Goal: Task Accomplishment & Management: Complete application form

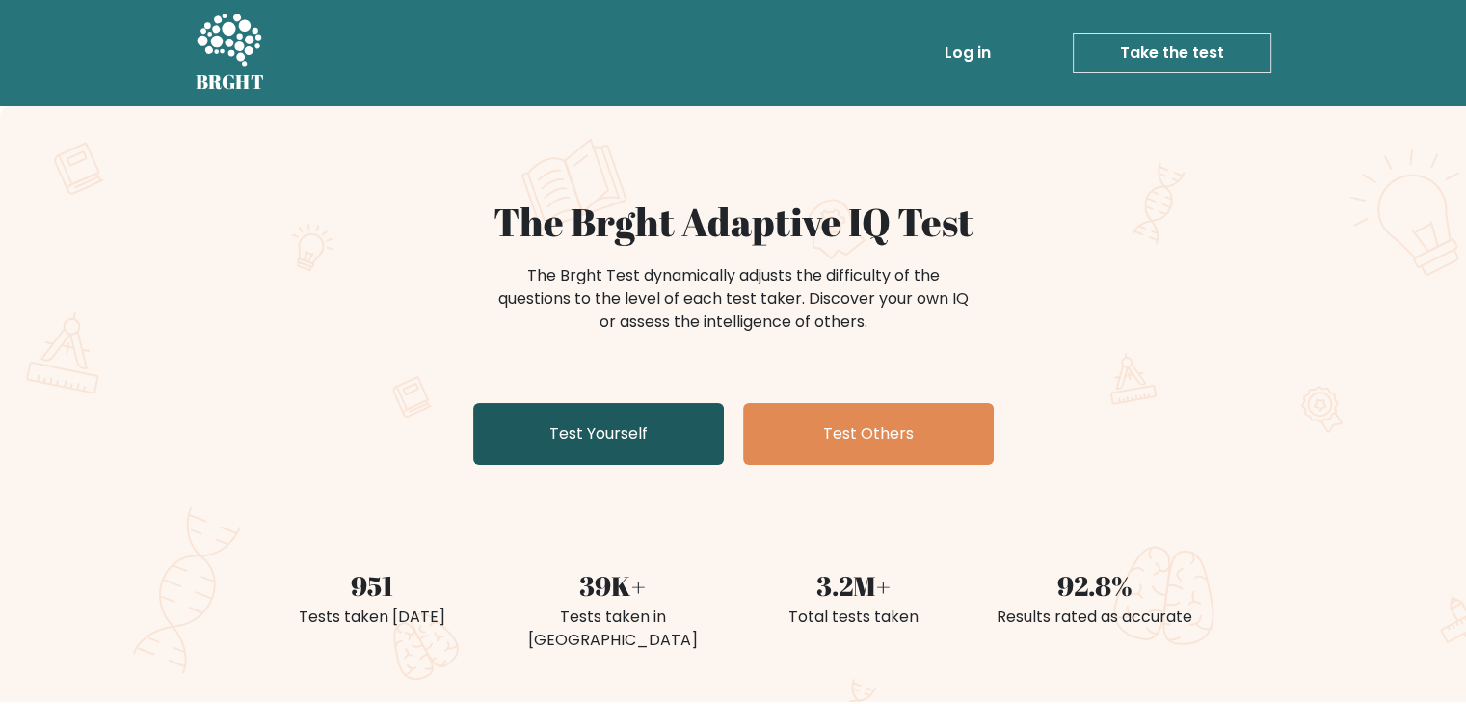
drag, startPoint x: 639, startPoint y: 396, endPoint x: 648, endPoint y: 417, distance: 22.9
click at [640, 398] on div "The Brght Adaptive IQ Test The Brght Test dynamically adjusts the difficulty of…" at bounding box center [734, 336] width 964 height 274
click at [648, 418] on link "Test Yourself" at bounding box center [598, 434] width 251 height 62
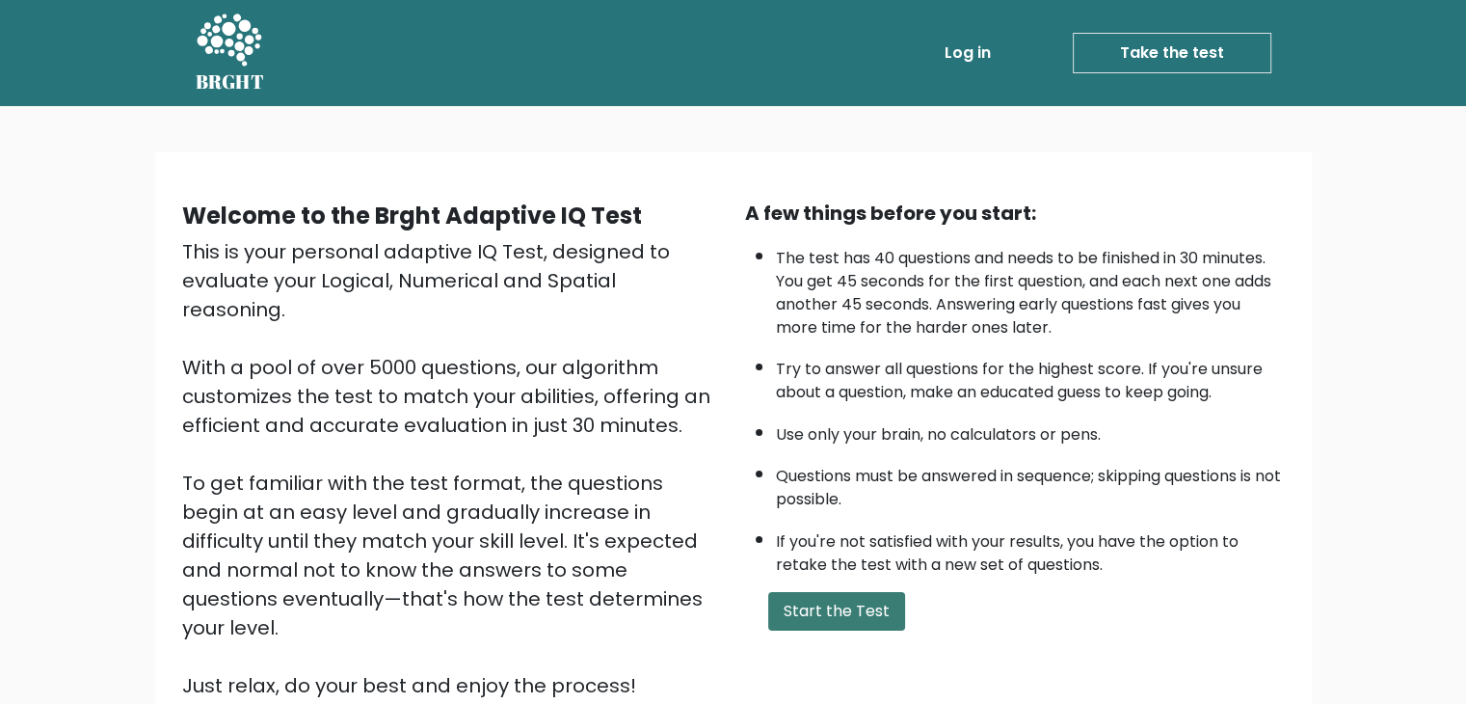
drag, startPoint x: 787, startPoint y: 568, endPoint x: 800, endPoint y: 590, distance: 26.0
click at [796, 579] on div "A few things before you start: The test has 40 questions and needs to be finish…" at bounding box center [1015, 449] width 563 height 501
click at [800, 592] on button "Start the Test" at bounding box center [836, 611] width 137 height 39
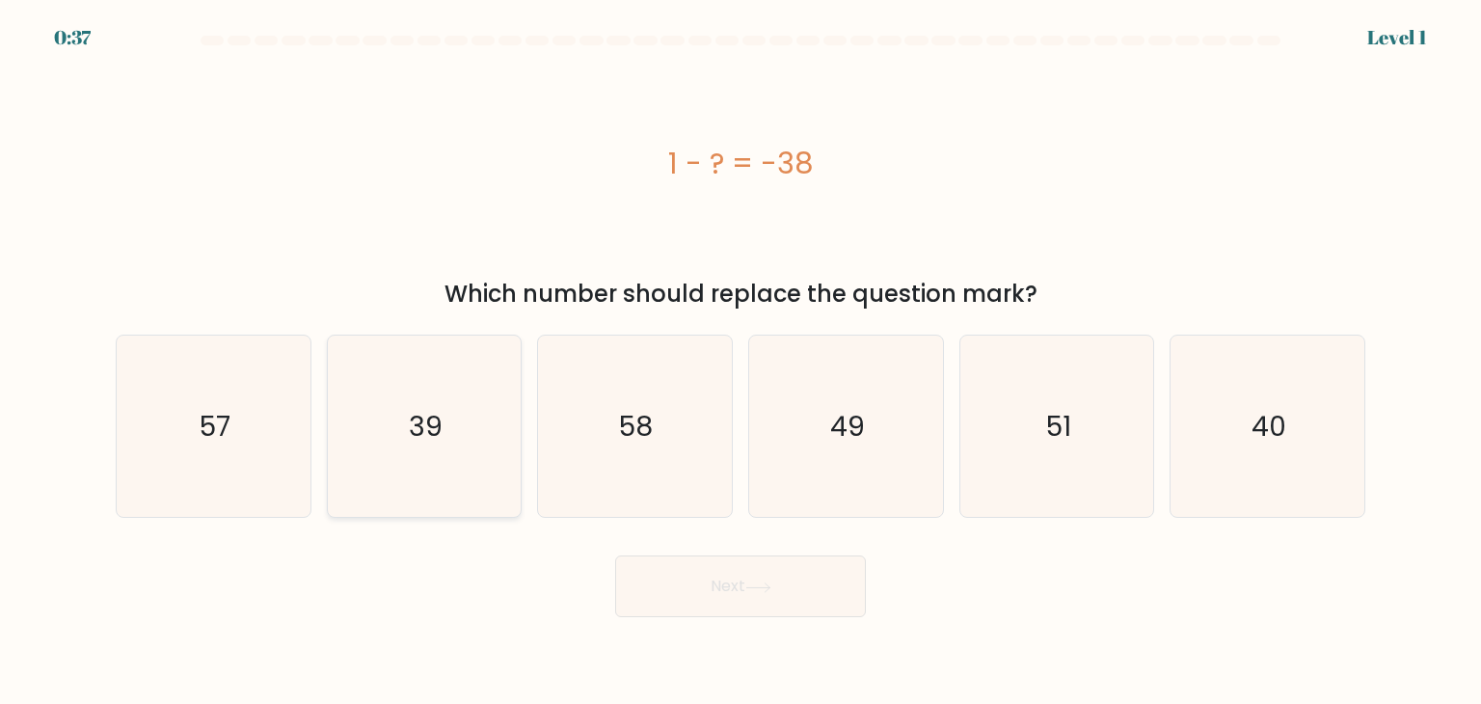
click at [499, 469] on icon "39" at bounding box center [424, 425] width 181 height 181
click at [740, 362] on input "b. 39" at bounding box center [740, 357] width 1 height 10
radio input "true"
click at [725, 568] on button "Next" at bounding box center [740, 586] width 251 height 62
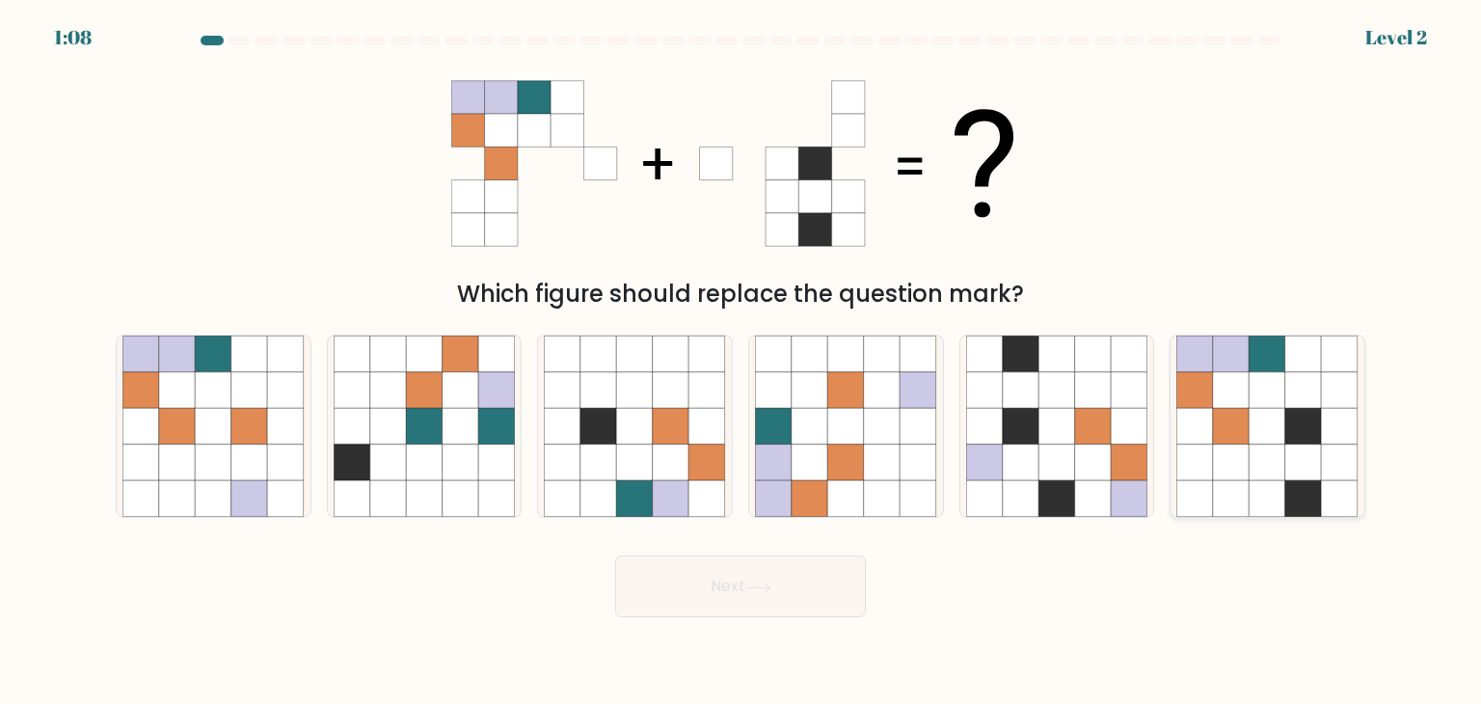
click at [1269, 460] on icon at bounding box center [1267, 462] width 37 height 37
click at [741, 362] on input "f." at bounding box center [740, 357] width 1 height 10
radio input "true"
click at [789, 584] on button "Next" at bounding box center [740, 586] width 251 height 62
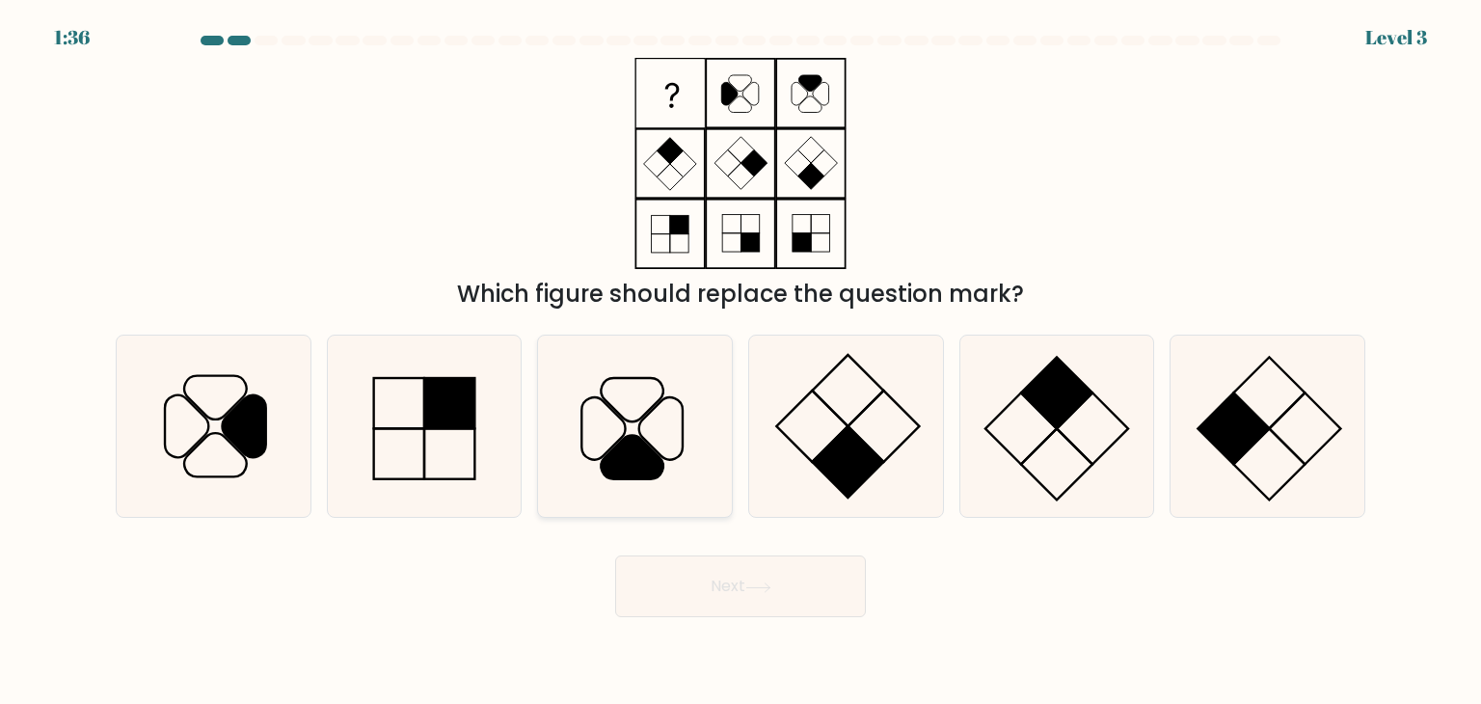
click at [677, 450] on icon at bounding box center [634, 425] width 181 height 181
click at [740, 362] on input "c." at bounding box center [740, 357] width 1 height 10
radio input "true"
click at [726, 582] on button "Next" at bounding box center [740, 586] width 251 height 62
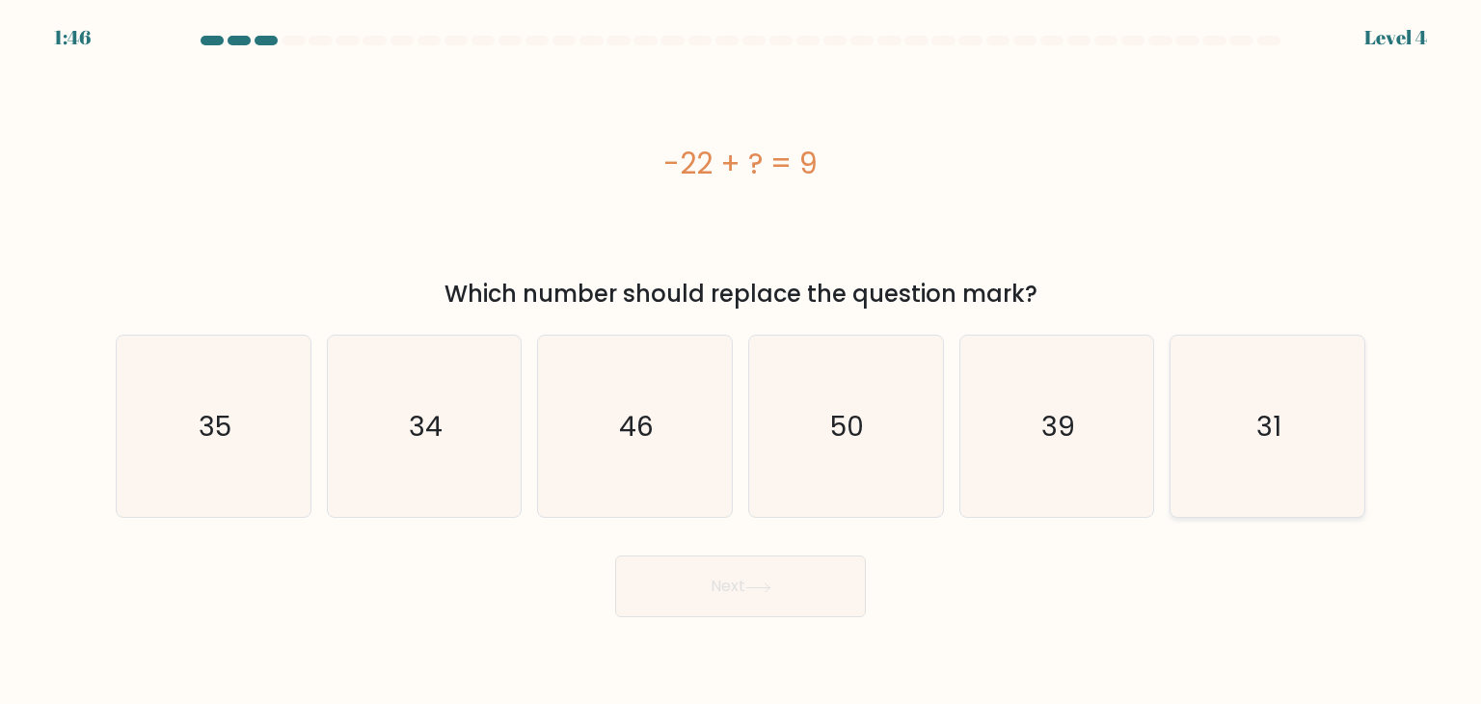
click at [1339, 421] on icon "31" at bounding box center [1266, 425] width 181 height 181
click at [741, 362] on input "f. 31" at bounding box center [740, 357] width 1 height 10
radio input "true"
click at [790, 586] on button "Next" at bounding box center [740, 586] width 251 height 62
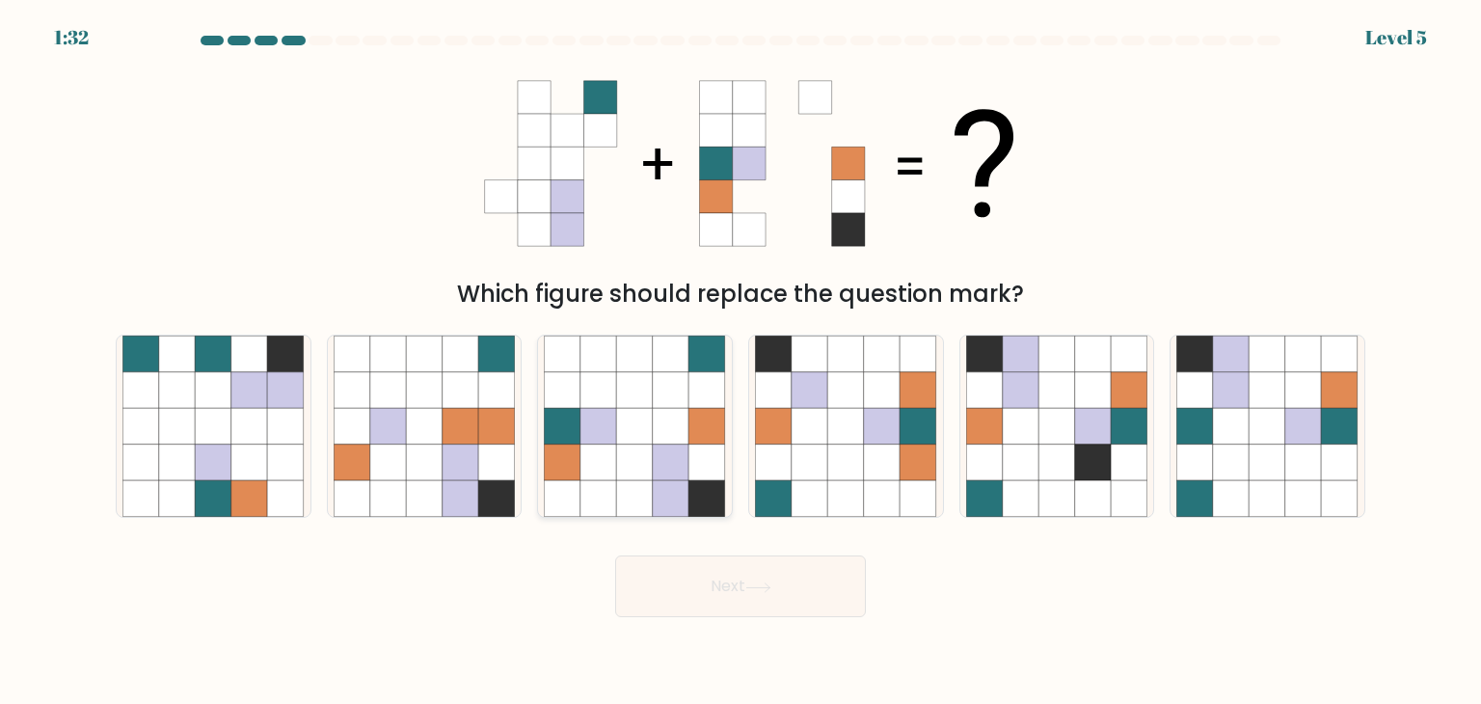
click at [658, 442] on icon at bounding box center [671, 426] width 37 height 37
click at [740, 362] on input "c." at bounding box center [740, 357] width 1 height 10
radio input "true"
click at [720, 581] on button "Next" at bounding box center [740, 586] width 251 height 62
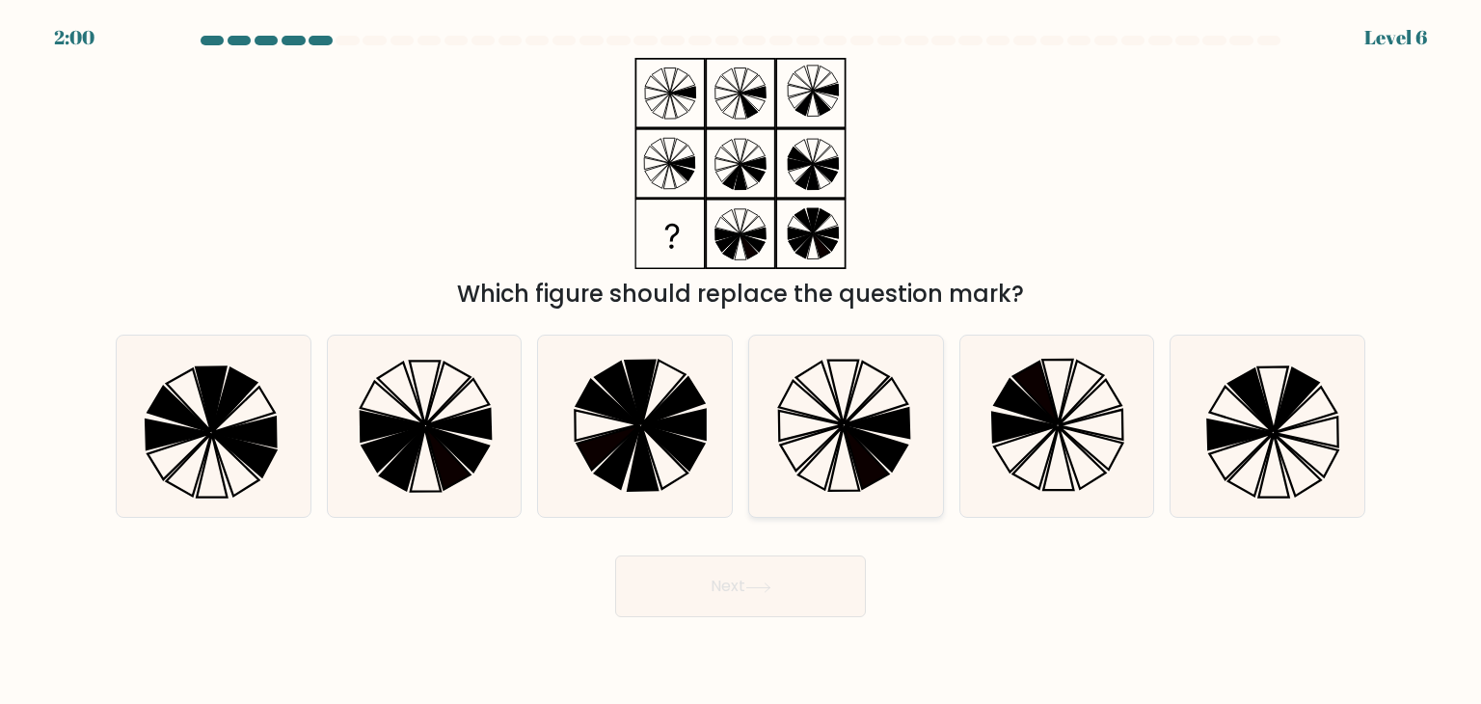
click at [853, 468] on icon at bounding box center [844, 459] width 30 height 64
click at [741, 362] on input "d." at bounding box center [740, 357] width 1 height 10
radio input "true"
click at [760, 579] on button "Next" at bounding box center [740, 586] width 251 height 62
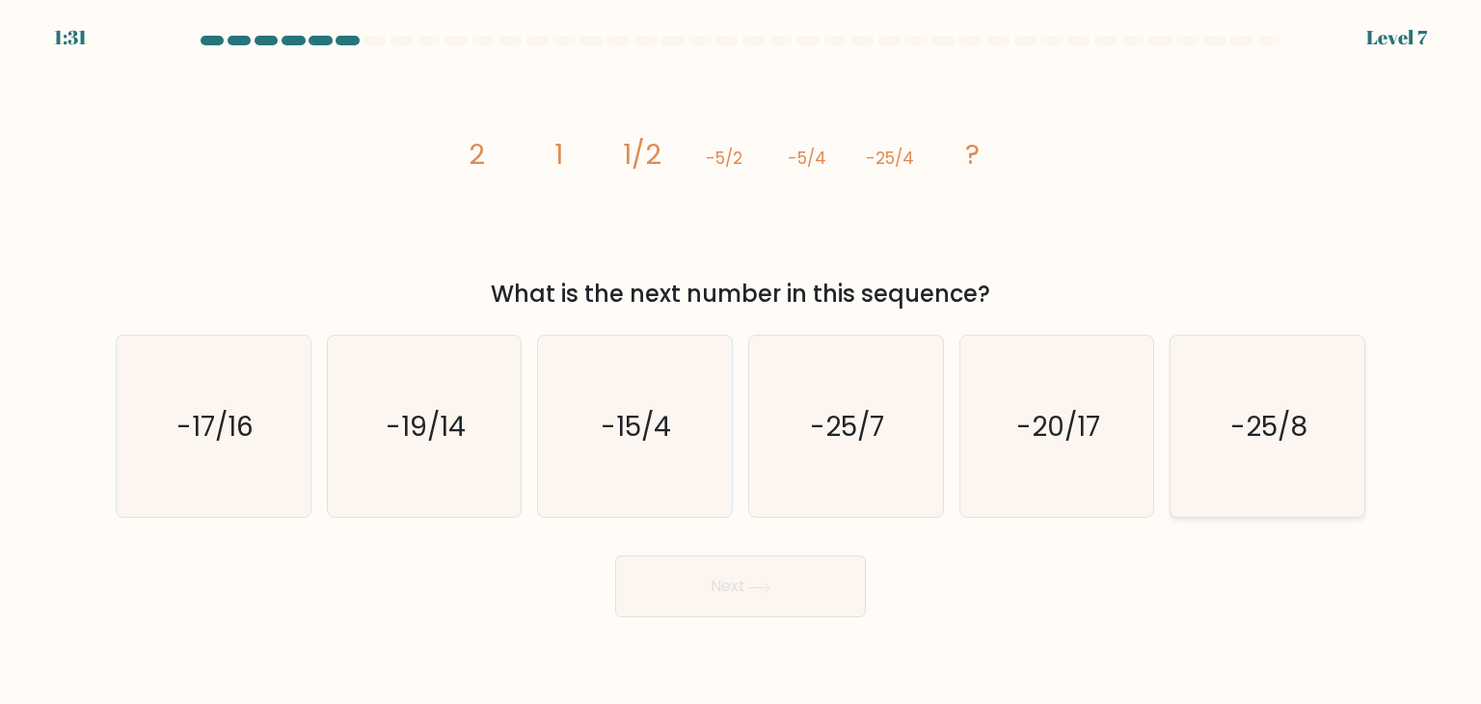
click at [1278, 411] on text "-25/8" at bounding box center [1268, 426] width 77 height 39
click at [741, 362] on input "f. -25/8" at bounding box center [740, 357] width 1 height 10
radio input "true"
click at [795, 601] on button "Next" at bounding box center [740, 586] width 251 height 62
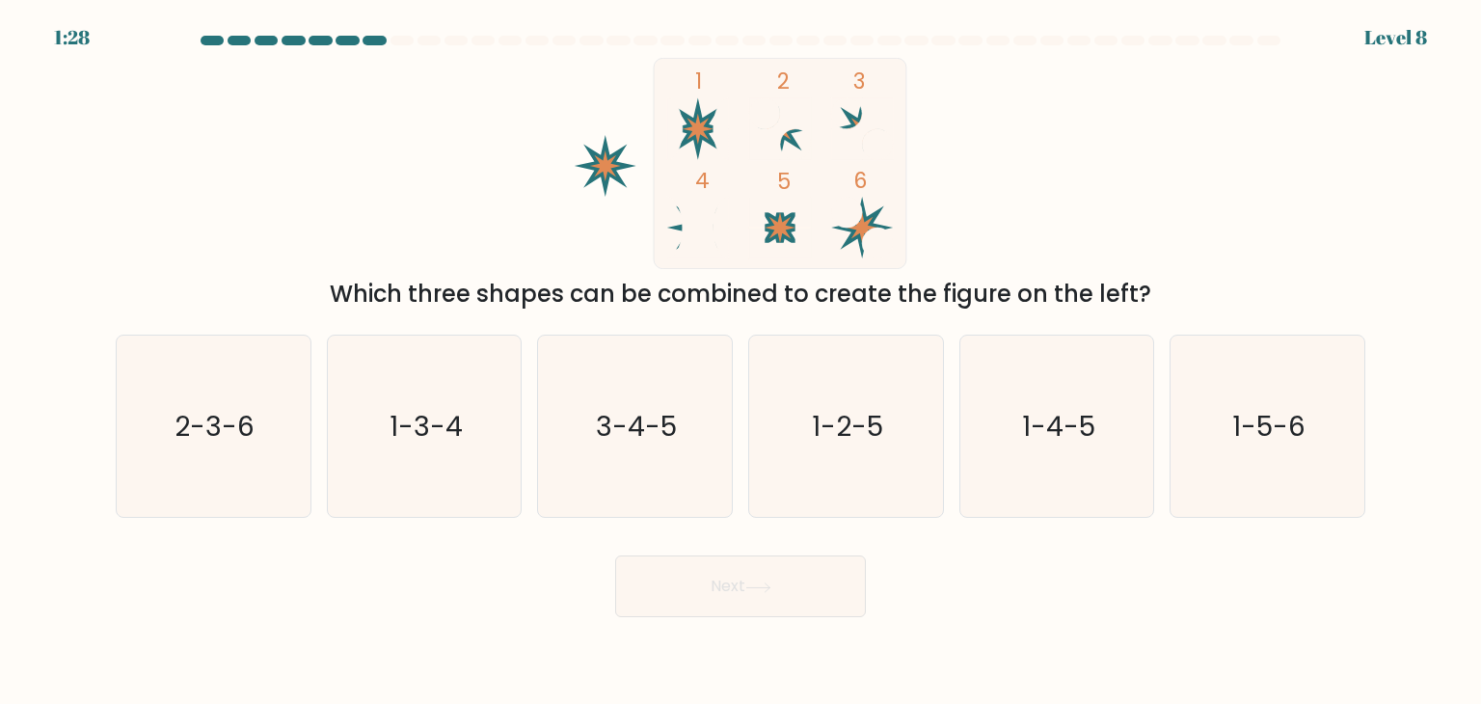
drag, startPoint x: 0, startPoint y: 514, endPoint x: 15, endPoint y: 514, distance: 15.4
click at [15, 514] on form at bounding box center [740, 326] width 1481 height 581
click at [245, 447] on icon "2-3-6" at bounding box center [212, 425] width 181 height 181
click at [740, 362] on input "a. 2-3-6" at bounding box center [740, 357] width 1 height 10
radio input "true"
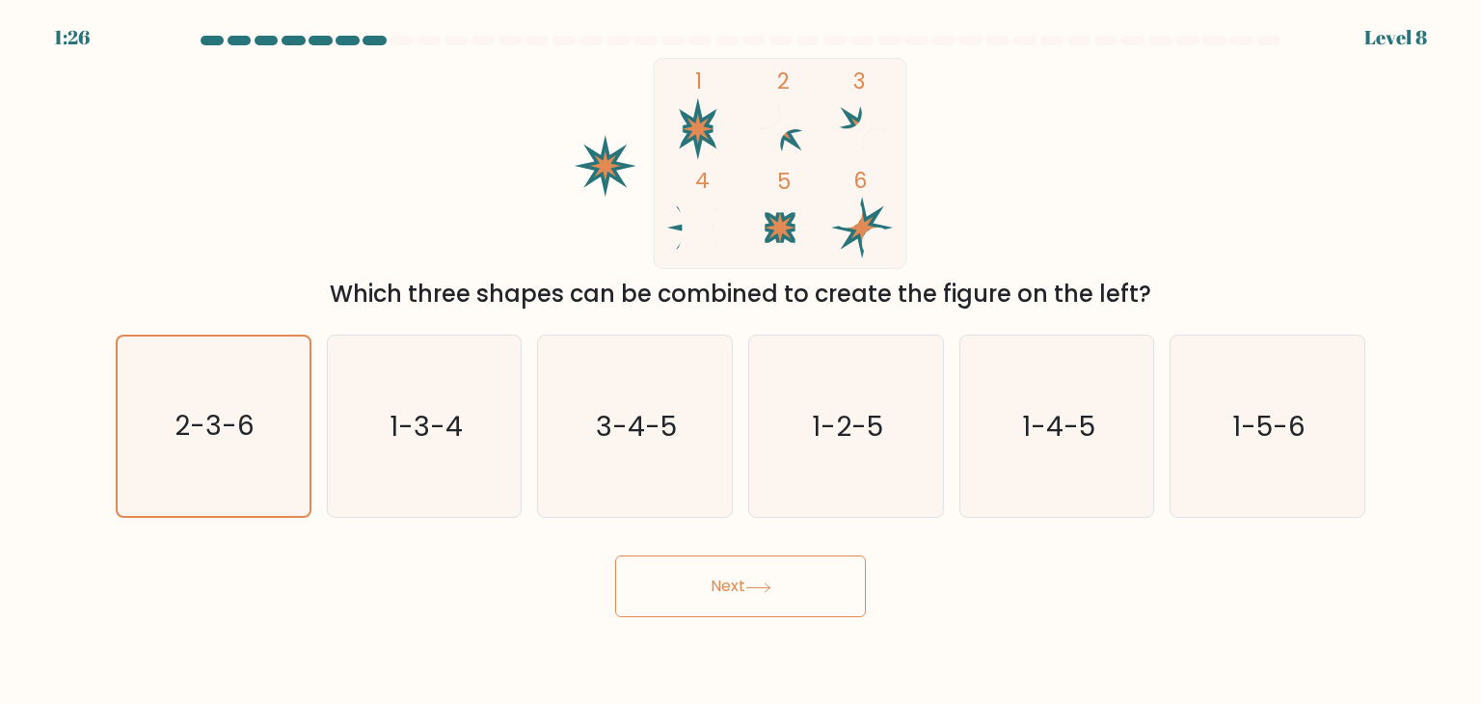
click at [803, 596] on button "Next" at bounding box center [740, 586] width 251 height 62
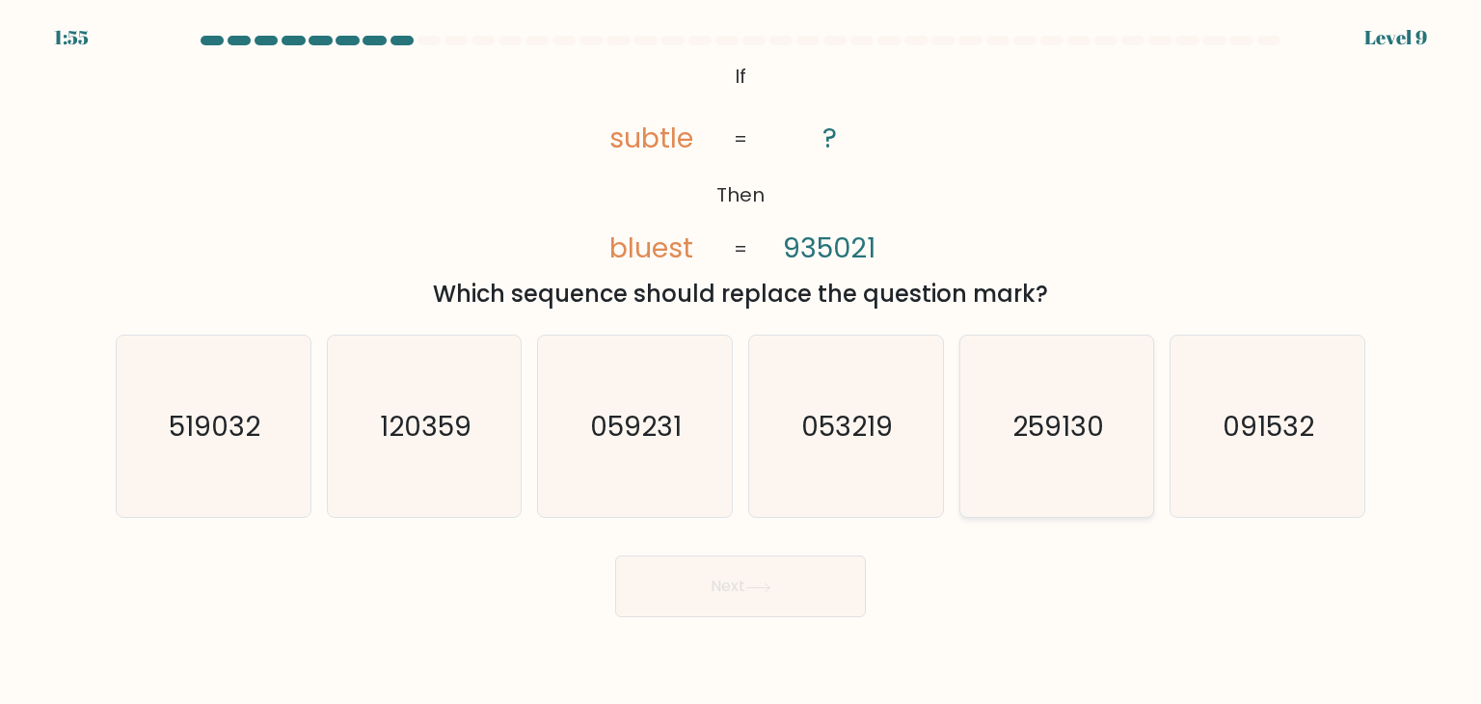
click at [1042, 459] on icon "259130" at bounding box center [1056, 425] width 181 height 181
click at [741, 362] on input "e. 259130" at bounding box center [740, 357] width 1 height 10
radio input "true"
click at [787, 585] on button "Next" at bounding box center [740, 586] width 251 height 62
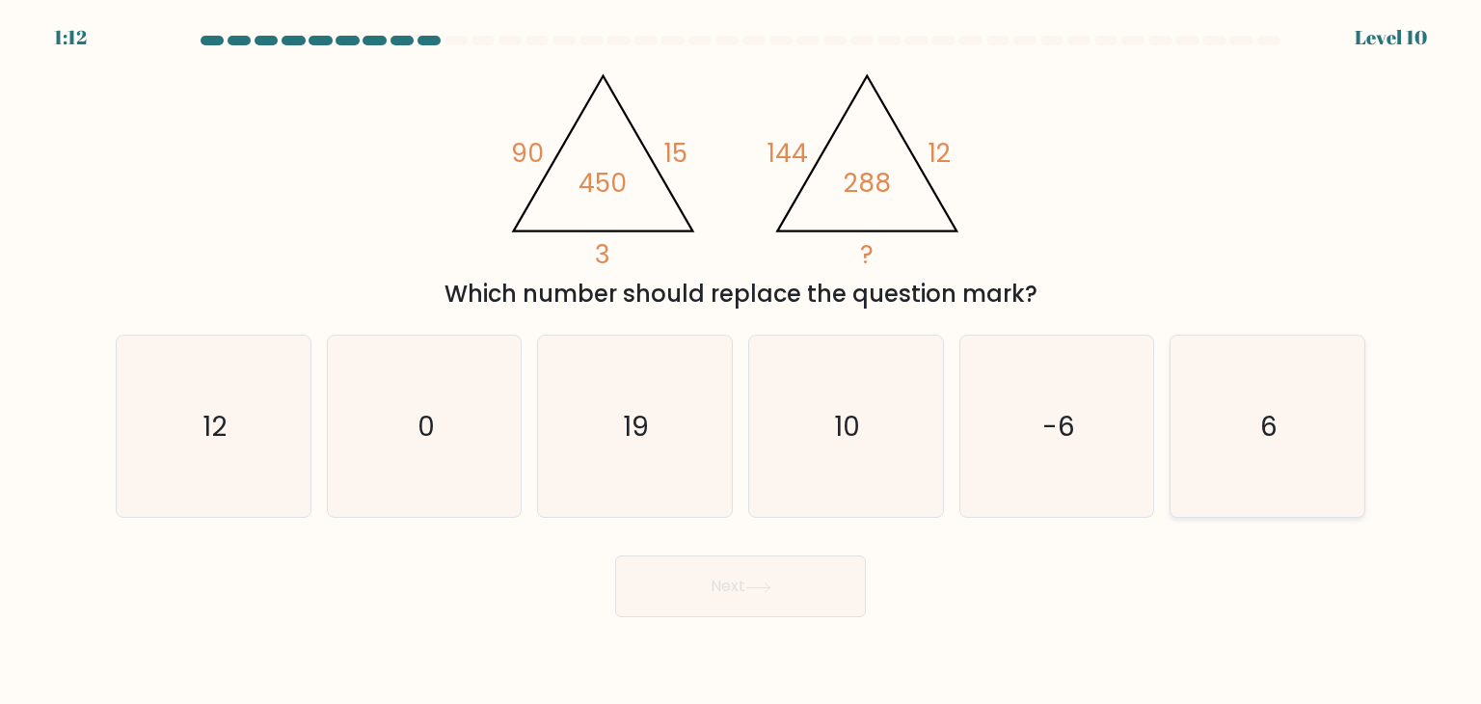
click at [1219, 441] on icon "6" at bounding box center [1266, 425] width 181 height 181
click at [741, 362] on input "f. 6" at bounding box center [740, 357] width 1 height 10
radio input "true"
click at [743, 593] on button "Next" at bounding box center [740, 586] width 251 height 62
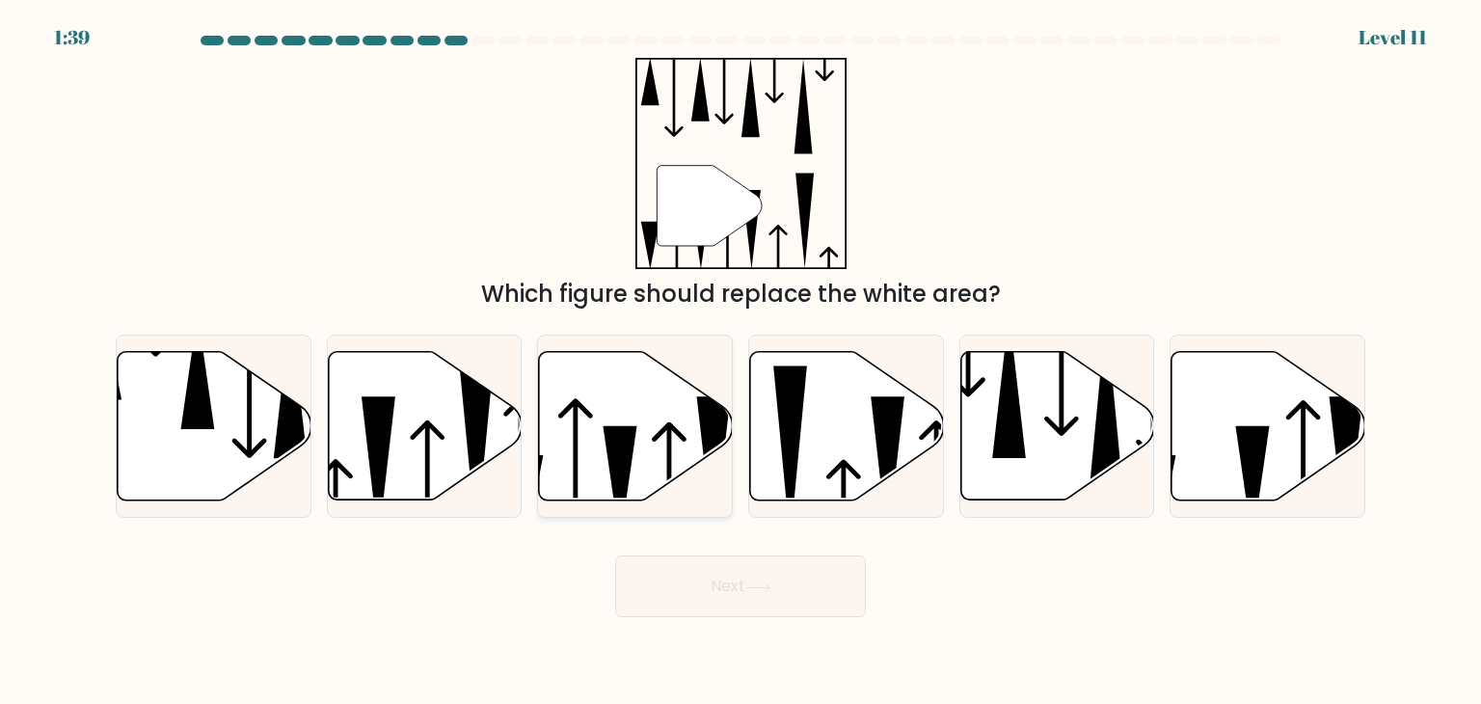
click at [681, 455] on icon at bounding box center [636, 426] width 194 height 148
click at [740, 362] on input "c." at bounding box center [740, 357] width 1 height 10
radio input "true"
click at [708, 557] on button "Next" at bounding box center [740, 586] width 251 height 62
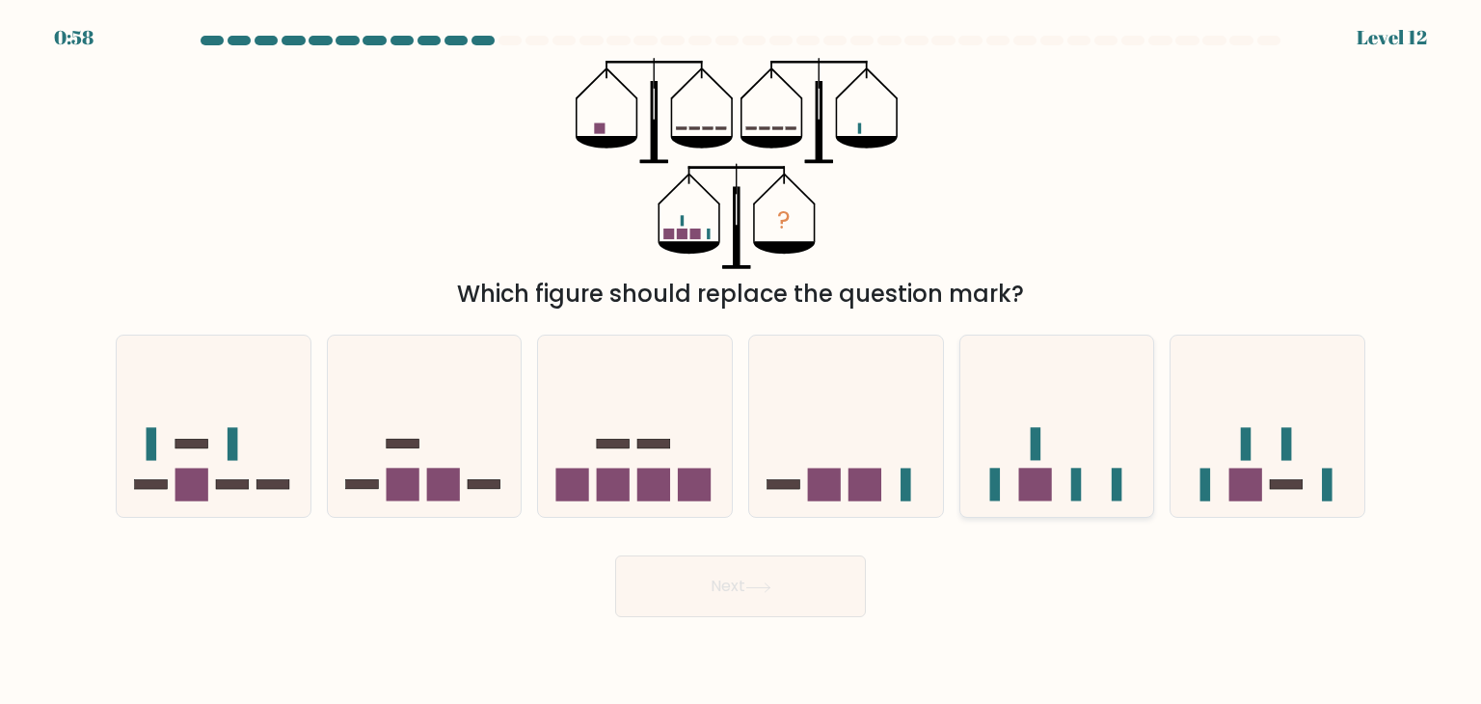
click at [1067, 485] on icon at bounding box center [1057, 426] width 194 height 160
click at [741, 362] on input "e." at bounding box center [740, 357] width 1 height 10
radio input "true"
click at [810, 568] on button "Next" at bounding box center [740, 586] width 251 height 62
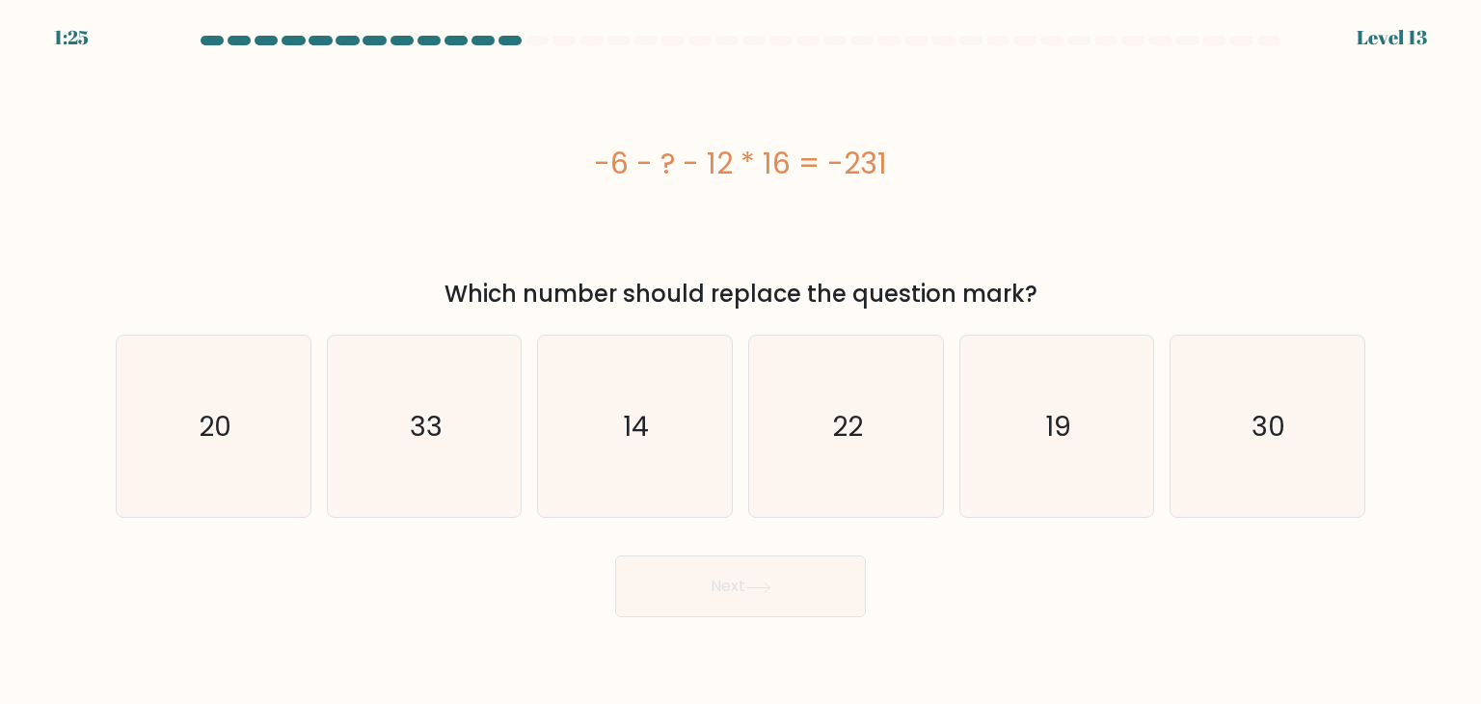
drag, startPoint x: 706, startPoint y: 156, endPoint x: 786, endPoint y: 170, distance: 81.1
click at [786, 170] on div "-6 - ? - 12 * 16 = -231" at bounding box center [740, 163] width 1249 height 43
click at [776, 415] on icon "22" at bounding box center [845, 425] width 181 height 181
click at [741, 362] on input "d. 22" at bounding box center [740, 357] width 1 height 10
radio input "true"
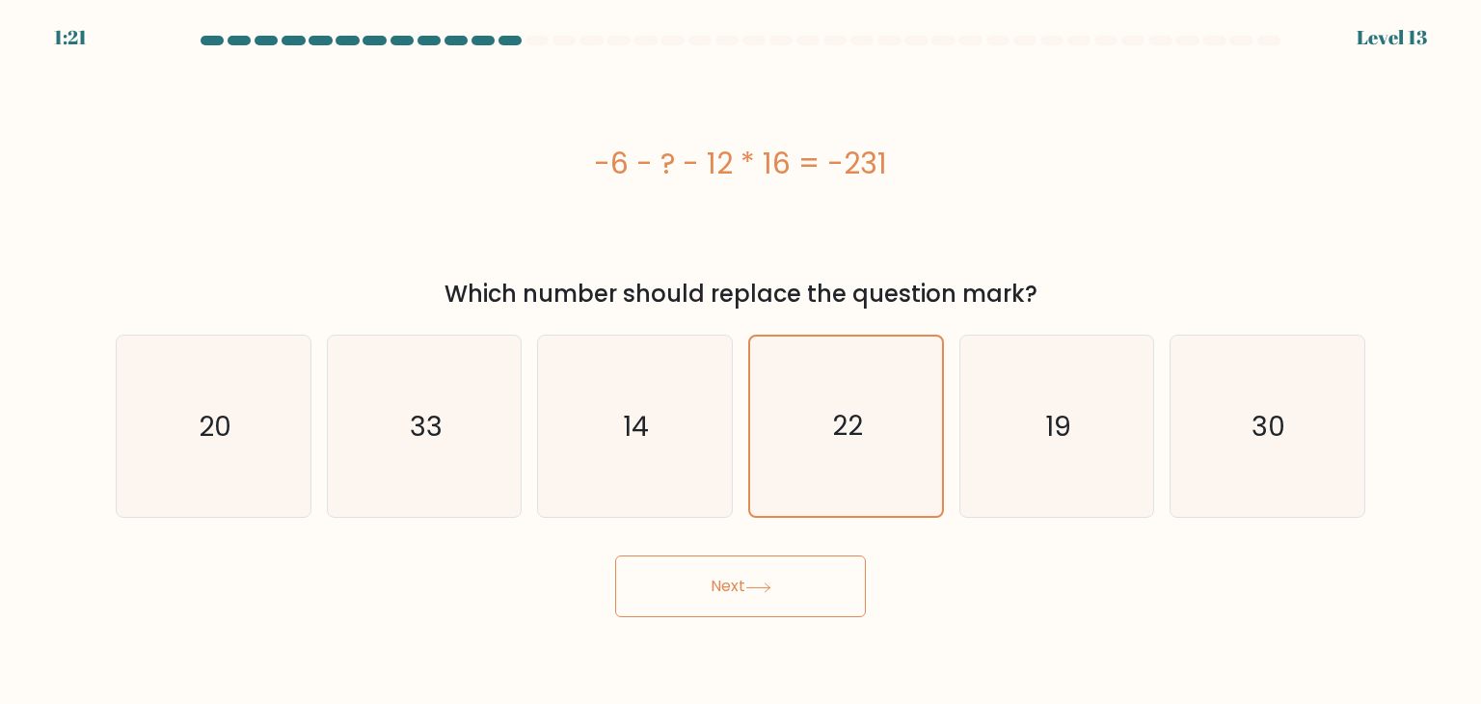
click at [723, 576] on button "Next" at bounding box center [740, 586] width 251 height 62
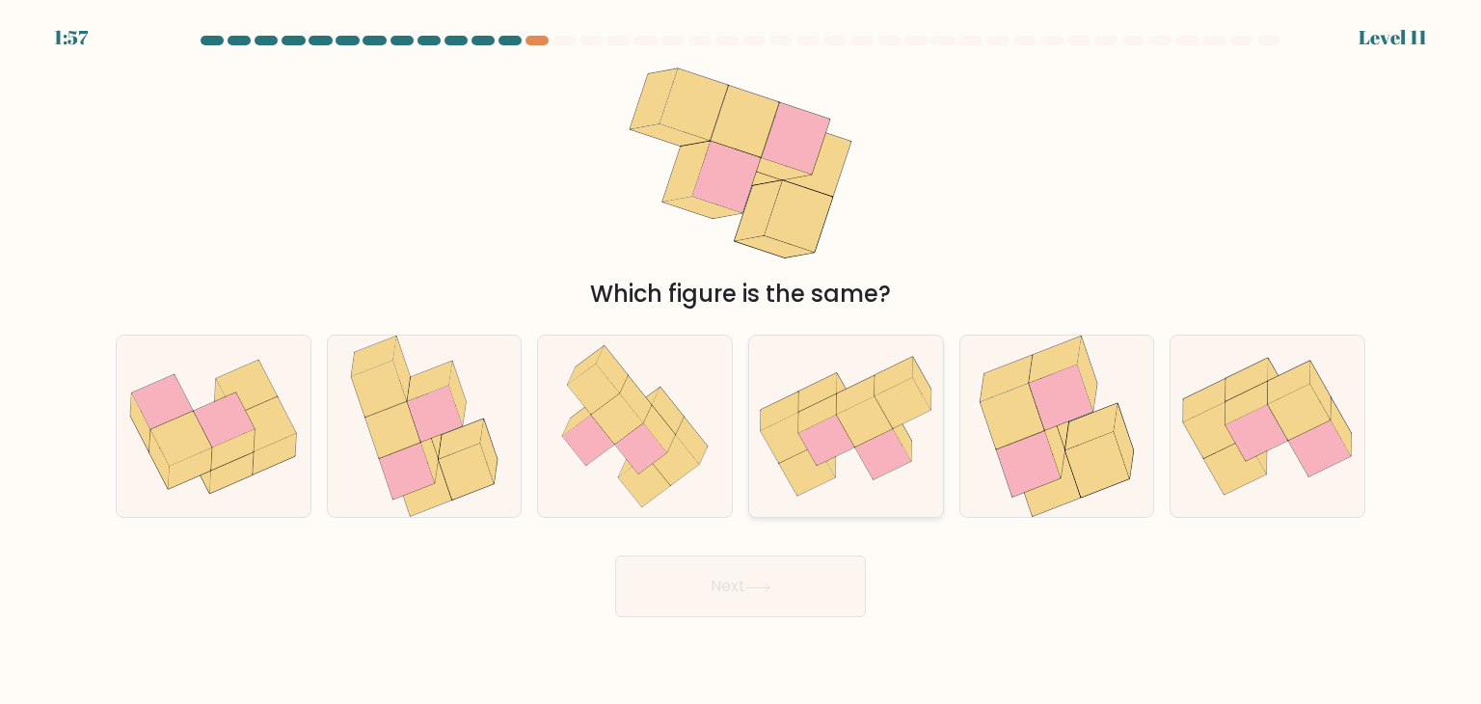
click at [852, 422] on icon at bounding box center [865, 421] width 56 height 50
click at [741, 362] on input "d." at bounding box center [740, 357] width 1 height 10
radio input "true"
click at [785, 586] on button "Next" at bounding box center [740, 586] width 251 height 62
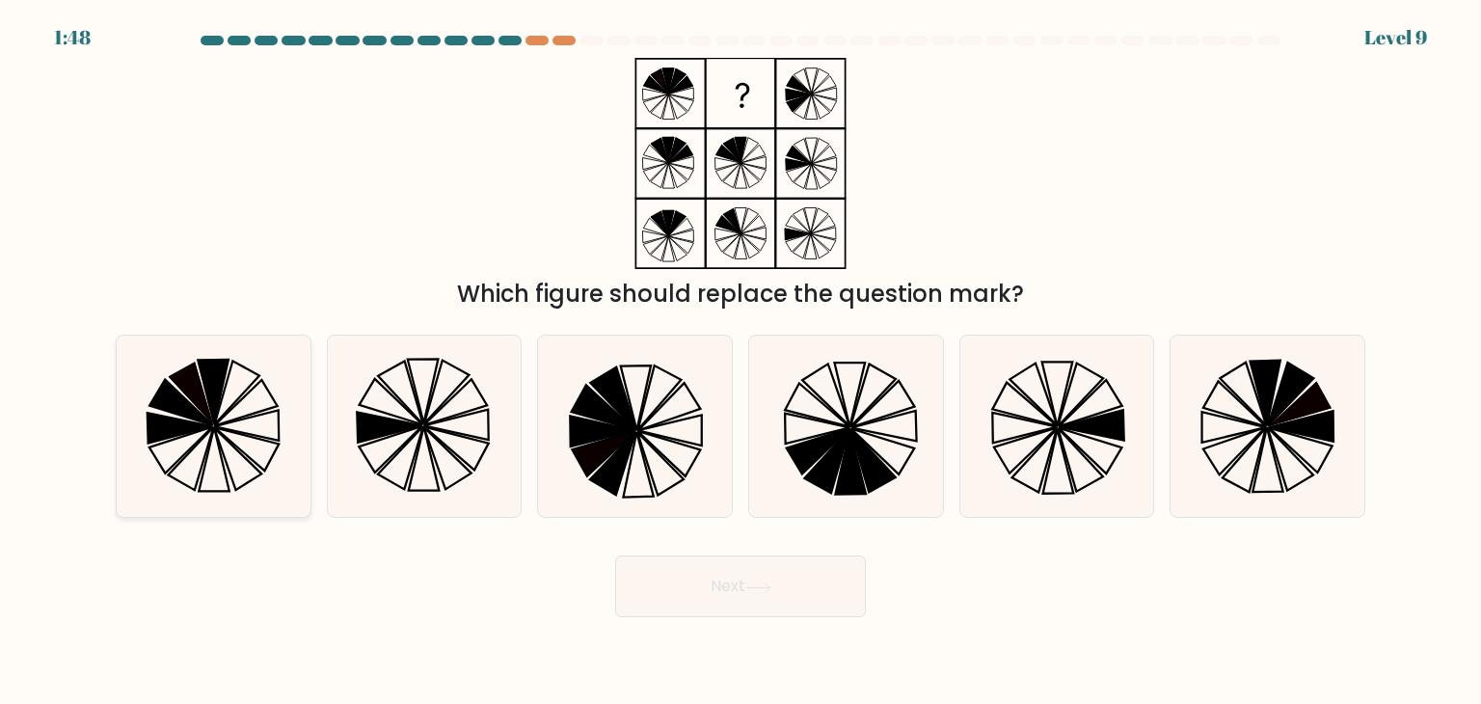
click at [278, 477] on icon at bounding box center [212, 425] width 181 height 181
click at [740, 362] on input "a." at bounding box center [740, 357] width 1 height 10
radio input "true"
click at [740, 590] on button "Next" at bounding box center [740, 586] width 251 height 62
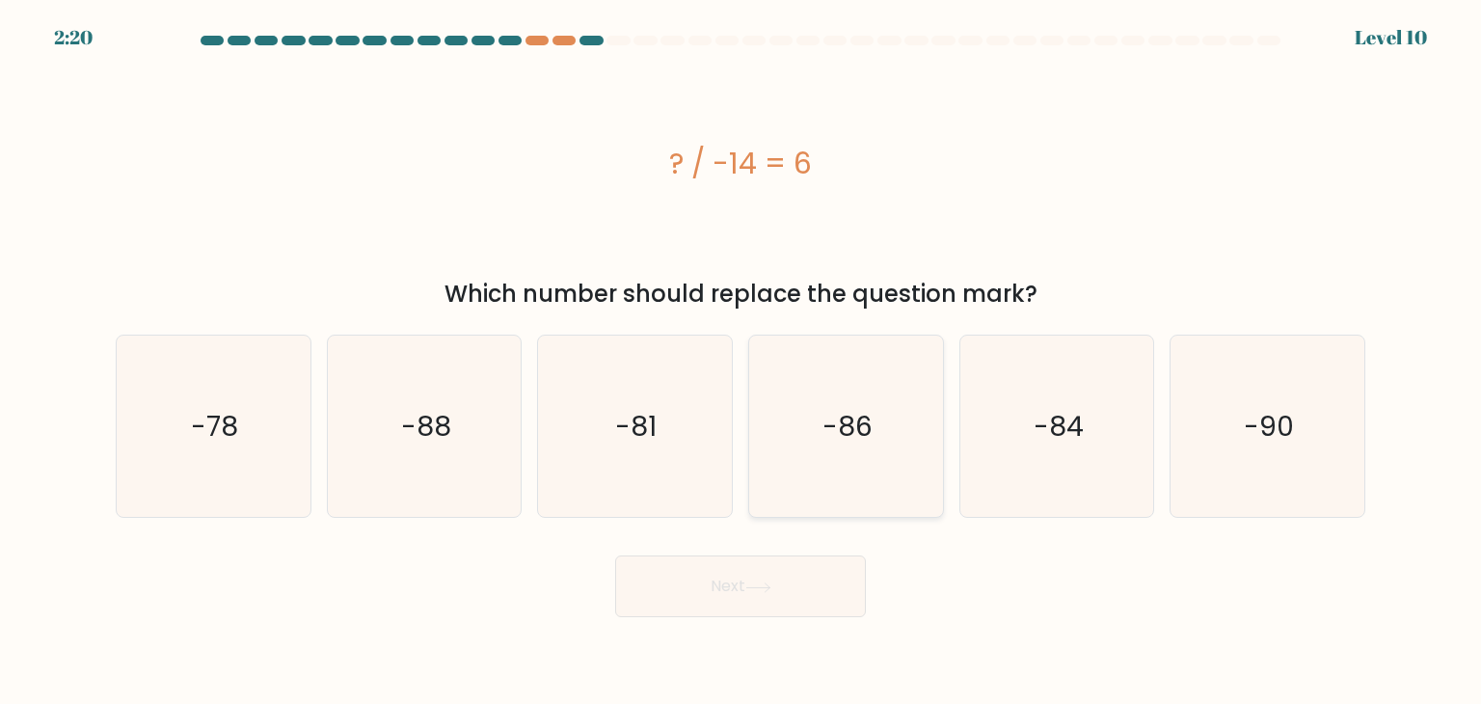
click at [800, 495] on icon "-86" at bounding box center [845, 425] width 181 height 181
click at [741, 362] on input "d. -86" at bounding box center [740, 357] width 1 height 10
radio input "true"
click at [787, 574] on button "Next" at bounding box center [740, 586] width 251 height 62
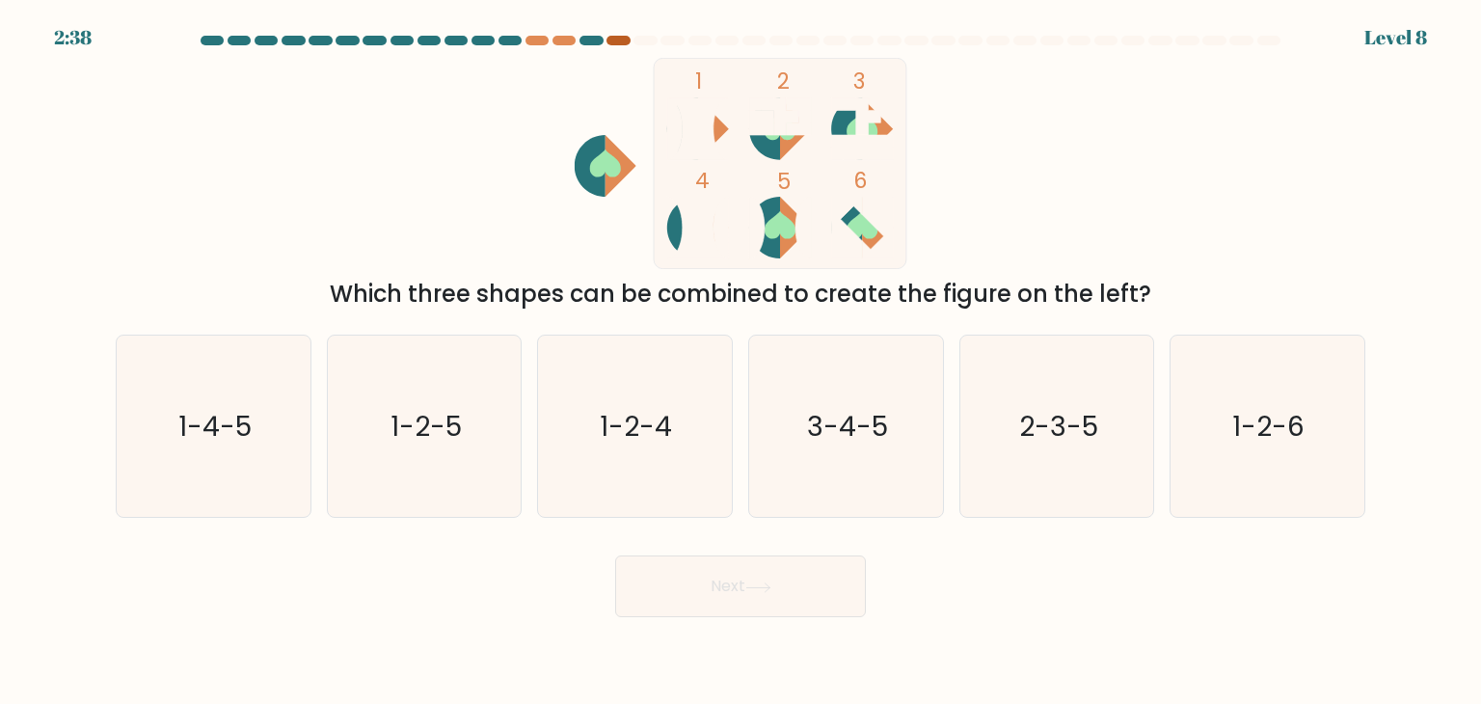
click at [619, 40] on div at bounding box center [617, 41] width 23 height 10
click at [594, 39] on div at bounding box center [590, 41] width 23 height 10
drag, startPoint x: 269, startPoint y: 431, endPoint x: 480, endPoint y: 456, distance: 212.6
click at [270, 431] on icon "1-4-5" at bounding box center [212, 425] width 181 height 181
click at [740, 362] on input "a. 1-4-5" at bounding box center [740, 357] width 1 height 10
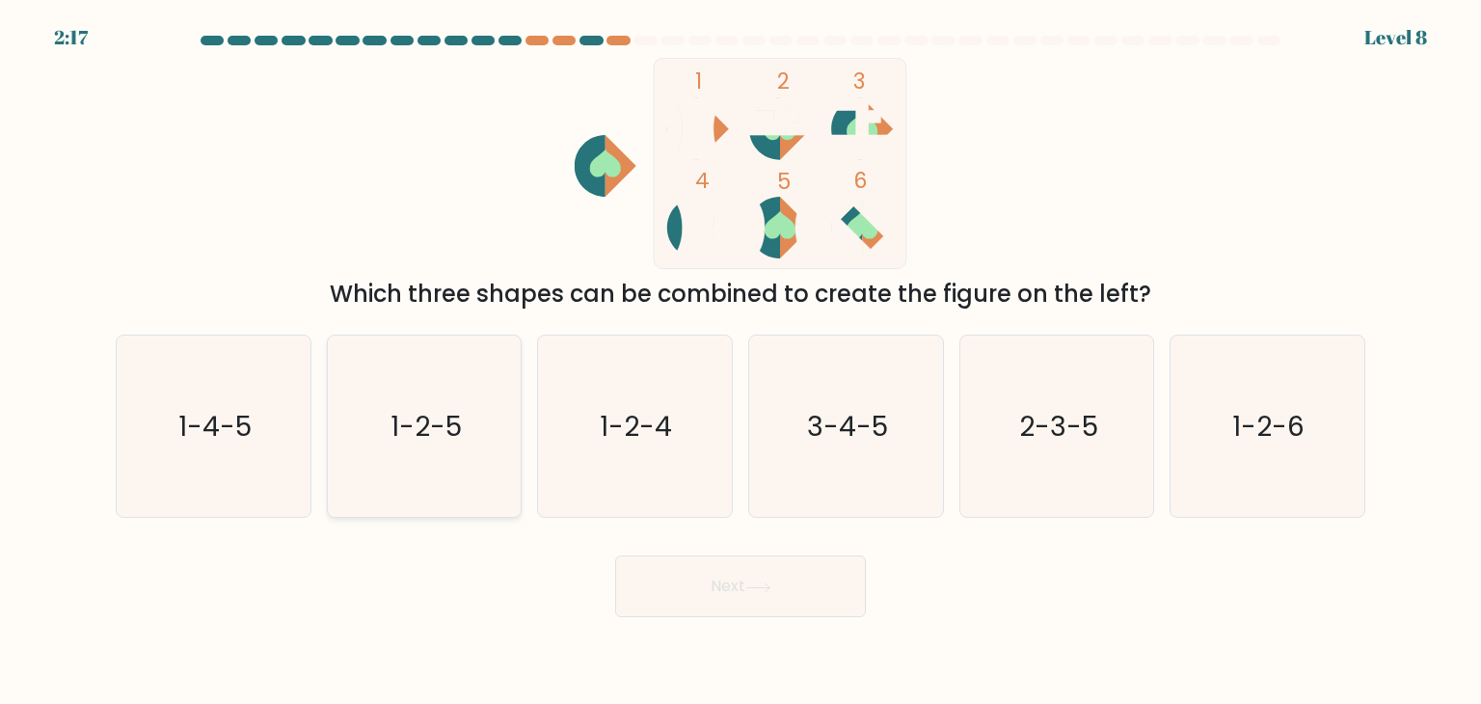
radio input "true"
click at [875, 567] on div "Next" at bounding box center [740, 579] width 1272 height 76
click at [836, 579] on button "Next" at bounding box center [740, 586] width 251 height 62
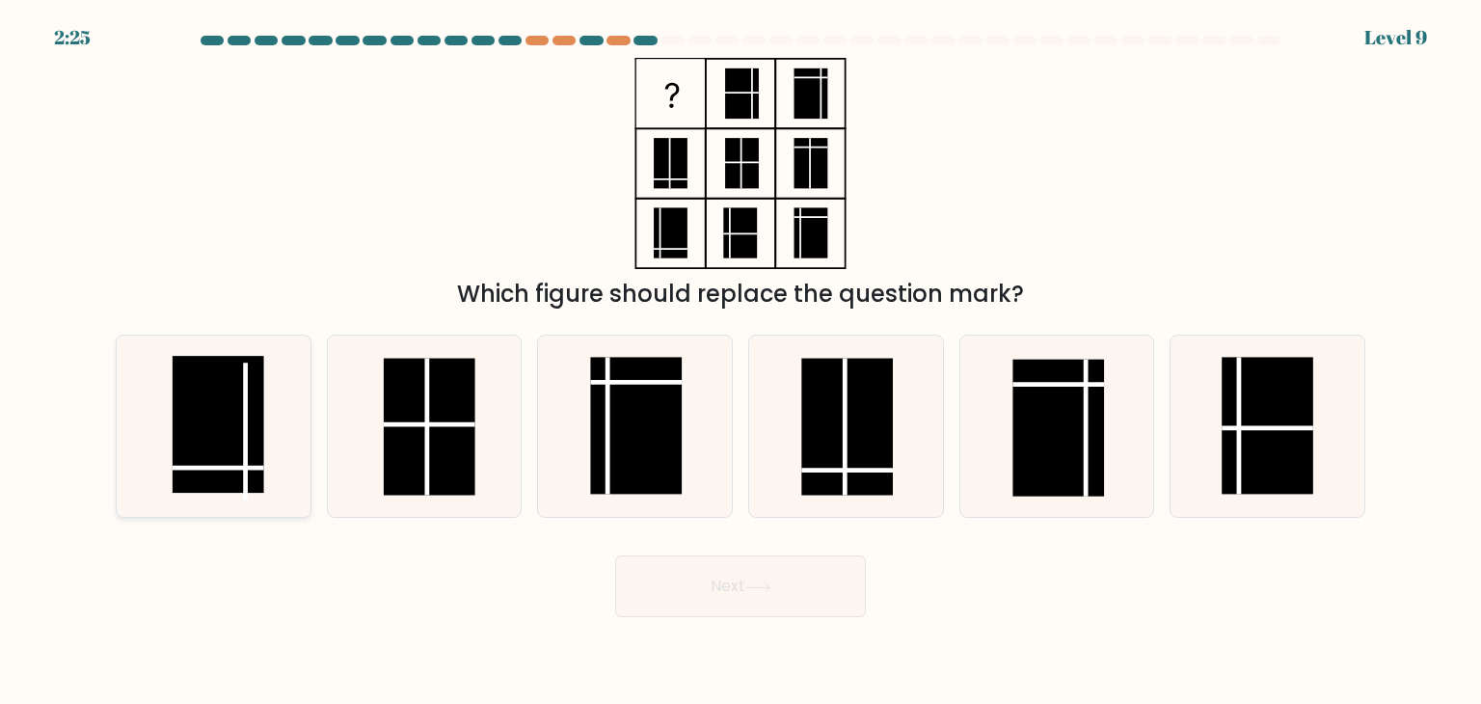
click at [224, 458] on rect at bounding box center [219, 424] width 92 height 137
click at [740, 362] on input "a." at bounding box center [740, 357] width 1 height 10
radio input "true"
click at [702, 595] on button "Next" at bounding box center [740, 586] width 251 height 62
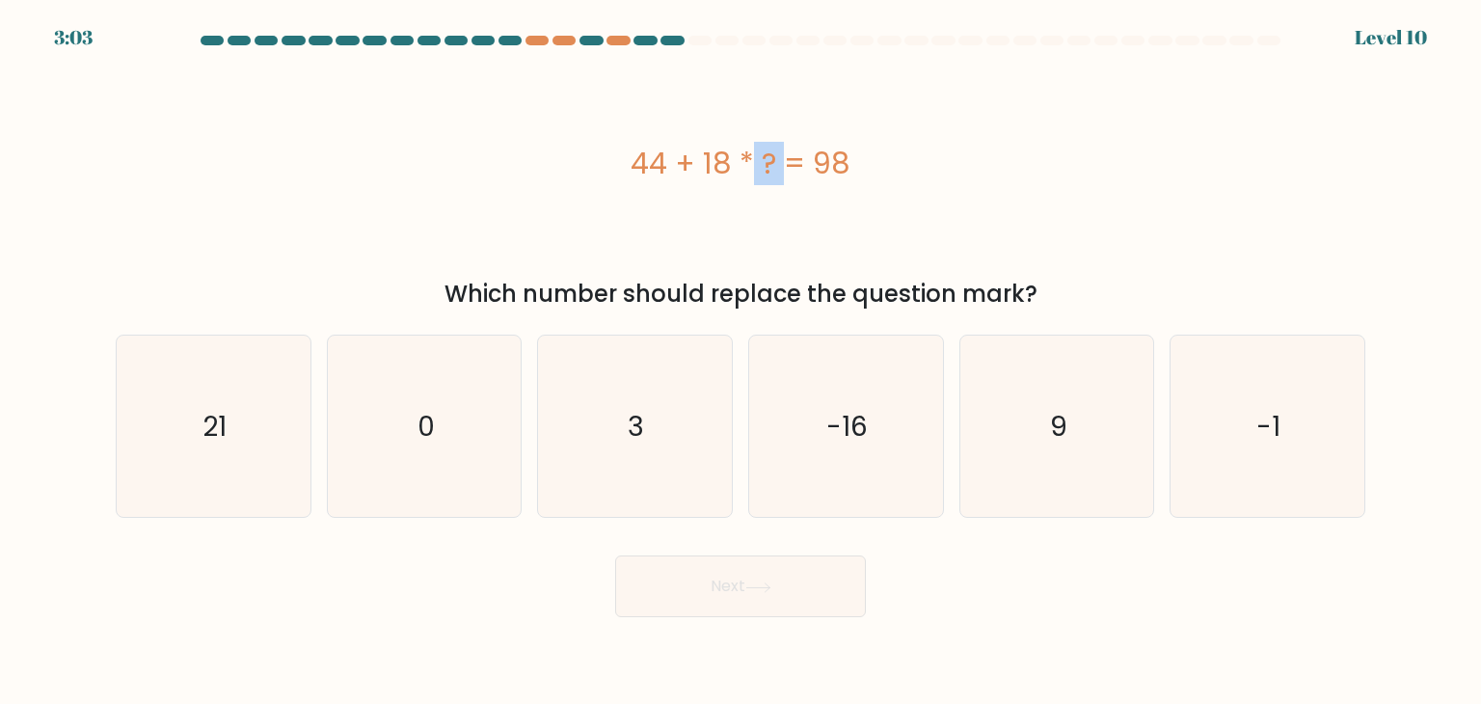
drag, startPoint x: 637, startPoint y: 155, endPoint x: 672, endPoint y: 154, distance: 34.7
click at [672, 154] on div "44 + 18 * ? = 98" at bounding box center [740, 163] width 1249 height 43
click at [638, 438] on text "3" at bounding box center [637, 426] width 16 height 39
click at [740, 362] on input "c. 3" at bounding box center [740, 357] width 1 height 10
radio input "true"
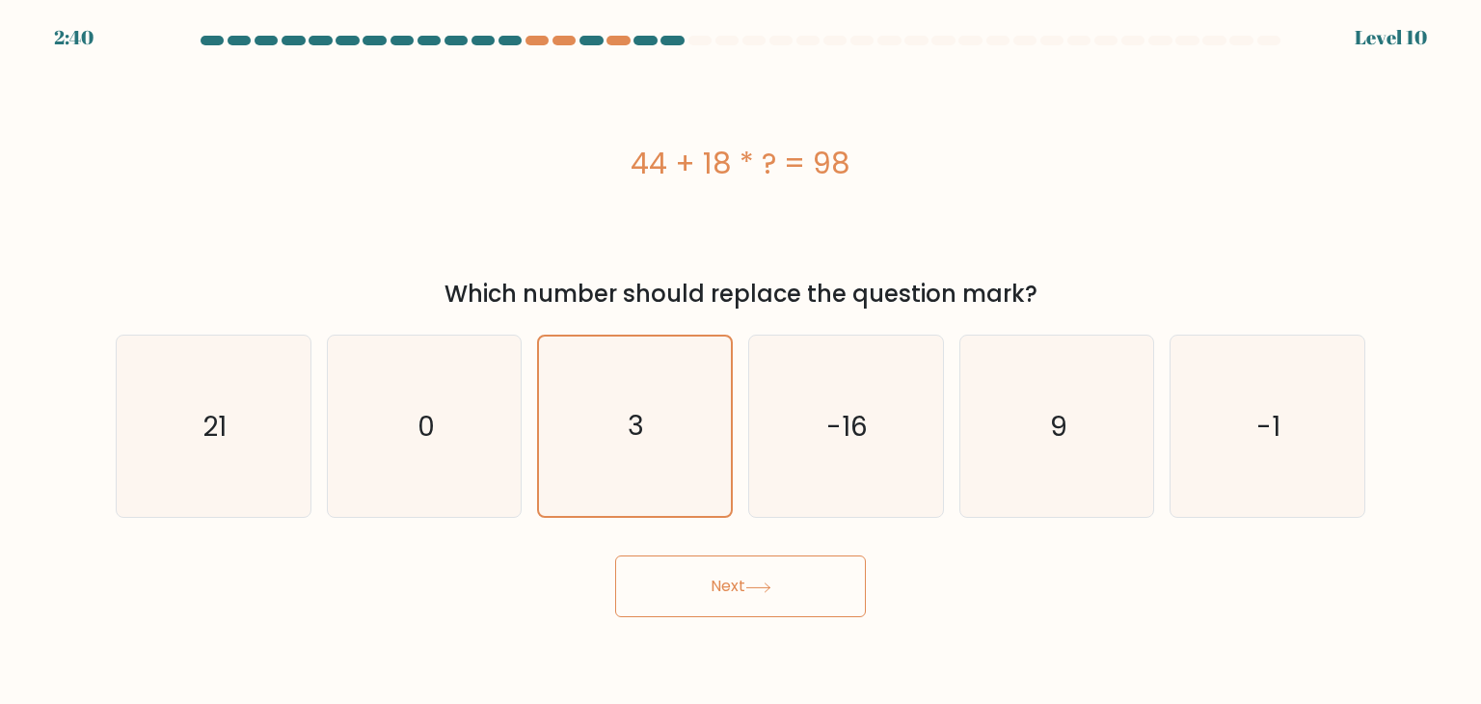
click at [730, 587] on button "Next" at bounding box center [740, 586] width 251 height 62
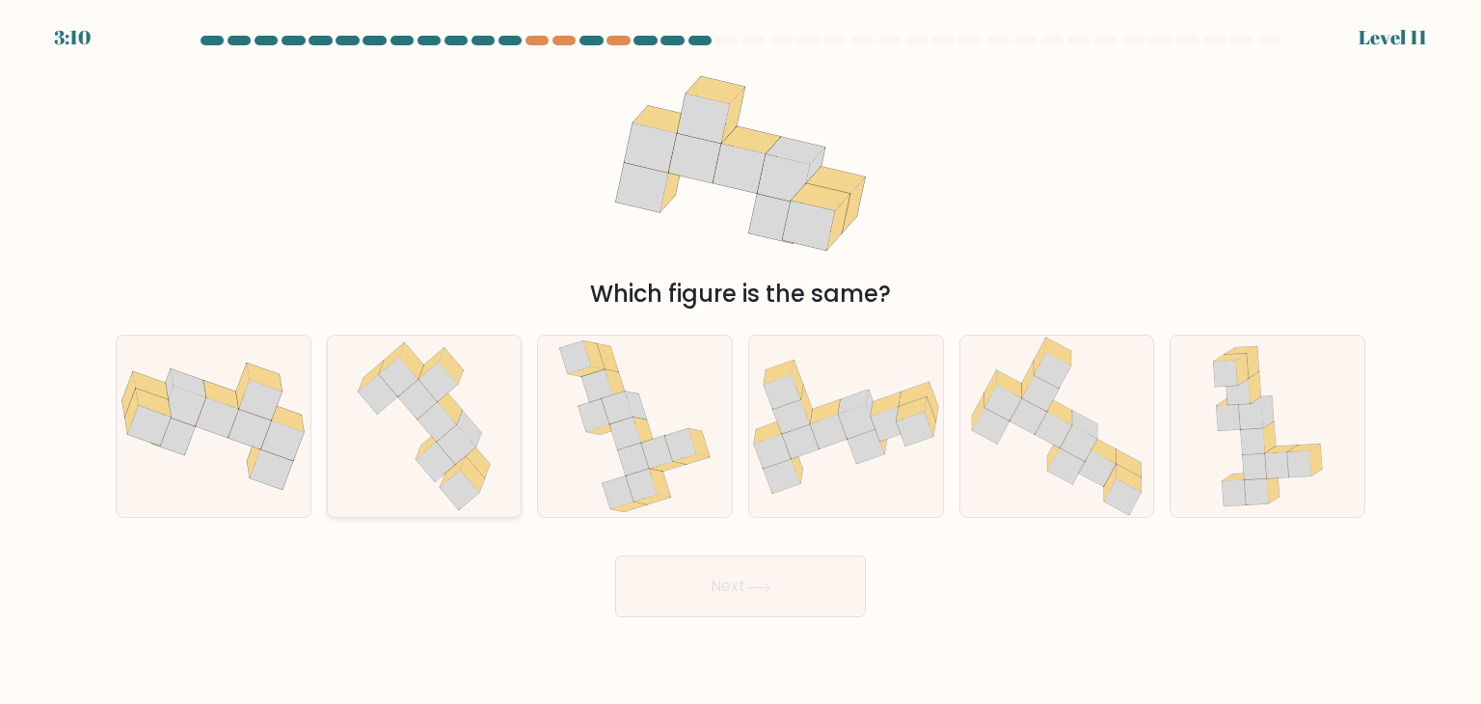
click at [440, 446] on icon at bounding box center [436, 462] width 40 height 40
click at [740, 362] on input "b." at bounding box center [740, 357] width 1 height 10
radio input "true"
click at [694, 595] on button "Next" at bounding box center [740, 586] width 251 height 62
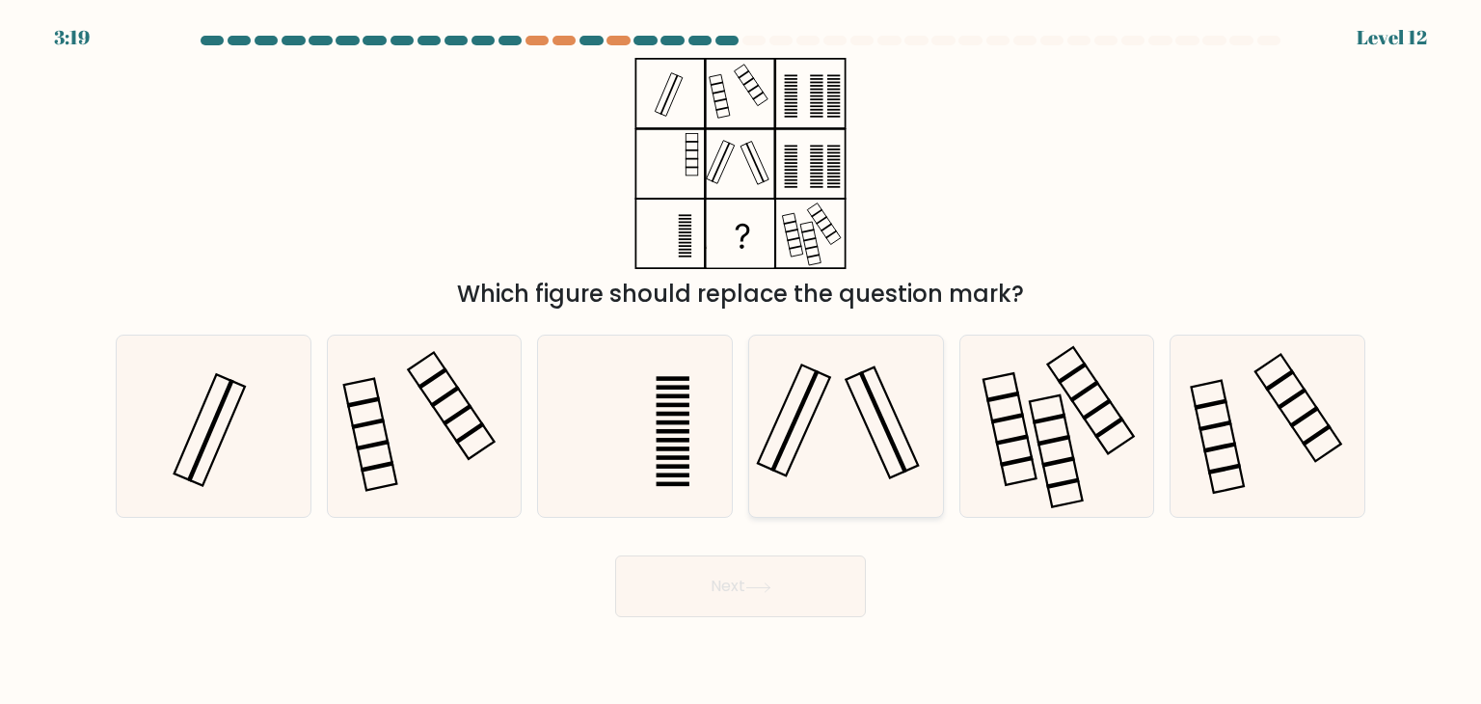
click at [895, 442] on rect at bounding box center [883, 422] width 49 height 102
click at [741, 362] on input "d." at bounding box center [740, 357] width 1 height 10
radio input "true"
click at [810, 576] on button "Next" at bounding box center [740, 586] width 251 height 62
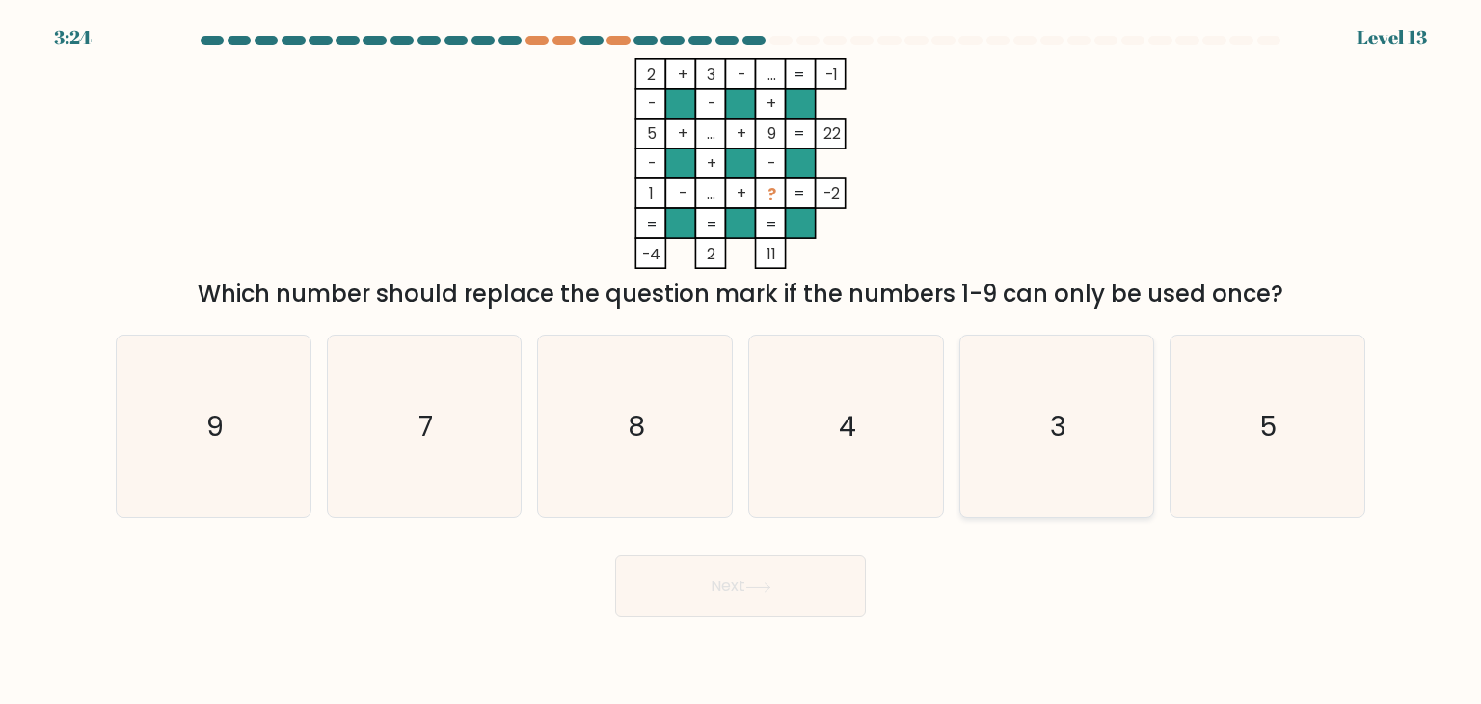
click at [1051, 442] on text "3" at bounding box center [1058, 426] width 16 height 39
click at [741, 362] on input "e. 3" at bounding box center [740, 357] width 1 height 10
radio input "true"
click at [816, 594] on button "Next" at bounding box center [740, 586] width 251 height 62
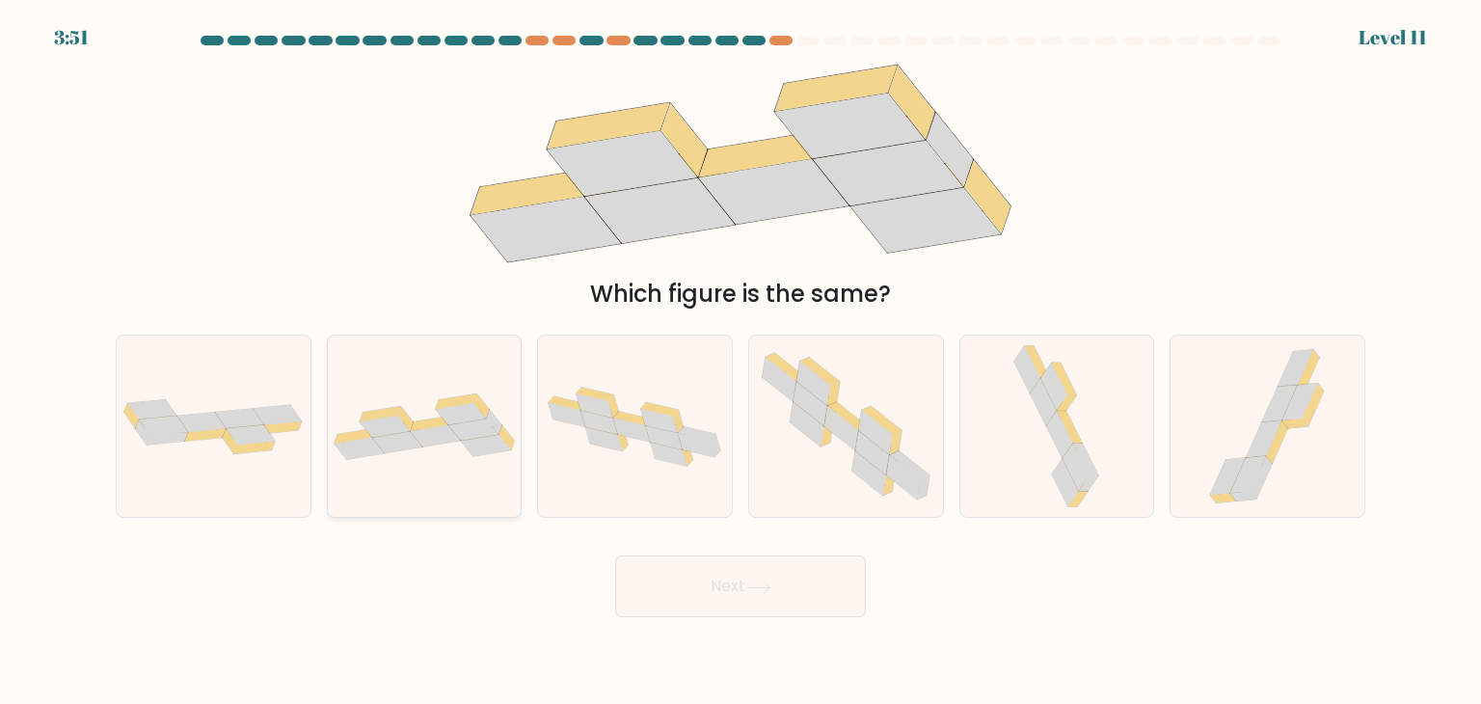
click at [485, 492] on div at bounding box center [425, 426] width 196 height 183
click at [740, 362] on input "b." at bounding box center [740, 357] width 1 height 10
radio input "true"
click at [710, 594] on button "Next" at bounding box center [740, 586] width 251 height 62
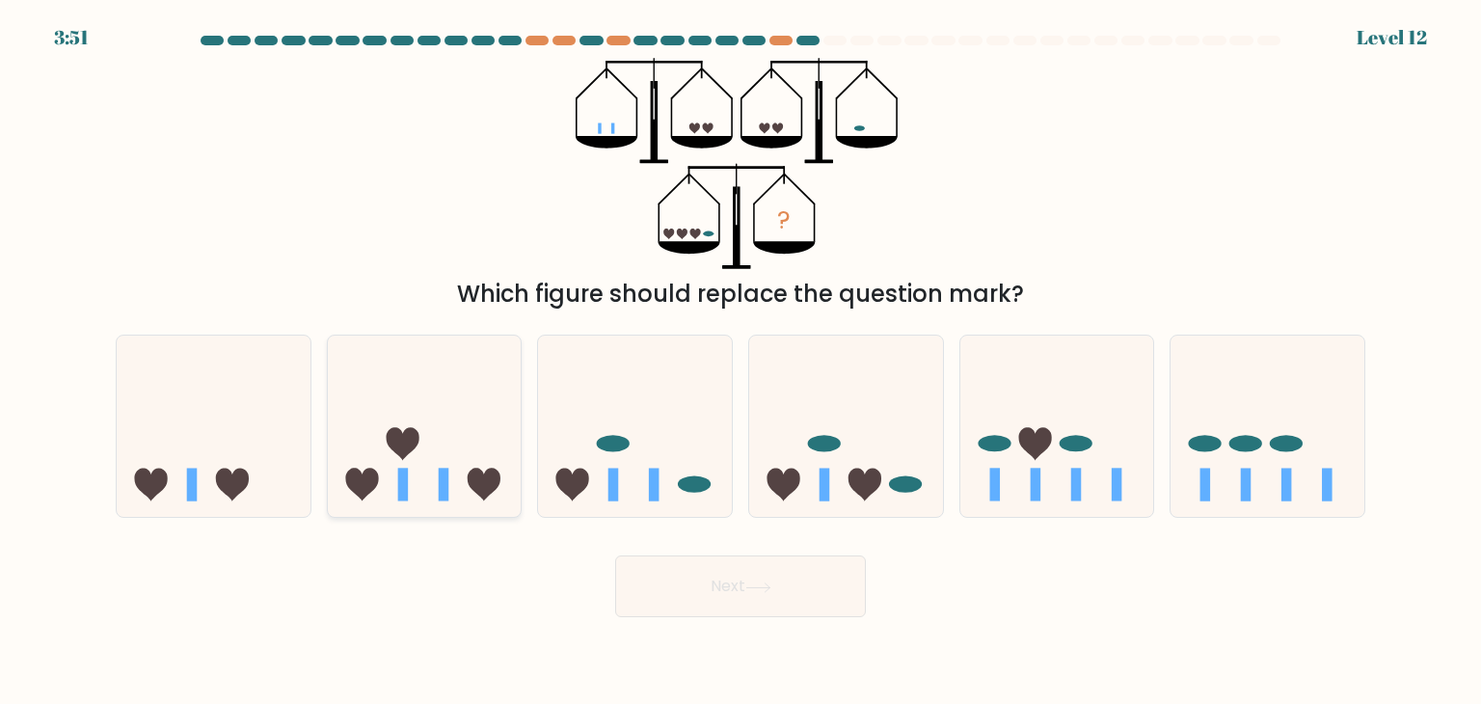
click at [448, 494] on icon at bounding box center [425, 426] width 194 height 160
click at [740, 362] on input "b." at bounding box center [740, 357] width 1 height 10
radio input "true"
click at [838, 591] on button "Next" at bounding box center [740, 586] width 251 height 62
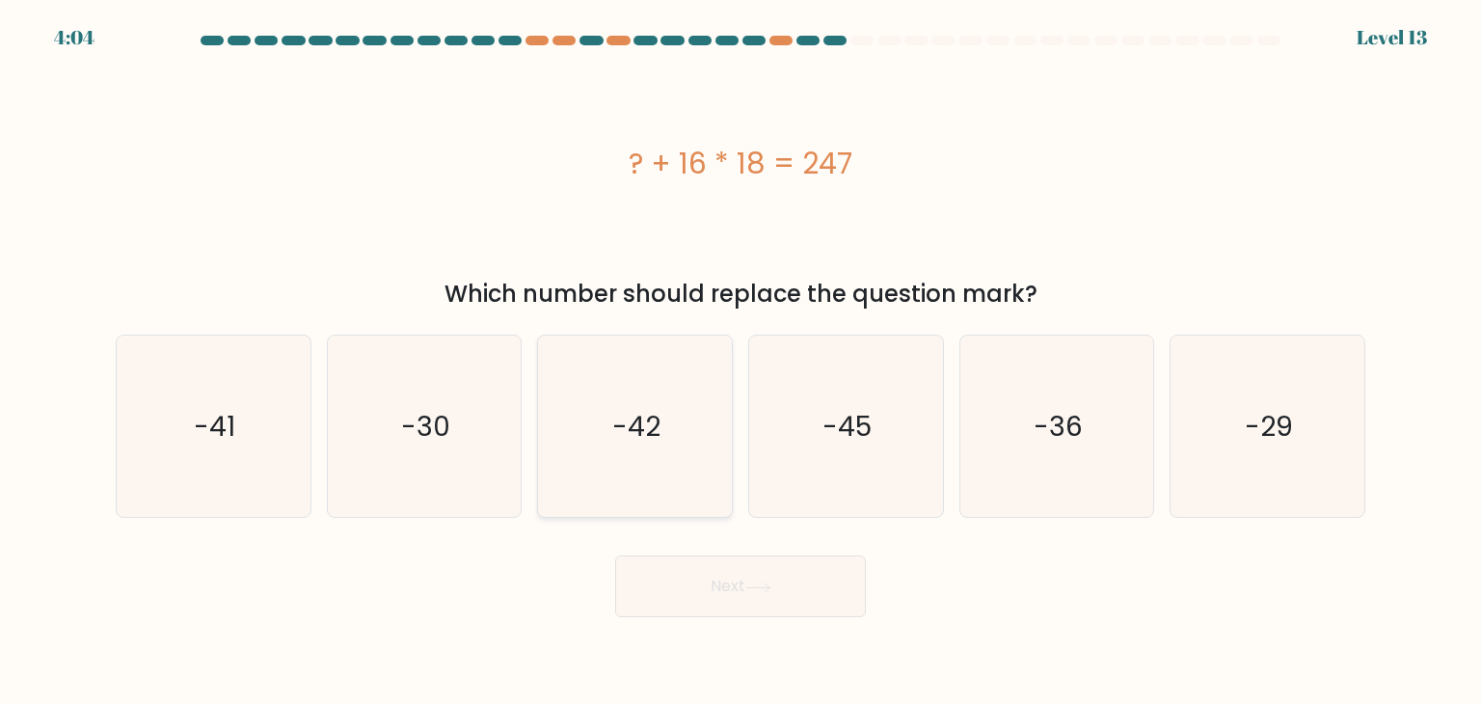
click at [686, 401] on icon "-42" at bounding box center [634, 425] width 181 height 181
click at [740, 362] on input "c. -42" at bounding box center [740, 357] width 1 height 10
radio input "true"
click at [793, 605] on button "Next" at bounding box center [740, 586] width 251 height 62
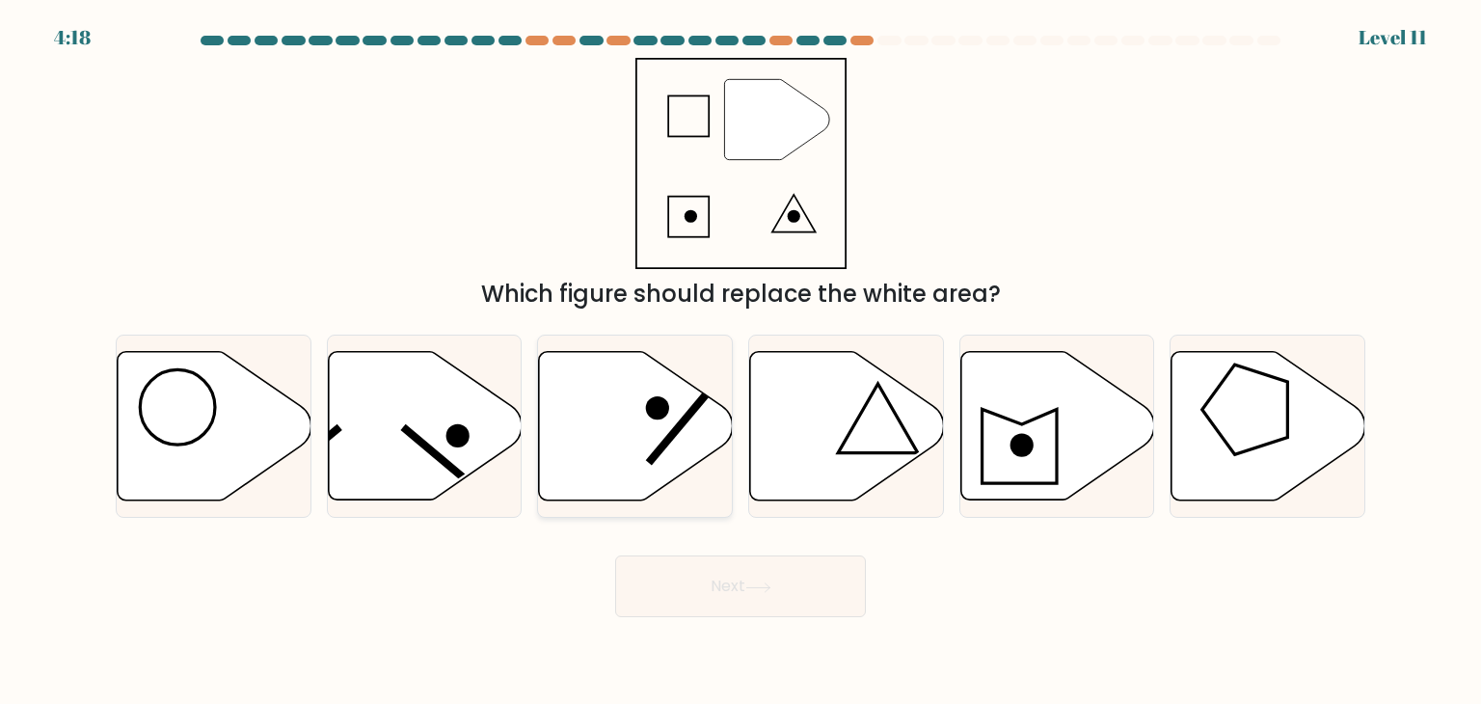
click at [683, 411] on icon at bounding box center [636, 426] width 194 height 148
click at [740, 362] on input "c." at bounding box center [740, 357] width 1 height 10
radio input "true"
click at [736, 551] on div "Next" at bounding box center [740, 579] width 1272 height 76
click at [1033, 429] on icon at bounding box center [1057, 426] width 194 height 148
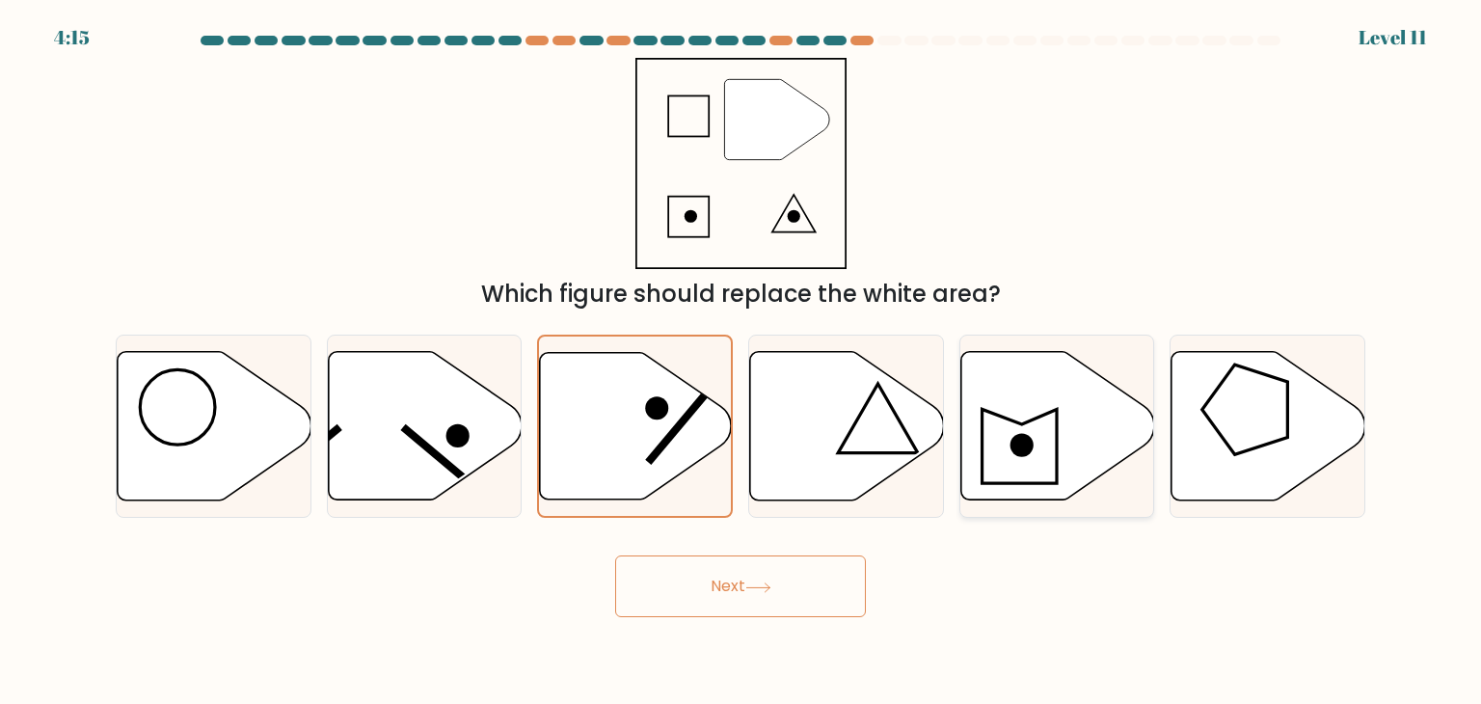
click at [741, 362] on input "e." at bounding box center [740, 357] width 1 height 10
radio input "true"
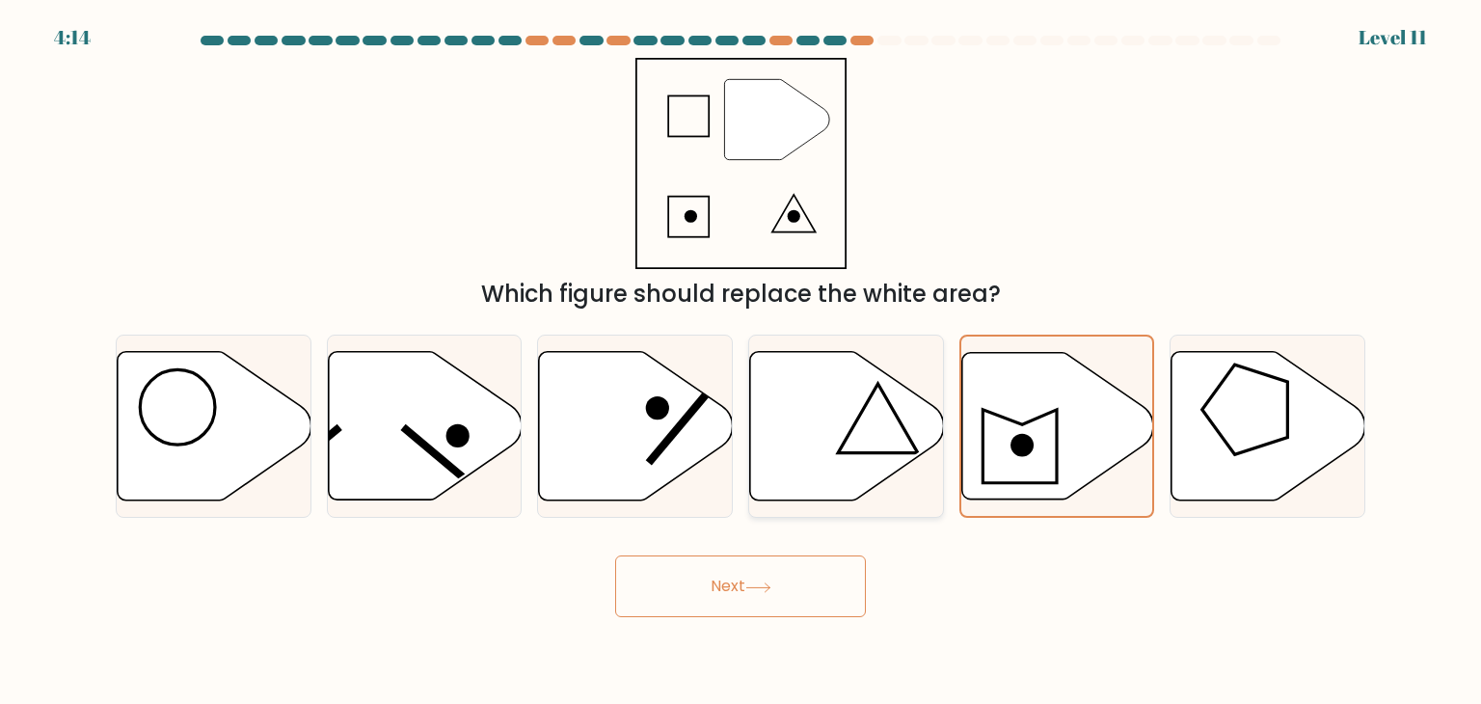
click at [909, 448] on icon at bounding box center [847, 426] width 194 height 148
click at [741, 362] on input "d." at bounding box center [740, 357] width 1 height 10
radio input "true"
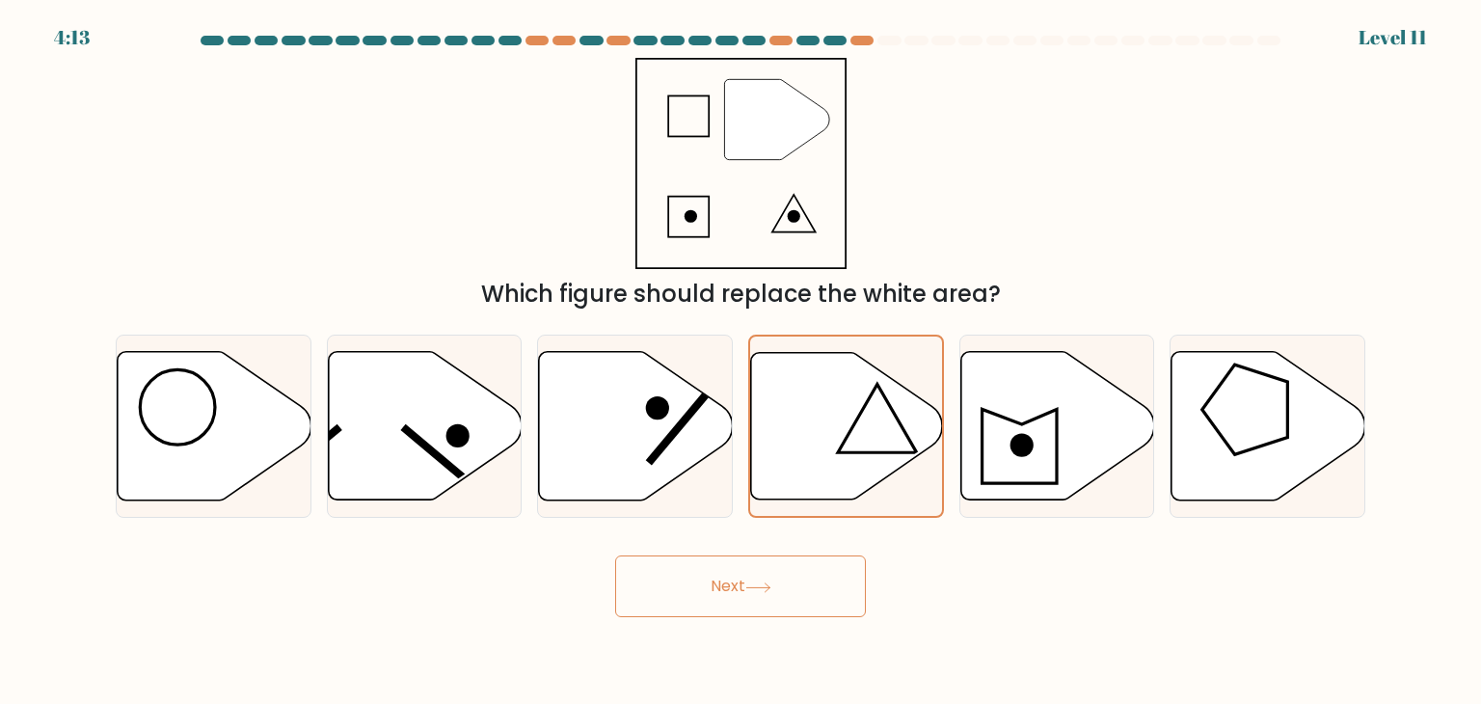
click at [817, 588] on button "Next" at bounding box center [740, 586] width 251 height 62
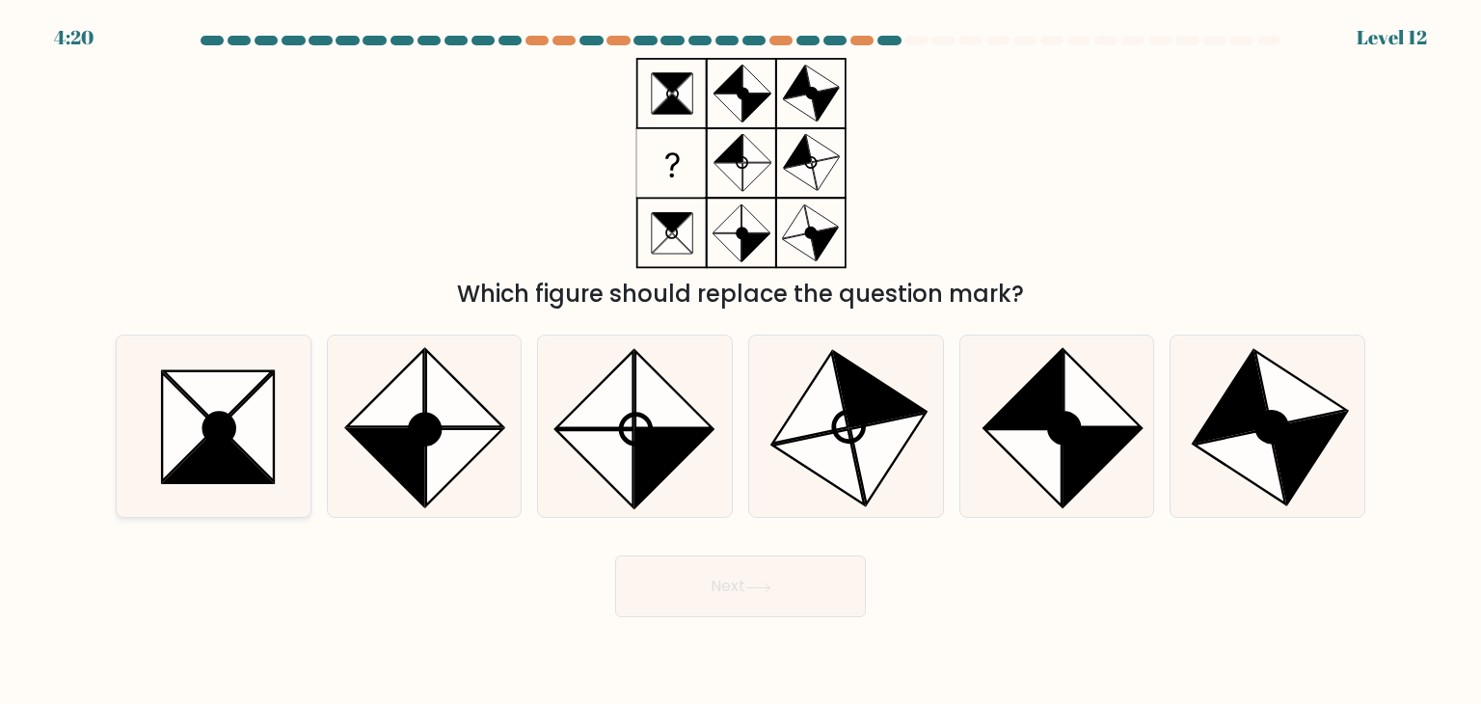
click at [248, 455] on icon at bounding box center [247, 427] width 54 height 109
click at [740, 362] on input "a." at bounding box center [740, 357] width 1 height 10
radio input "true"
click at [785, 576] on button "Next" at bounding box center [740, 586] width 251 height 62
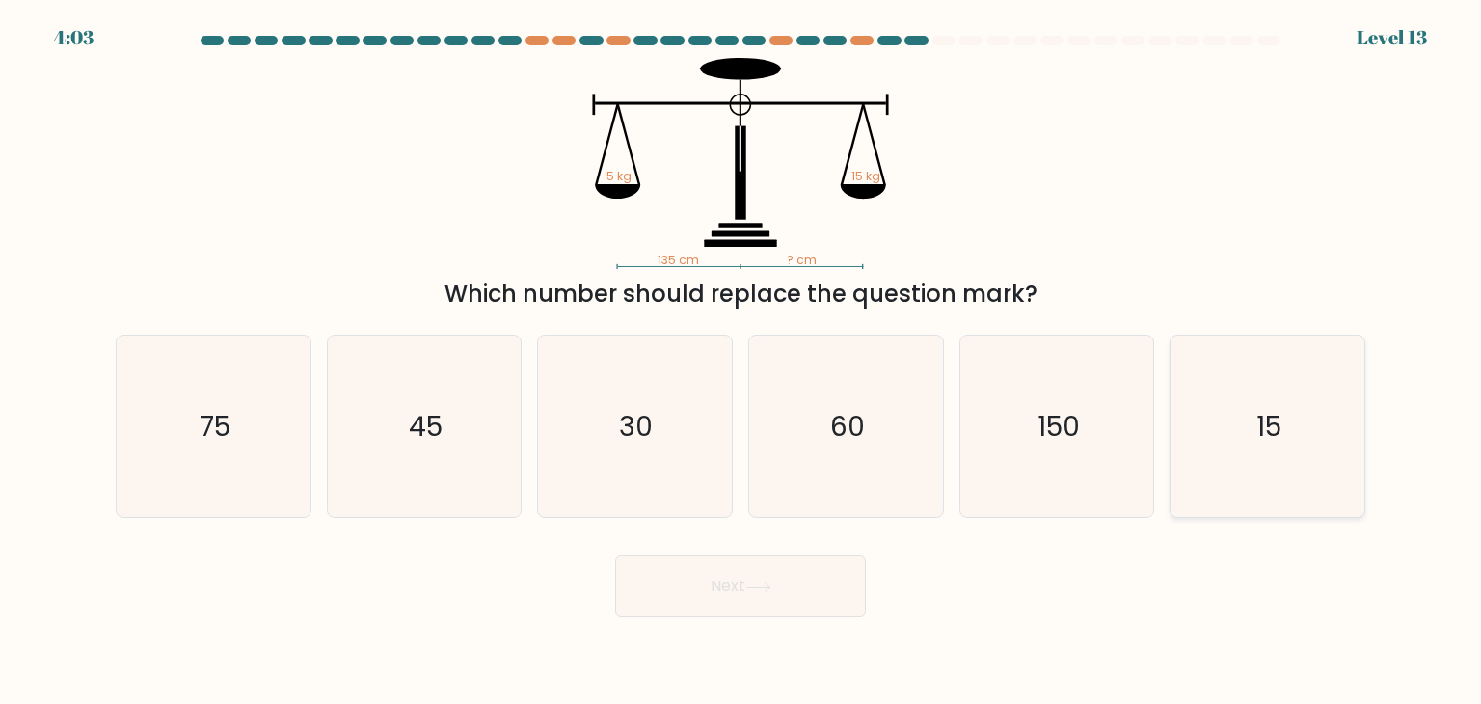
click at [1288, 429] on icon "15" at bounding box center [1266, 425] width 181 height 181
click at [741, 362] on input "f. 15" at bounding box center [740, 357] width 1 height 10
radio input "true"
click at [768, 596] on button "Next" at bounding box center [740, 586] width 251 height 62
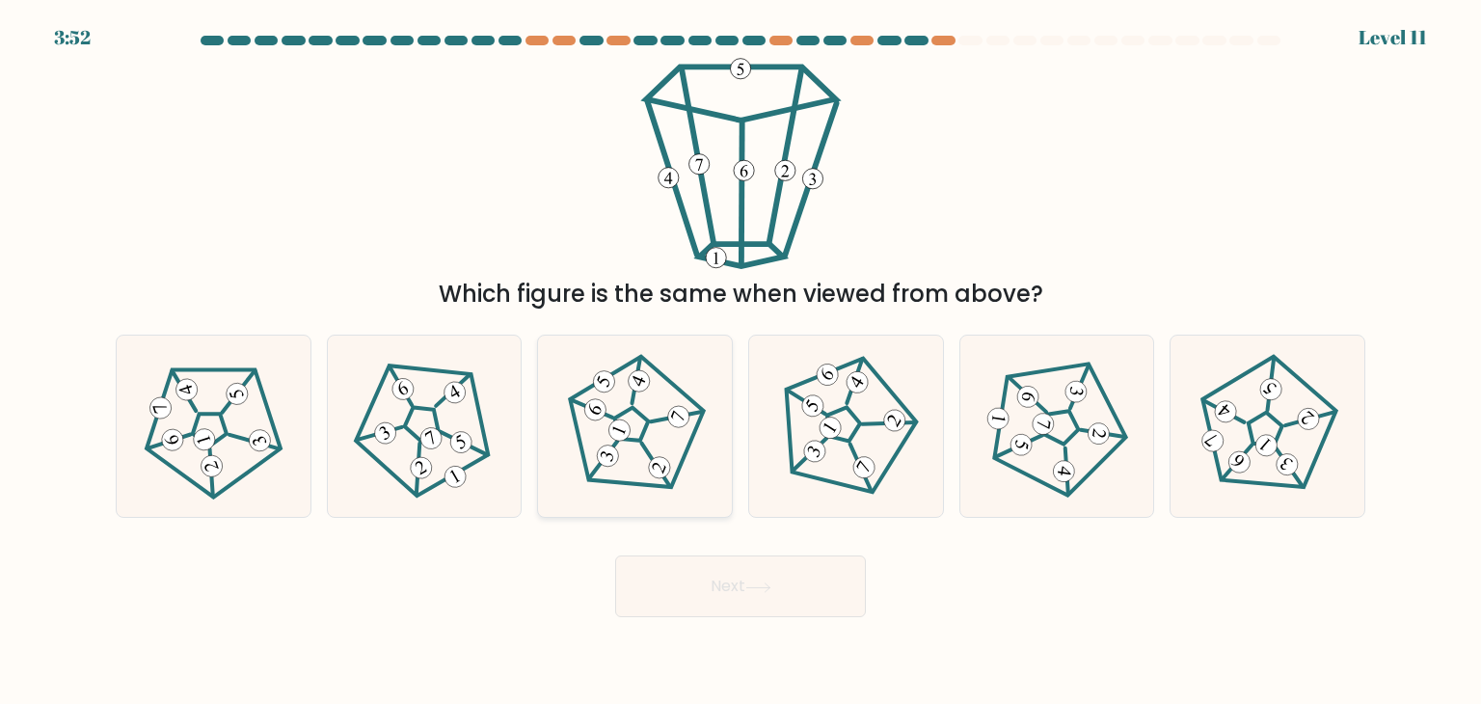
click at [659, 434] on icon at bounding box center [635, 427] width 146 height 146
click at [740, 362] on input "c." at bounding box center [740, 357] width 1 height 10
radio input "true"
click at [755, 577] on button "Next" at bounding box center [740, 586] width 251 height 62
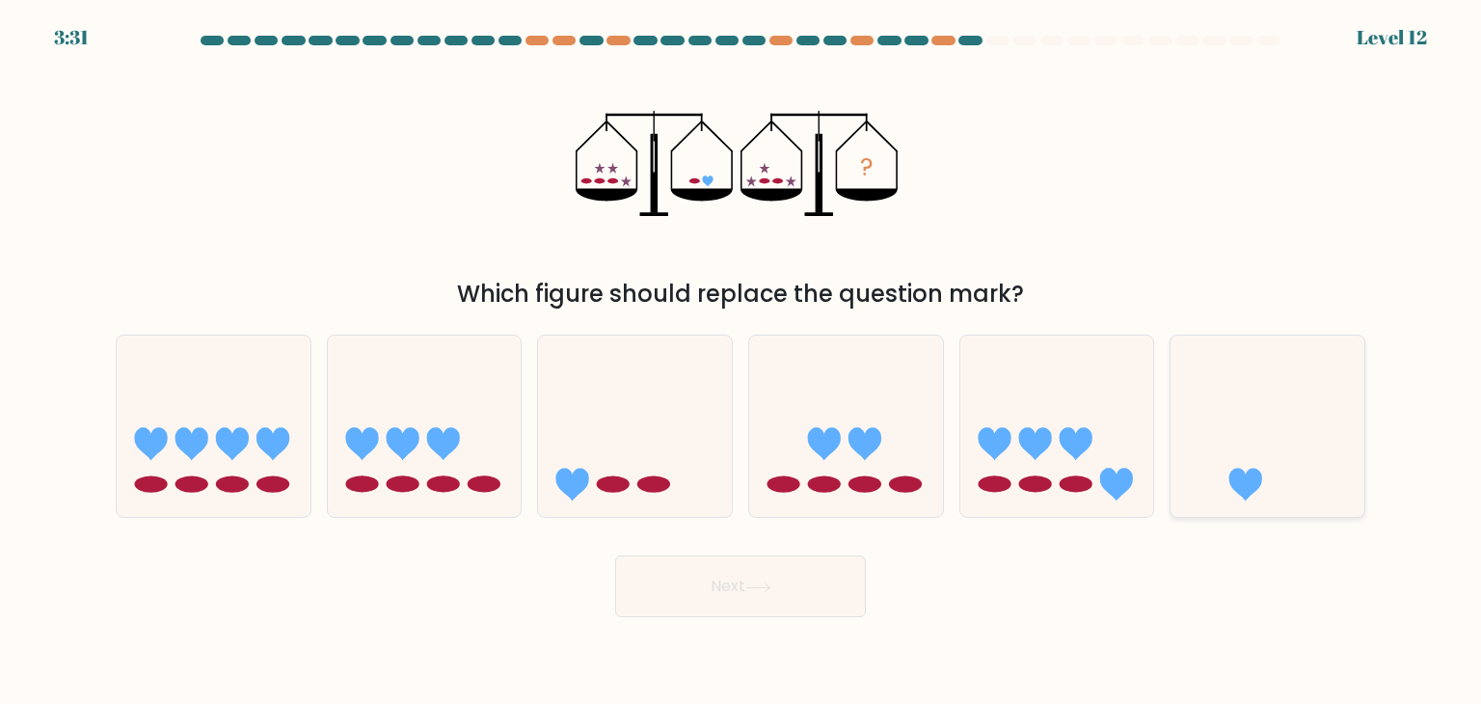
click at [1253, 483] on icon at bounding box center [1245, 485] width 33 height 33
click at [741, 362] on input "f." at bounding box center [740, 357] width 1 height 10
radio input "true"
click at [710, 586] on button "Next" at bounding box center [740, 586] width 251 height 62
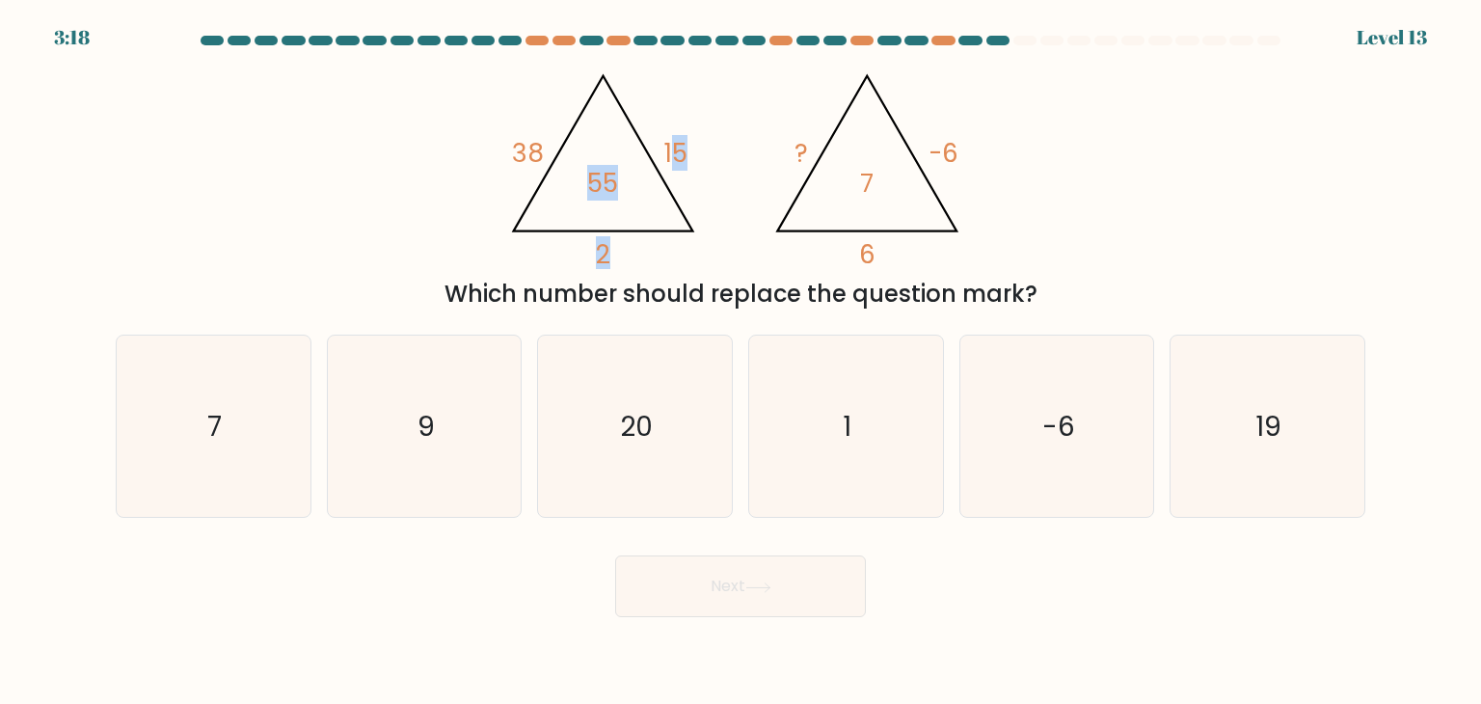
drag, startPoint x: 649, startPoint y: 151, endPoint x: 619, endPoint y: 173, distance: 36.6
click at [619, 173] on icon "@import url('https://fonts.googleapis.com/css?family=Abril+Fatface:400,100,100i…" at bounding box center [740, 163] width 486 height 211
click at [670, 181] on icon "@import url('https://fonts.googleapis.com/css?family=Abril+Fatface:400,100,100i…" at bounding box center [740, 163] width 486 height 211
click at [293, 450] on icon "7" at bounding box center [212, 425] width 181 height 181
click at [740, 362] on input "a. 7" at bounding box center [740, 357] width 1 height 10
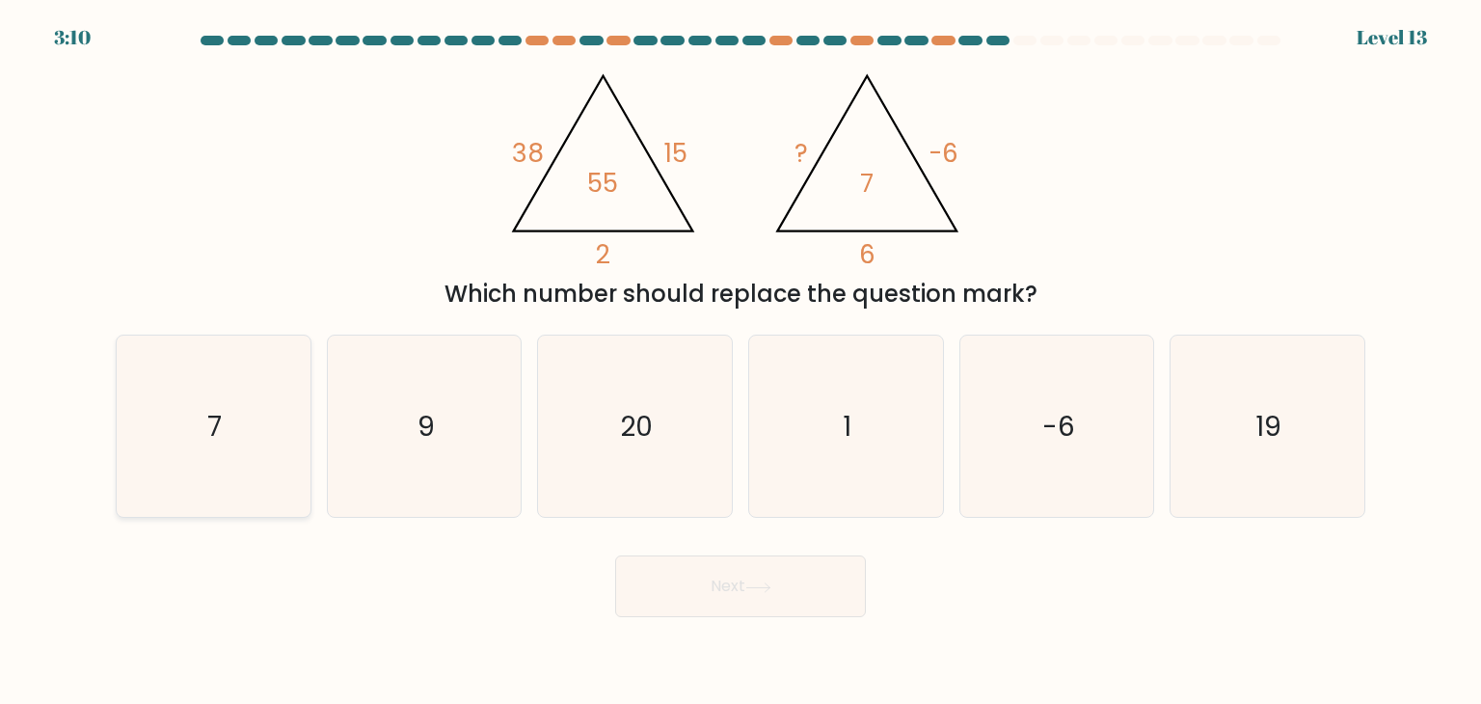
radio input "true"
click at [763, 589] on icon at bounding box center [758, 587] width 26 height 11
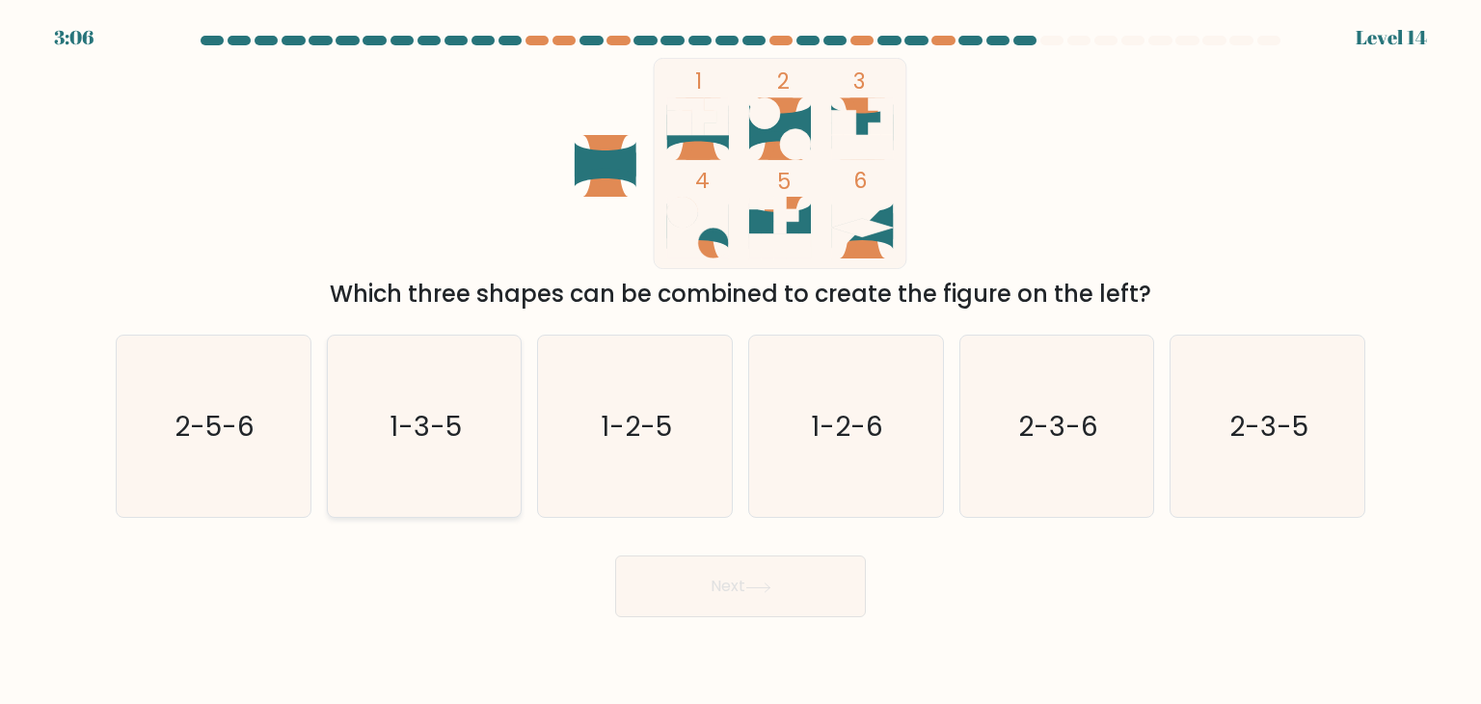
click at [451, 444] on icon "1-3-5" at bounding box center [424, 425] width 181 height 181
click at [740, 362] on input "b. 1-3-5" at bounding box center [740, 357] width 1 height 10
radio input "true"
click at [677, 402] on icon "1-2-5" at bounding box center [634, 425] width 181 height 181
click at [740, 362] on input "c. 1-2-5" at bounding box center [740, 357] width 1 height 10
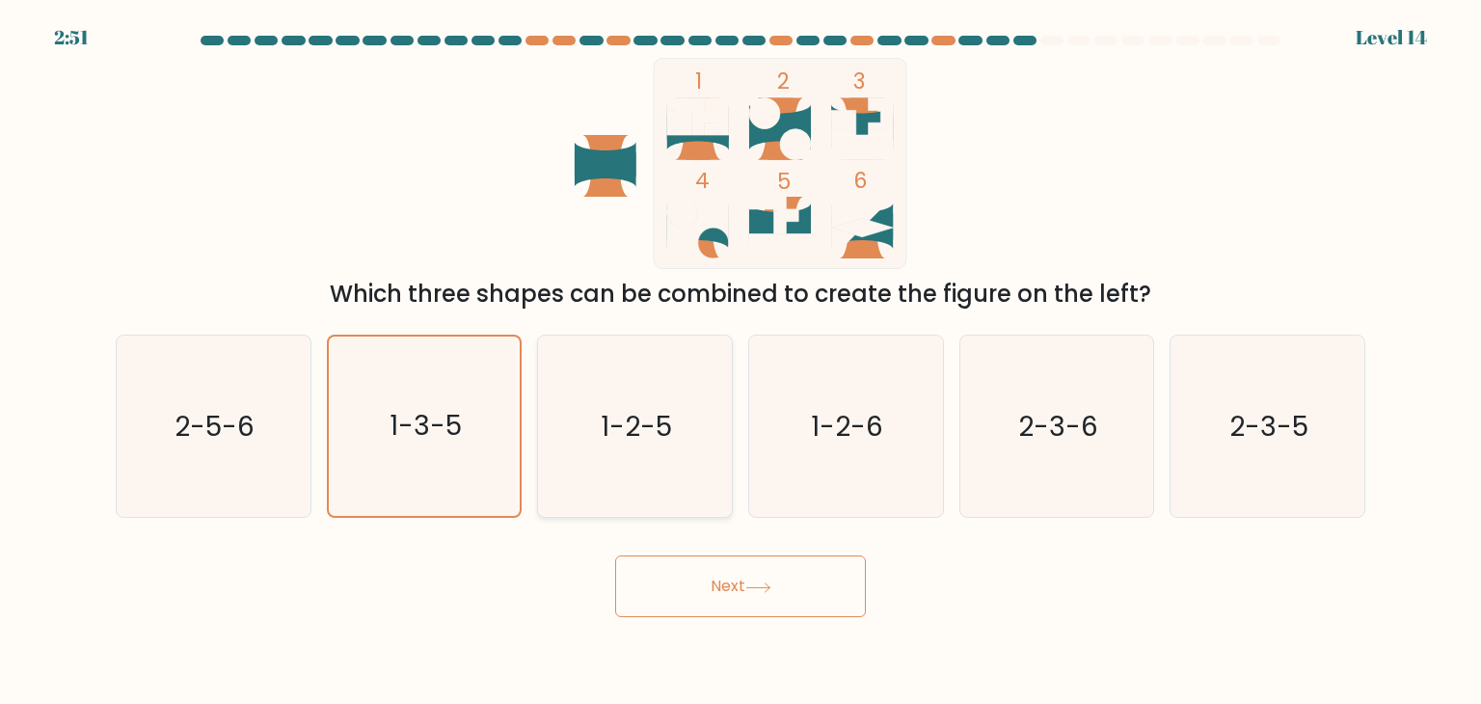
radio input "true"
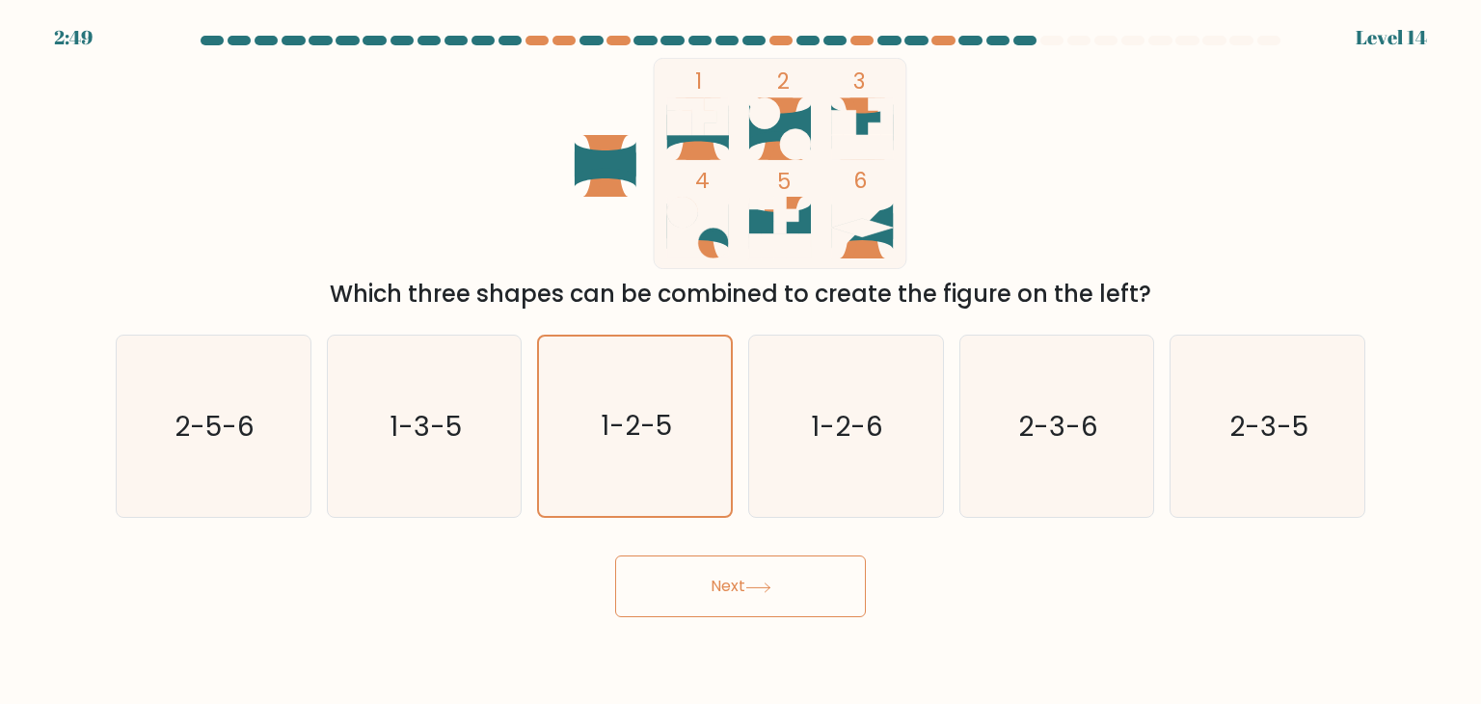
click at [702, 586] on button "Next" at bounding box center [740, 586] width 251 height 62
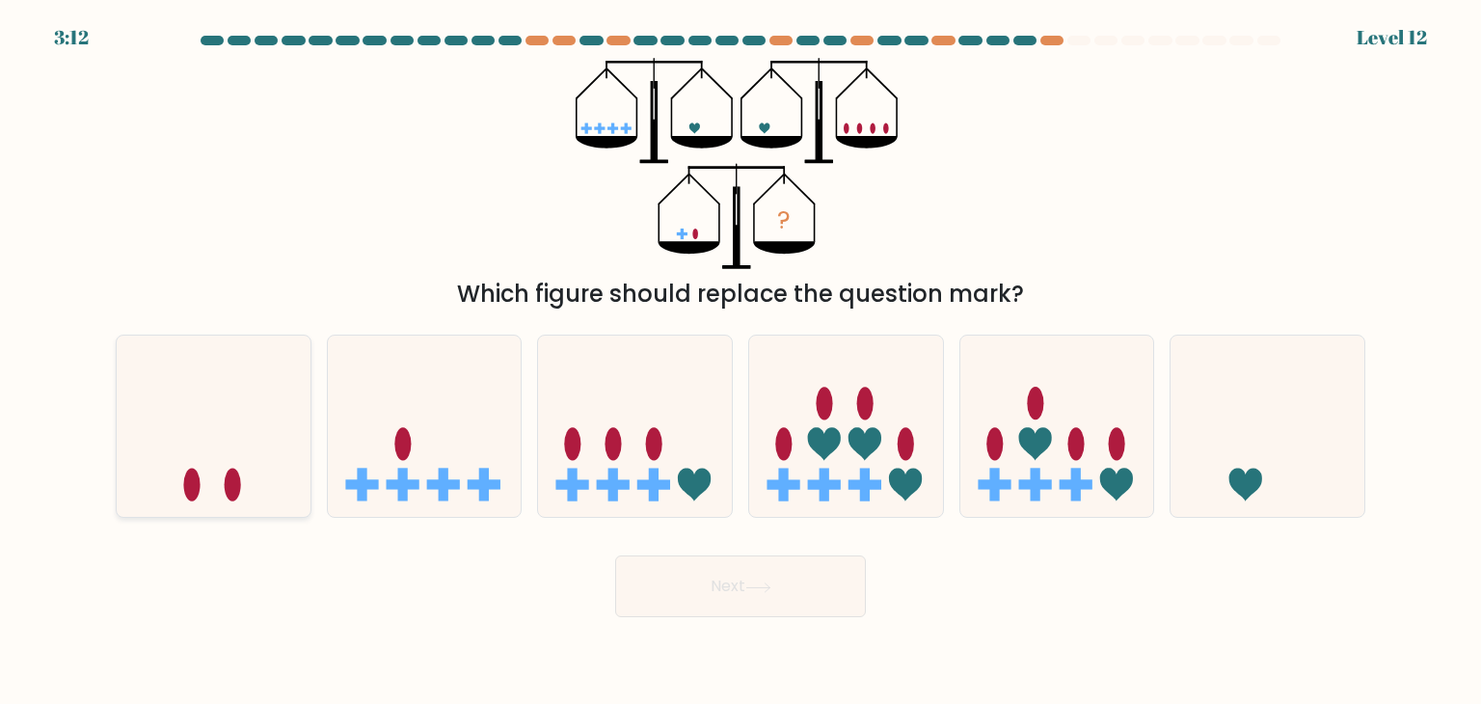
click at [277, 473] on icon at bounding box center [214, 426] width 194 height 160
click at [740, 362] on input "a." at bounding box center [740, 357] width 1 height 10
radio input "true"
click at [804, 576] on button "Next" at bounding box center [740, 586] width 251 height 62
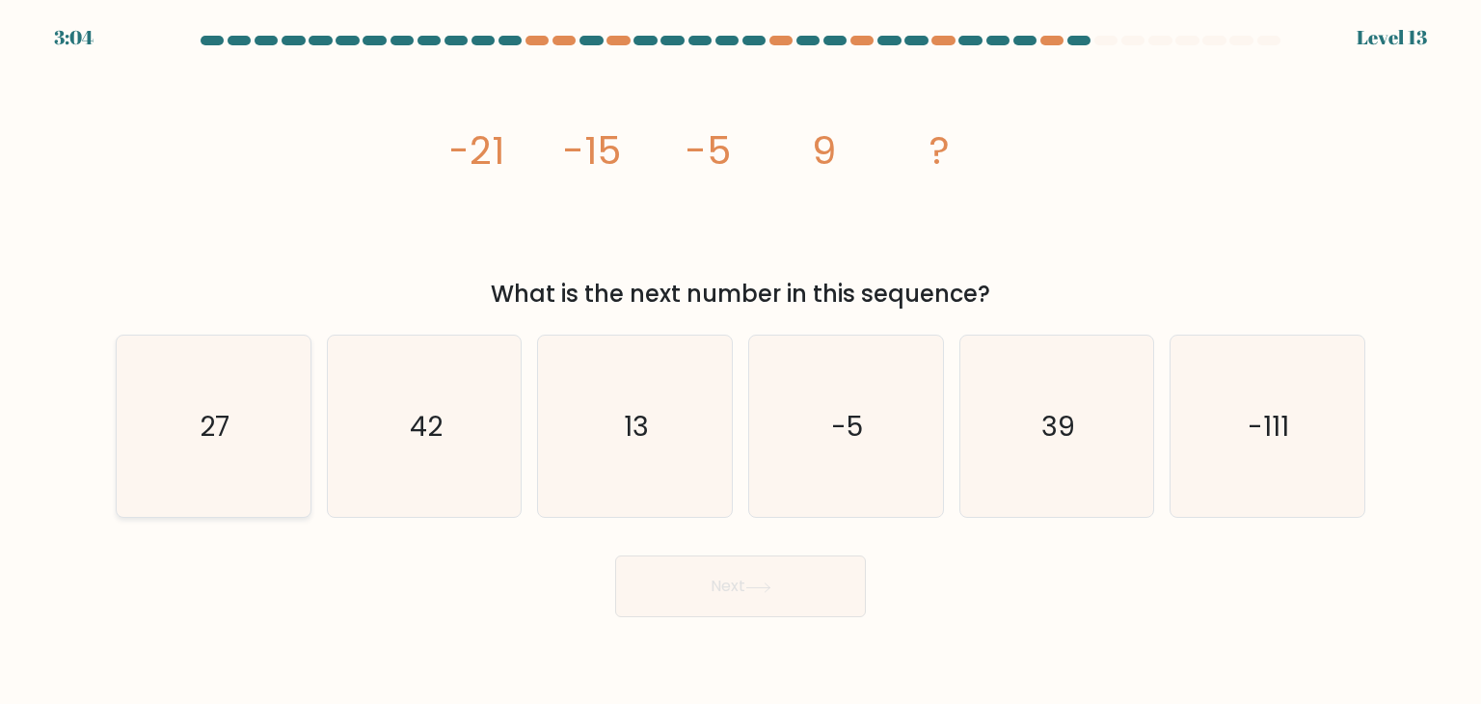
click at [231, 444] on icon "27" at bounding box center [212, 425] width 181 height 181
click at [740, 362] on input "a. 27" at bounding box center [740, 357] width 1 height 10
radio input "true"
click at [828, 594] on button "Next" at bounding box center [740, 586] width 251 height 62
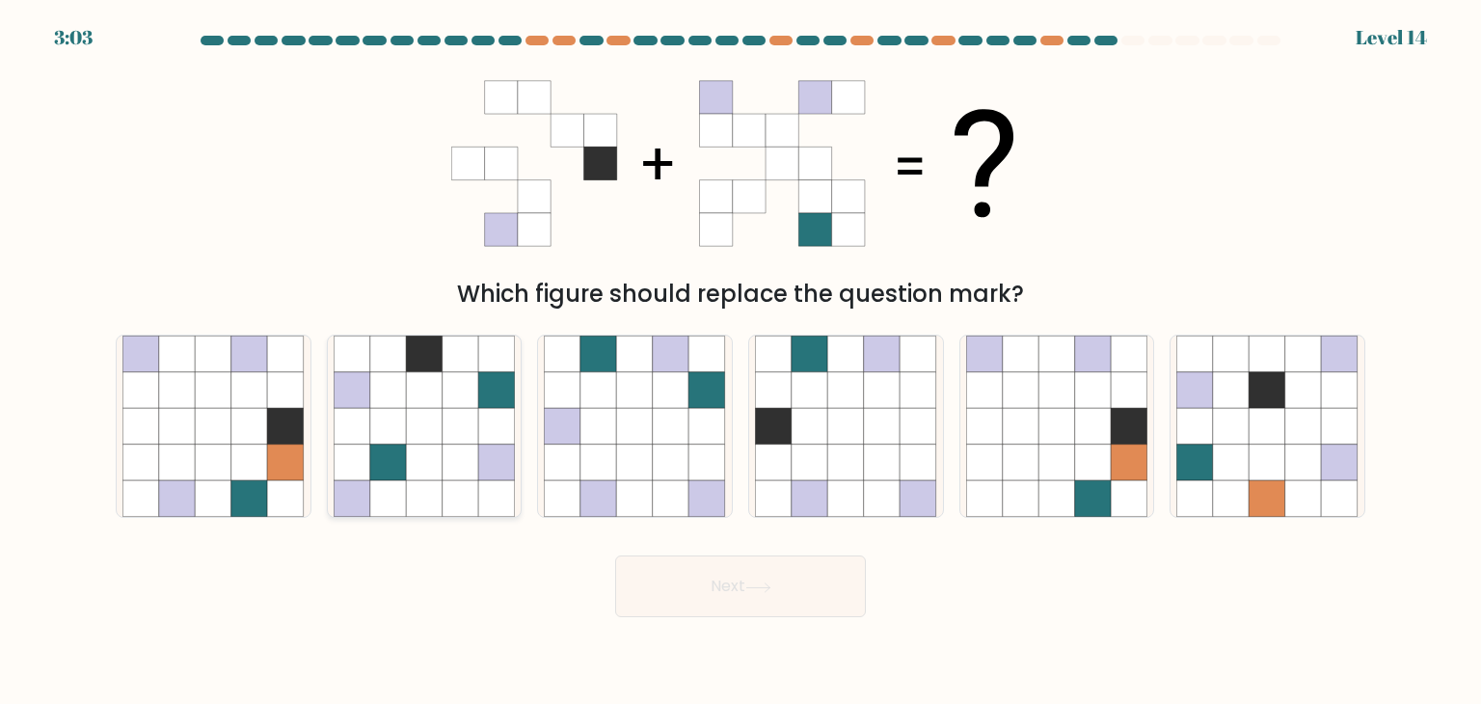
click at [470, 445] on icon at bounding box center [460, 462] width 37 height 37
click at [740, 362] on input "b." at bounding box center [740, 357] width 1 height 10
radio input "true"
click at [741, 575] on button "Next" at bounding box center [740, 586] width 251 height 62
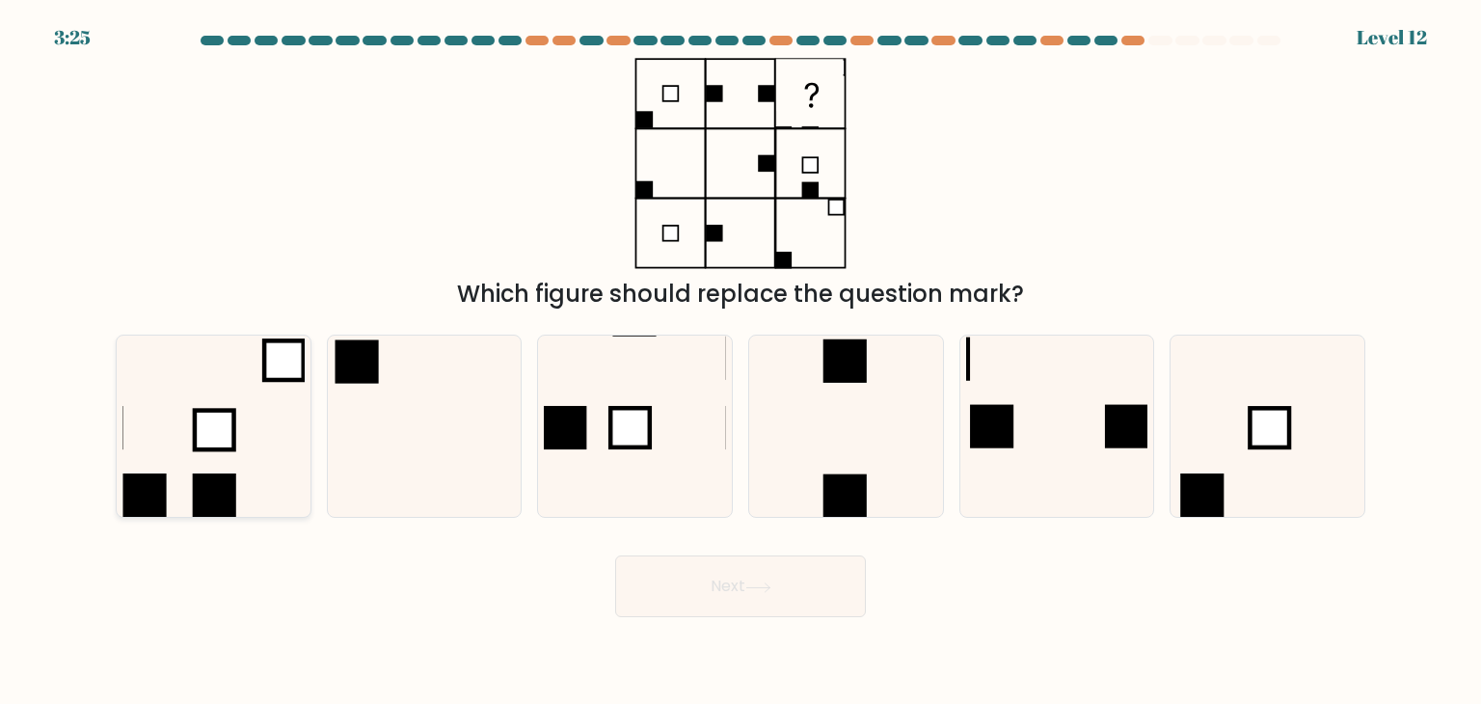
click at [192, 437] on icon at bounding box center [212, 425] width 181 height 181
click at [740, 362] on input "a." at bounding box center [740, 357] width 1 height 10
radio input "true"
click at [710, 584] on button "Next" at bounding box center [740, 586] width 251 height 62
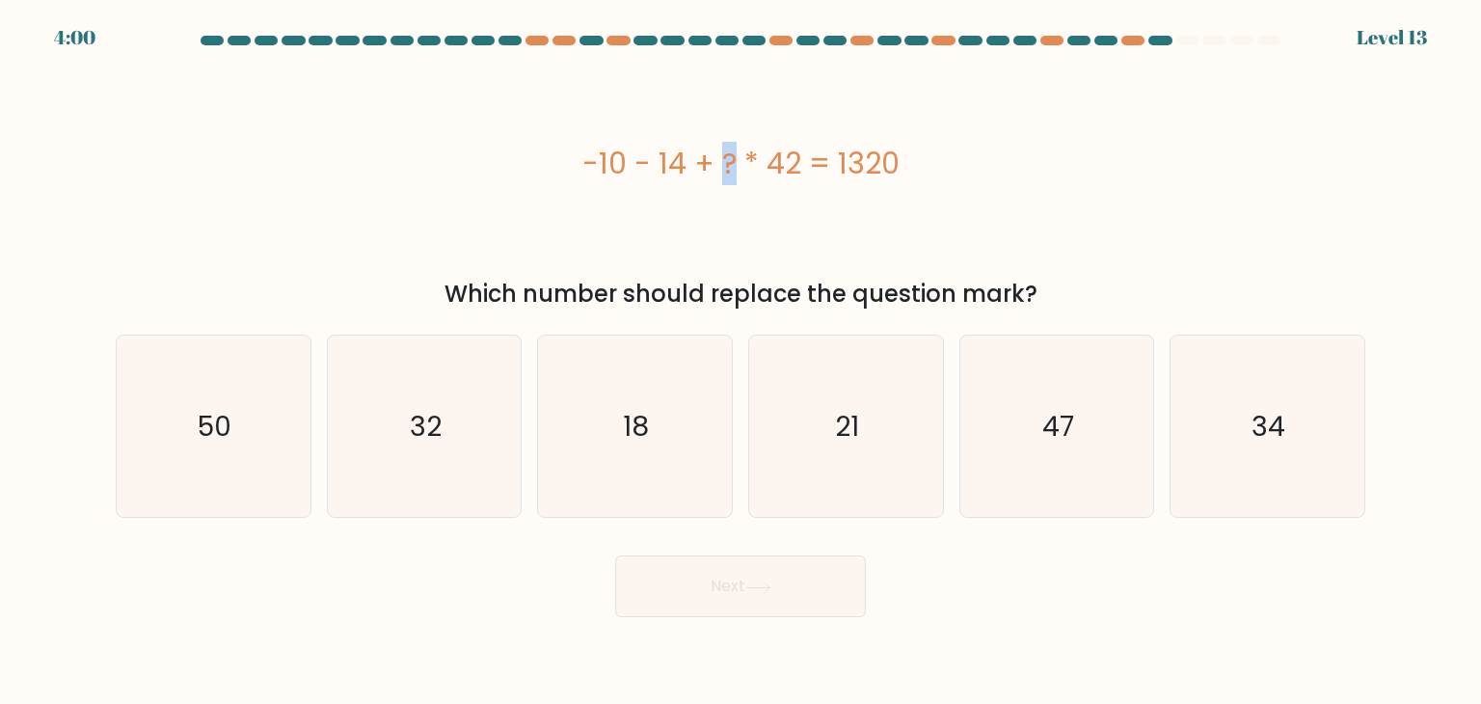
drag, startPoint x: 606, startPoint y: 149, endPoint x: 625, endPoint y: 155, distance: 19.2
click at [625, 155] on div "-10 - 14 + ? * 42 = 1320" at bounding box center [740, 163] width 1249 height 43
click at [293, 403] on icon "50" at bounding box center [212, 425] width 181 height 181
click at [740, 362] on input "a. 50" at bounding box center [740, 357] width 1 height 10
radio input "true"
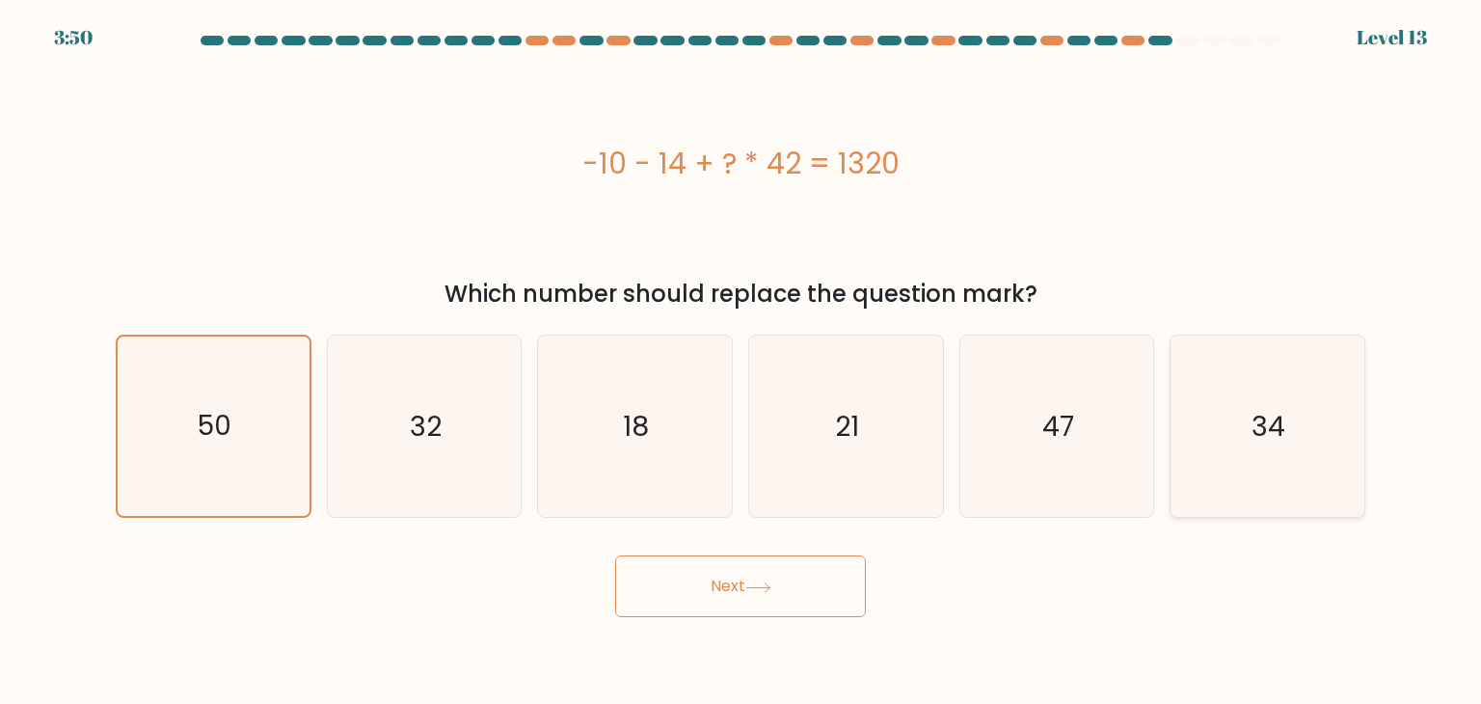
click at [1311, 391] on icon "34" at bounding box center [1266, 425] width 181 height 181
click at [741, 362] on input "f. 34" at bounding box center [740, 357] width 1 height 10
radio input "true"
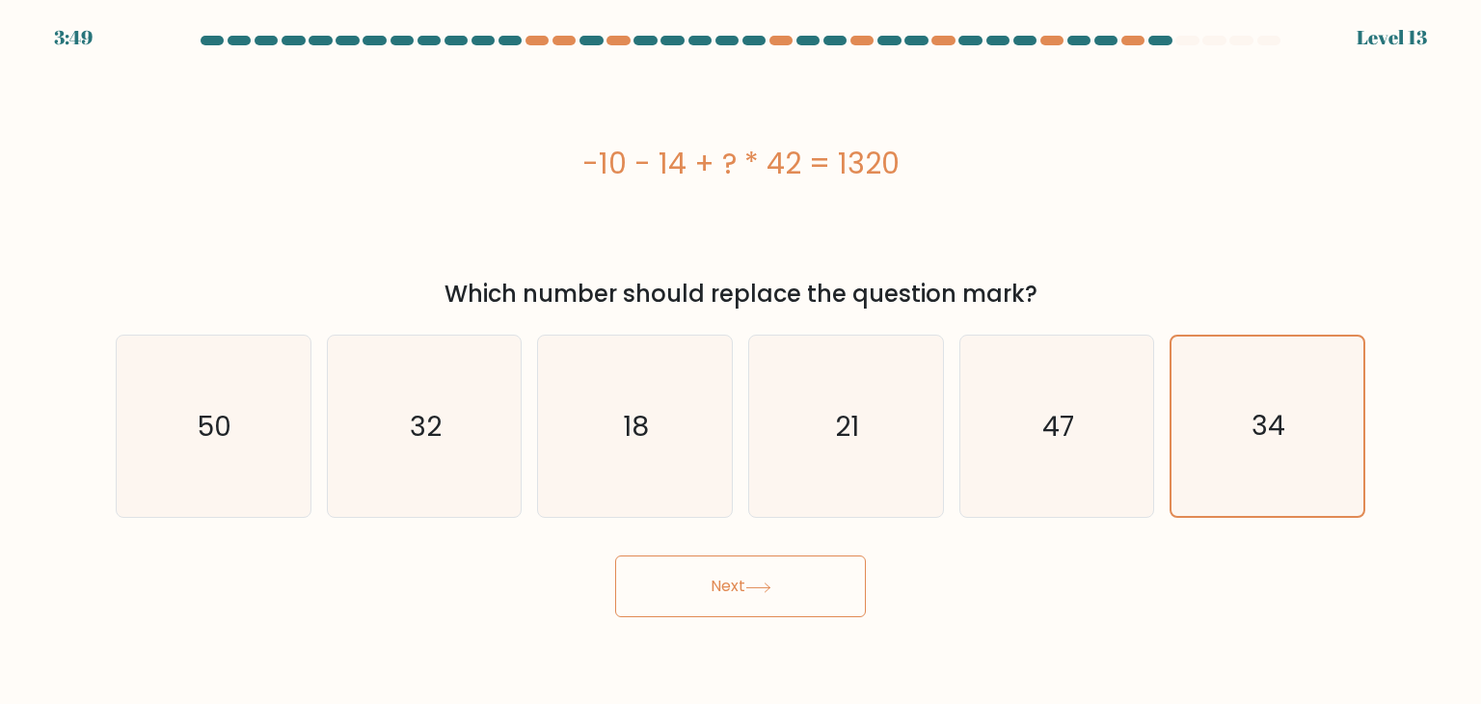
click at [836, 585] on button "Next" at bounding box center [740, 586] width 251 height 62
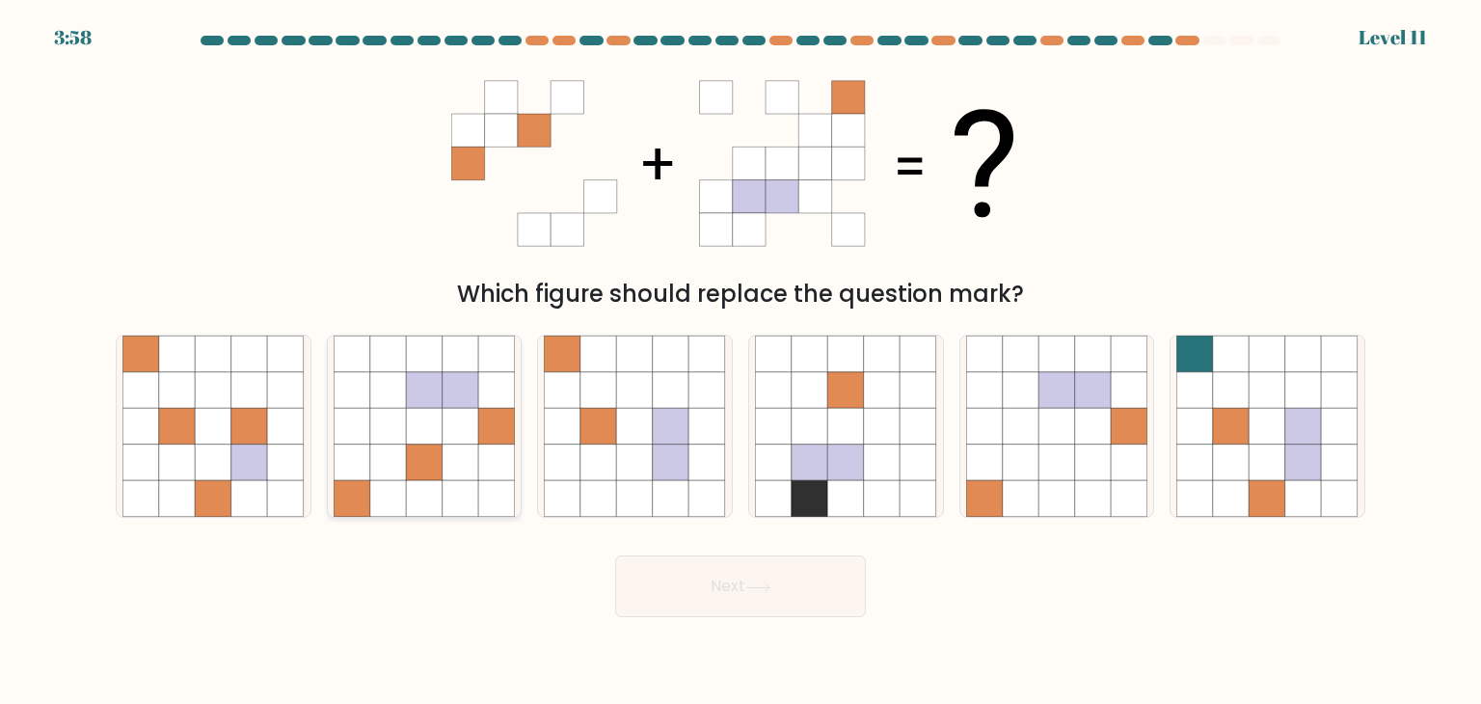
click at [436, 459] on icon at bounding box center [424, 462] width 37 height 37
click at [740, 362] on input "b." at bounding box center [740, 357] width 1 height 10
radio input "true"
click at [714, 595] on button "Next" at bounding box center [740, 586] width 251 height 62
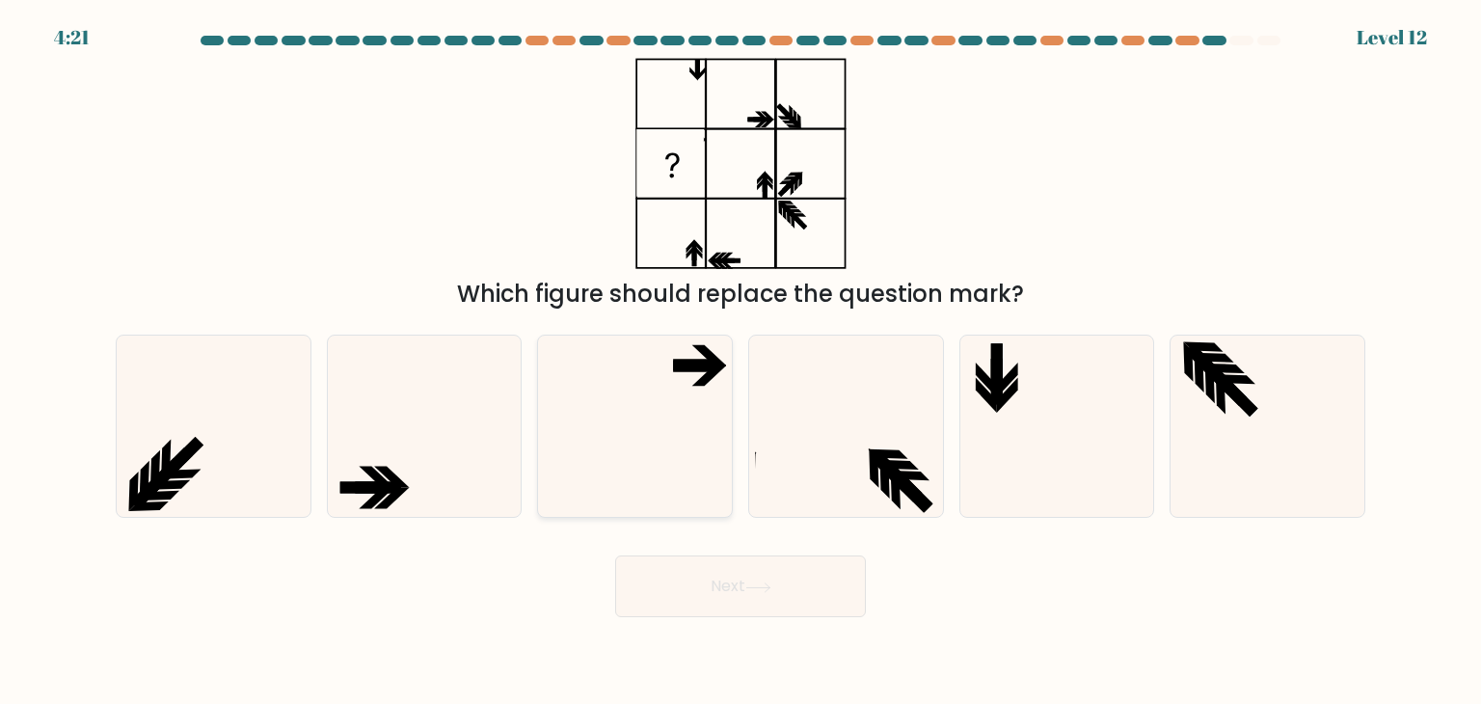
click at [683, 463] on icon at bounding box center [634, 425] width 181 height 181
click at [740, 362] on input "c." at bounding box center [740, 357] width 1 height 10
radio input "true"
click at [759, 597] on button "Next" at bounding box center [740, 586] width 251 height 62
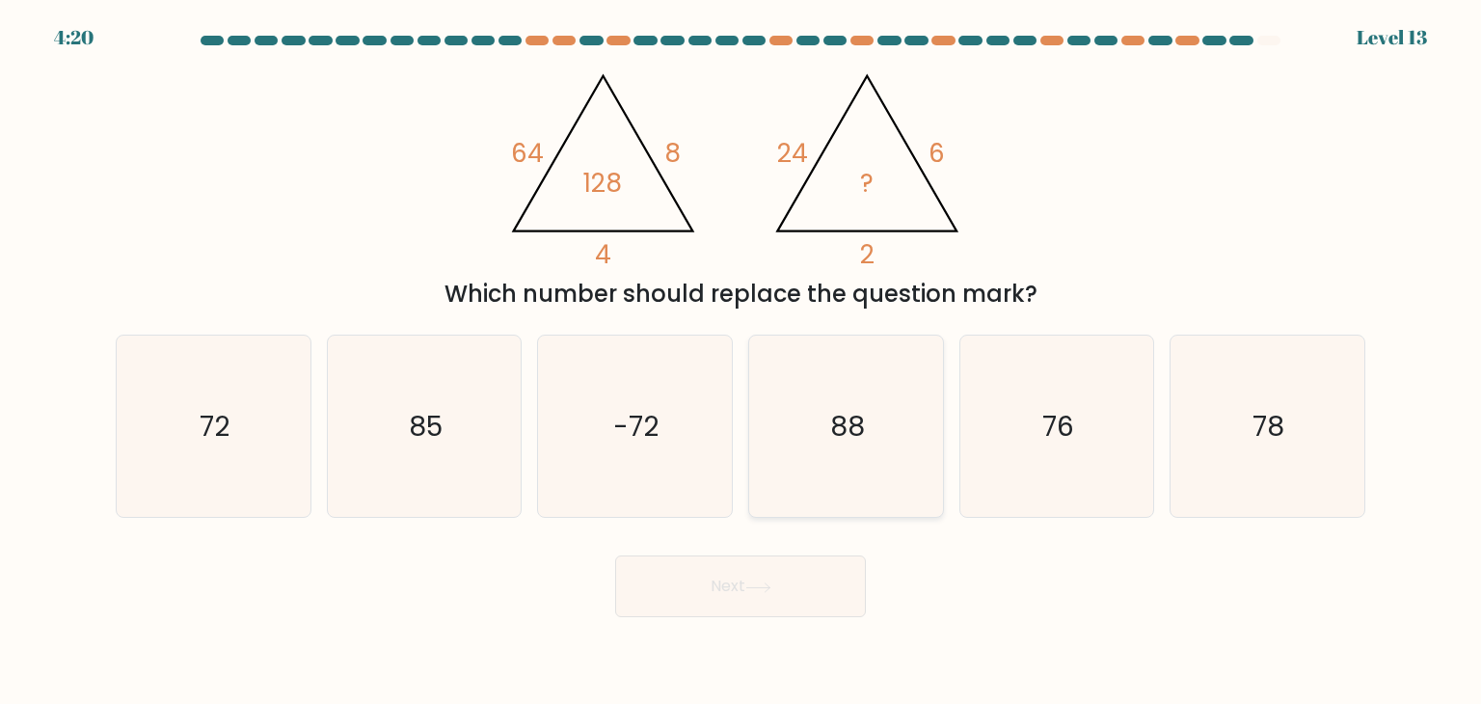
click at [886, 491] on icon "88" at bounding box center [845, 425] width 181 height 181
click at [741, 362] on input "d. 88" at bounding box center [740, 357] width 1 height 10
radio input "true"
click at [802, 574] on button "Next" at bounding box center [740, 586] width 251 height 62
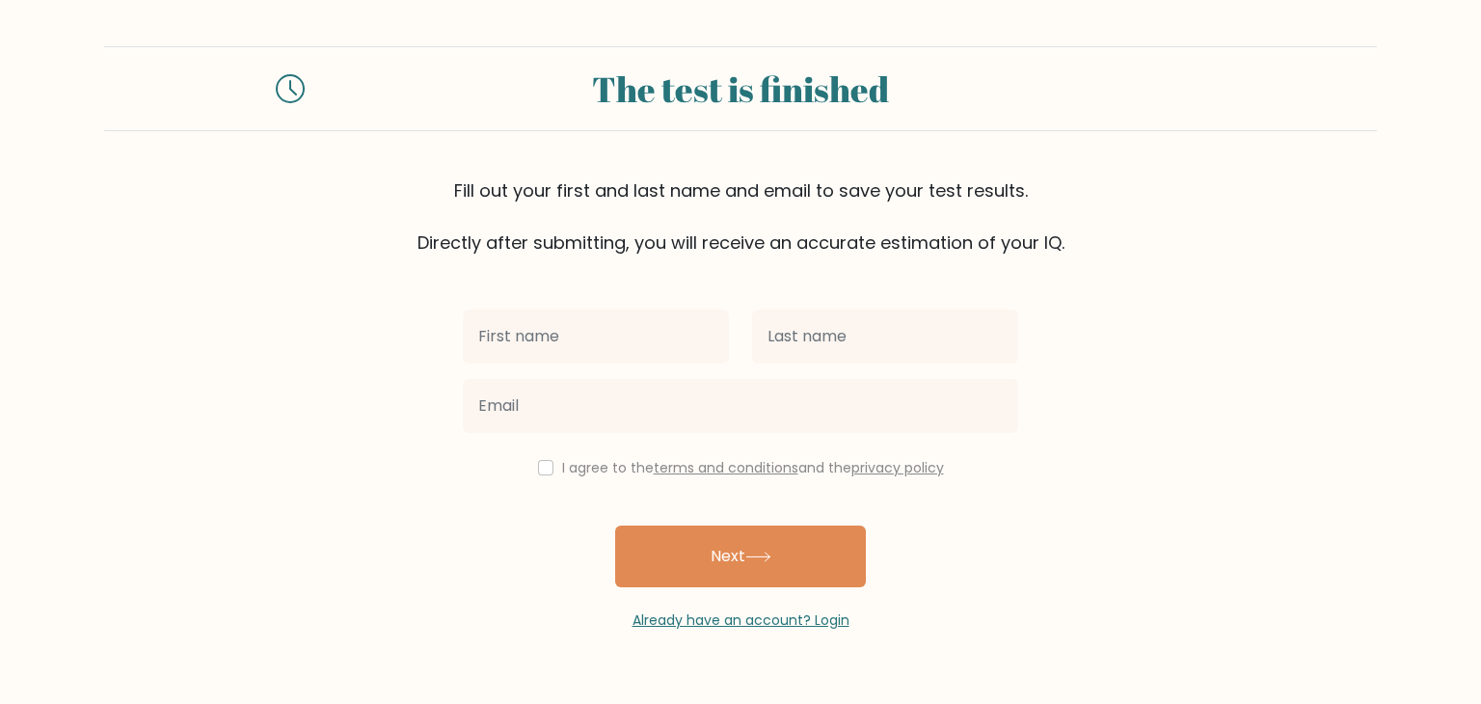
click at [638, 347] on input "text" at bounding box center [596, 336] width 266 height 54
type input "Nagehan"
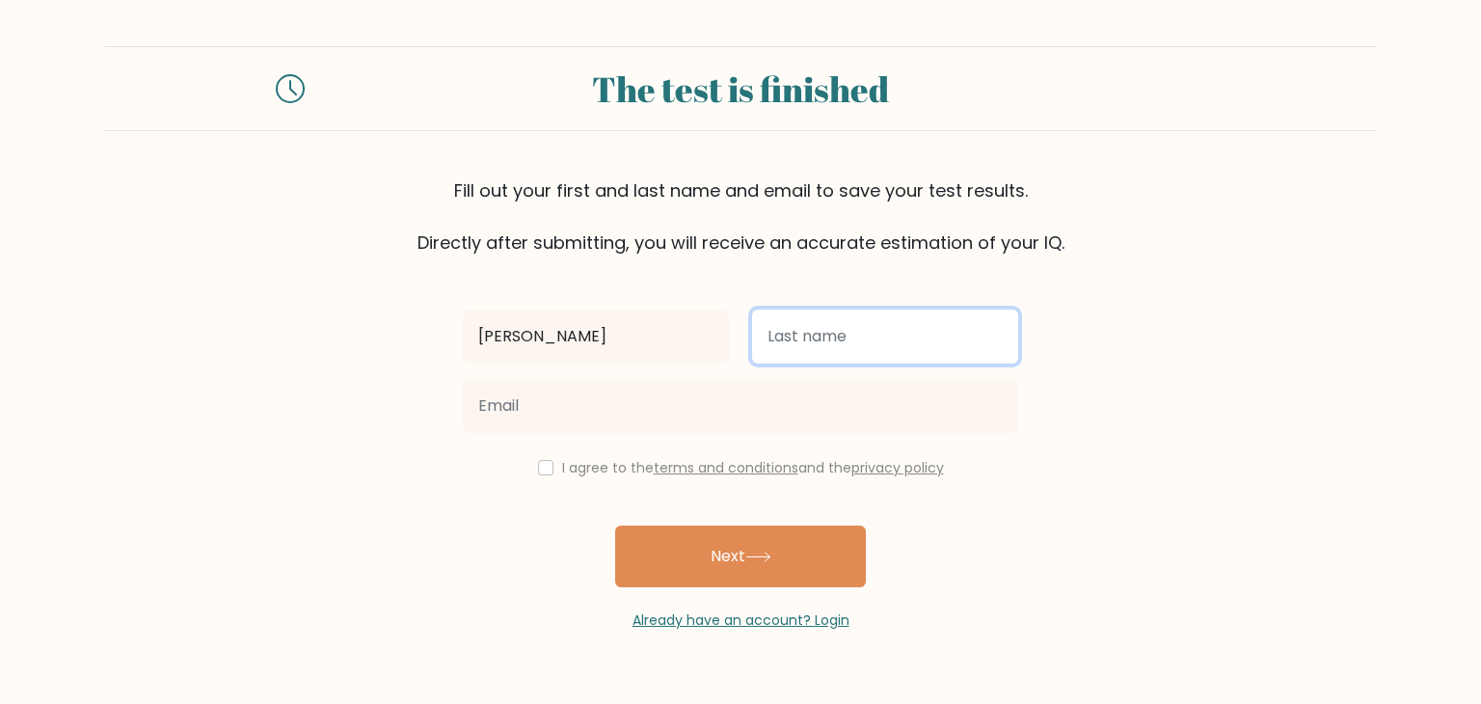
click at [817, 343] on input "text" at bounding box center [885, 336] width 266 height 54
type input "Haliloğlu"
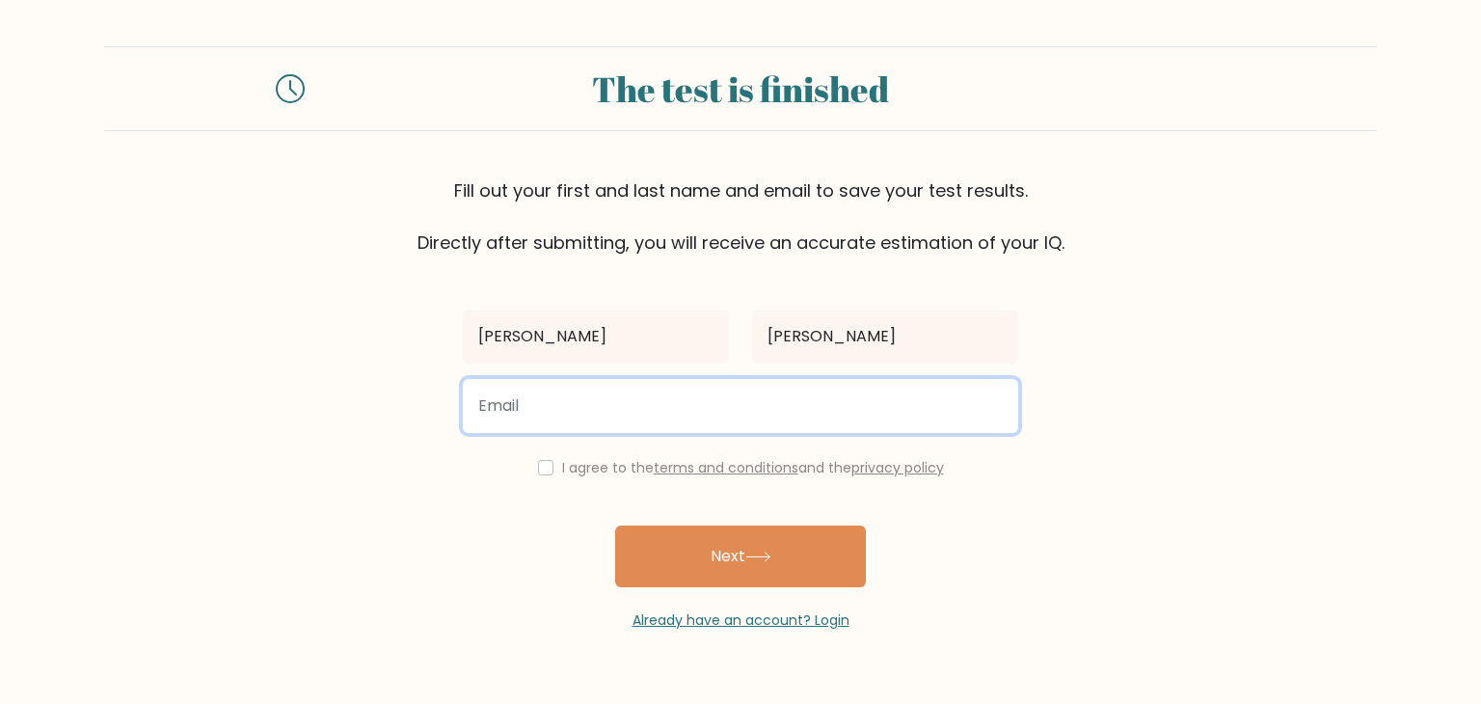
click at [671, 401] on input "email" at bounding box center [740, 406] width 555 height 54
type input "nagehanhalil5@gmail.com"
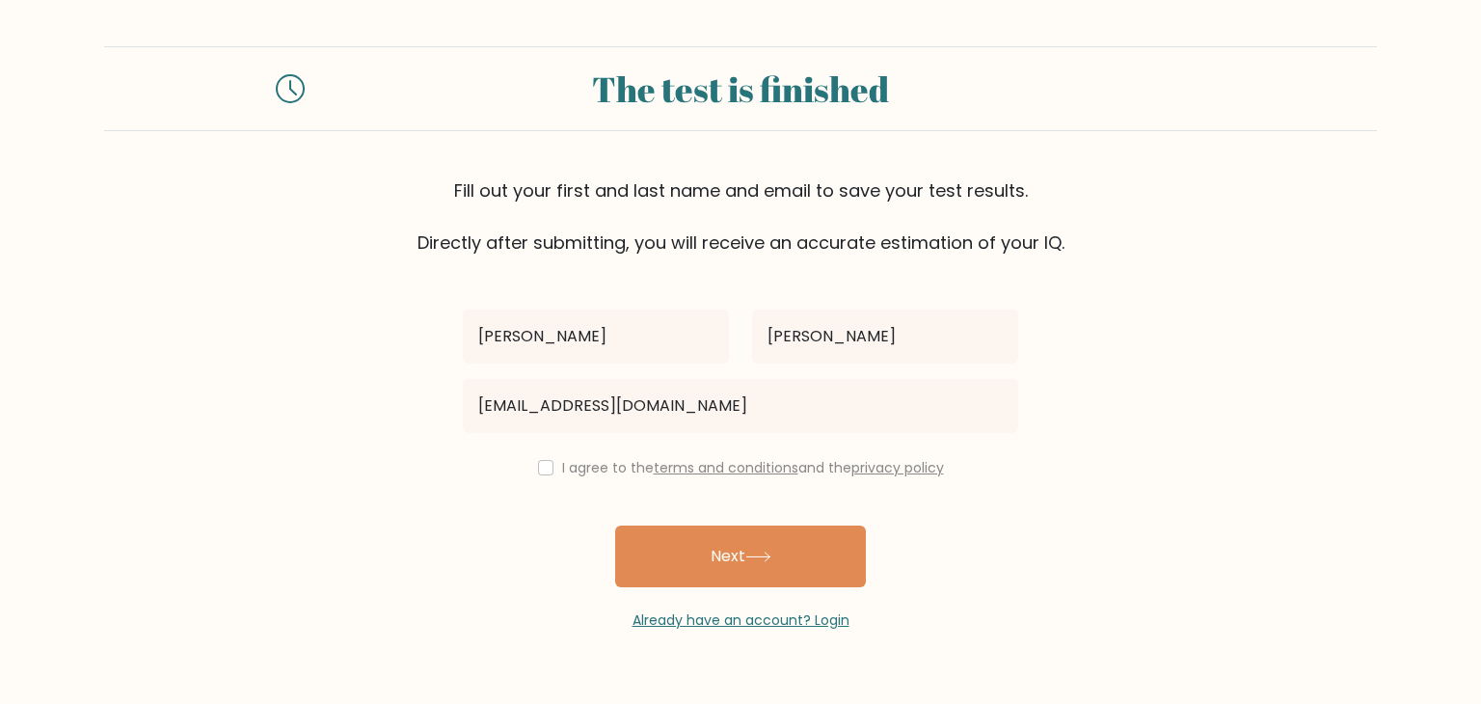
drag, startPoint x: 528, startPoint y: 474, endPoint x: 546, endPoint y: 471, distance: 17.6
click at [544, 471] on div "I agree to the terms and conditions and the privacy policy" at bounding box center [740, 467] width 578 height 23
click at [546, 471] on input "checkbox" at bounding box center [545, 467] width 15 height 15
checkbox input "true"
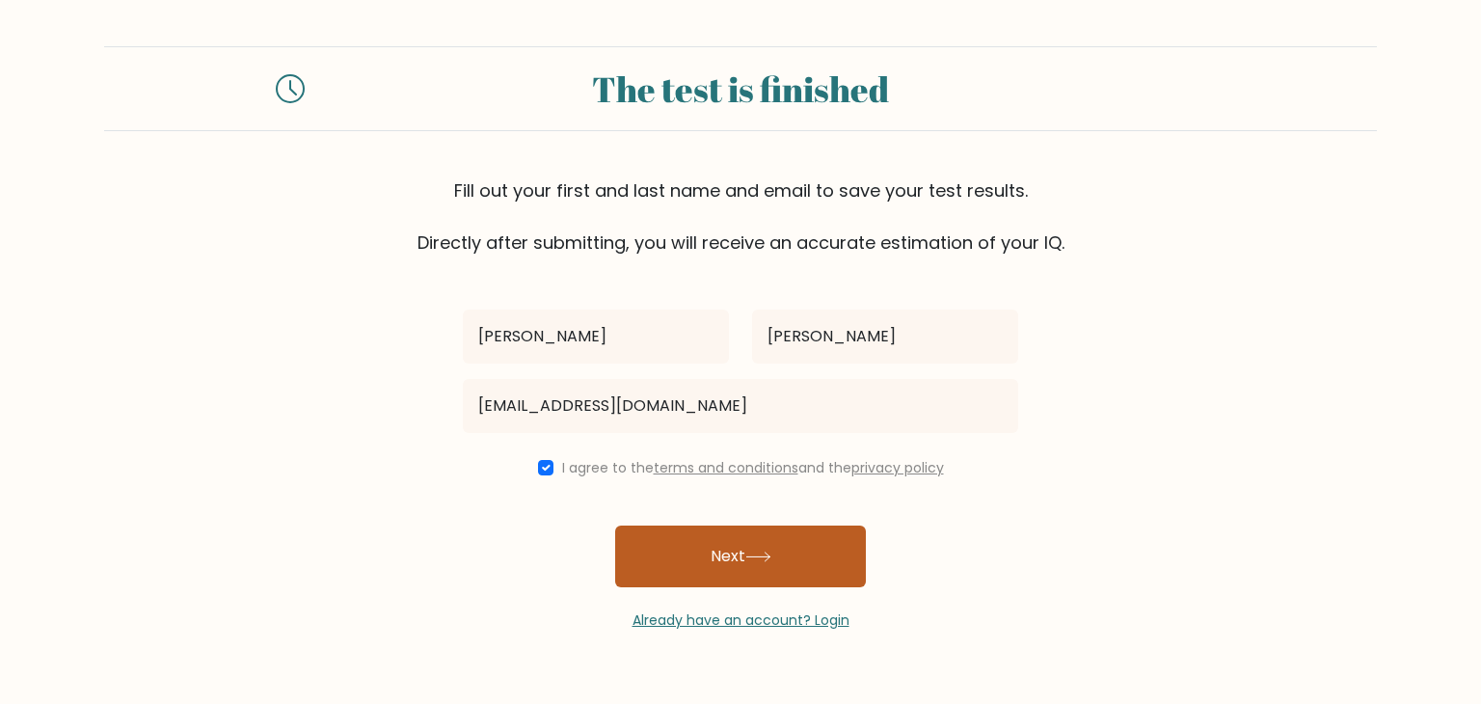
click at [691, 548] on button "Next" at bounding box center [740, 556] width 251 height 62
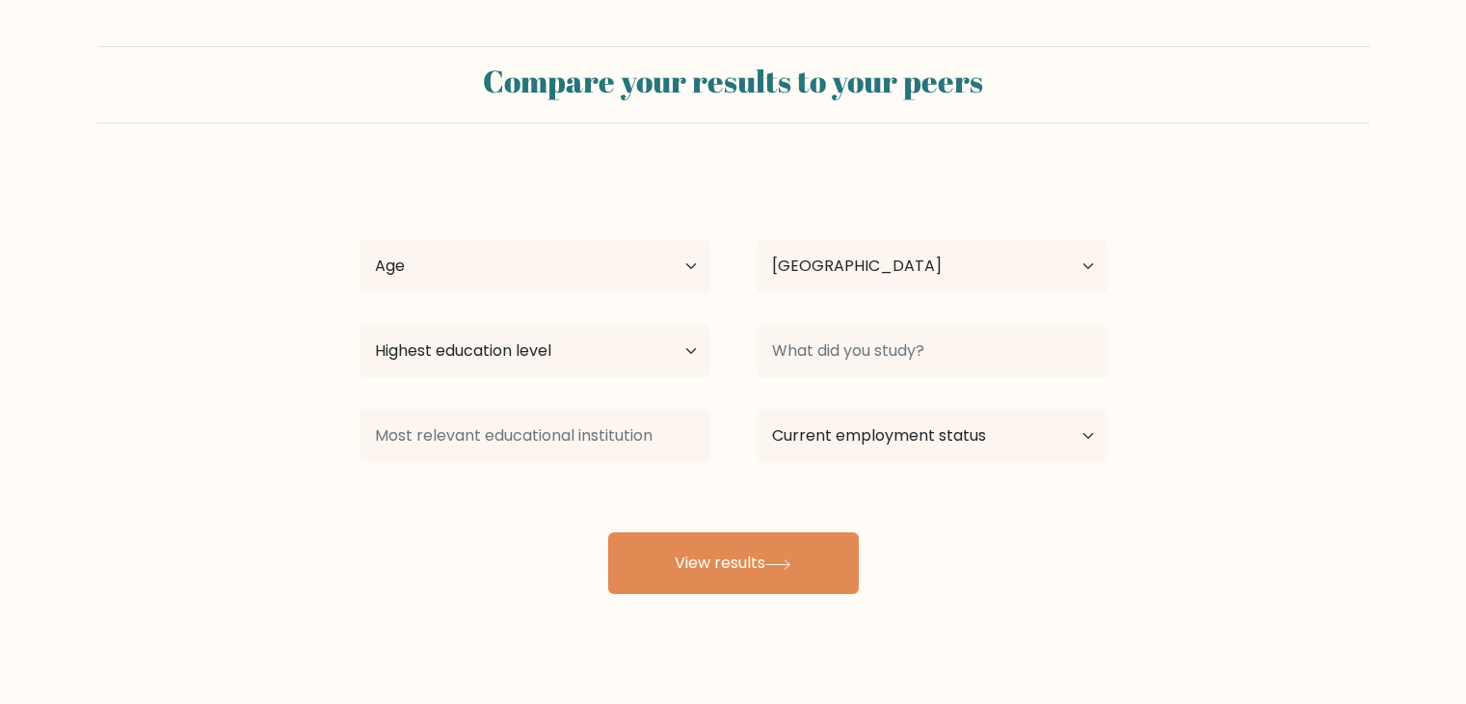
select select "TR"
click at [689, 318] on div "Highest education level No schooling Primary Lower Secondary Upper Secondary Oc…" at bounding box center [534, 350] width 397 height 69
click at [679, 344] on select "Highest education level No schooling Primary Lower Secondary Upper Secondary Oc…" at bounding box center [535, 351] width 351 height 54
select select "masters_degree"
click at [360, 324] on select "Highest education level No schooling Primary Lower Secondary Upper Secondary Oc…" at bounding box center [535, 351] width 351 height 54
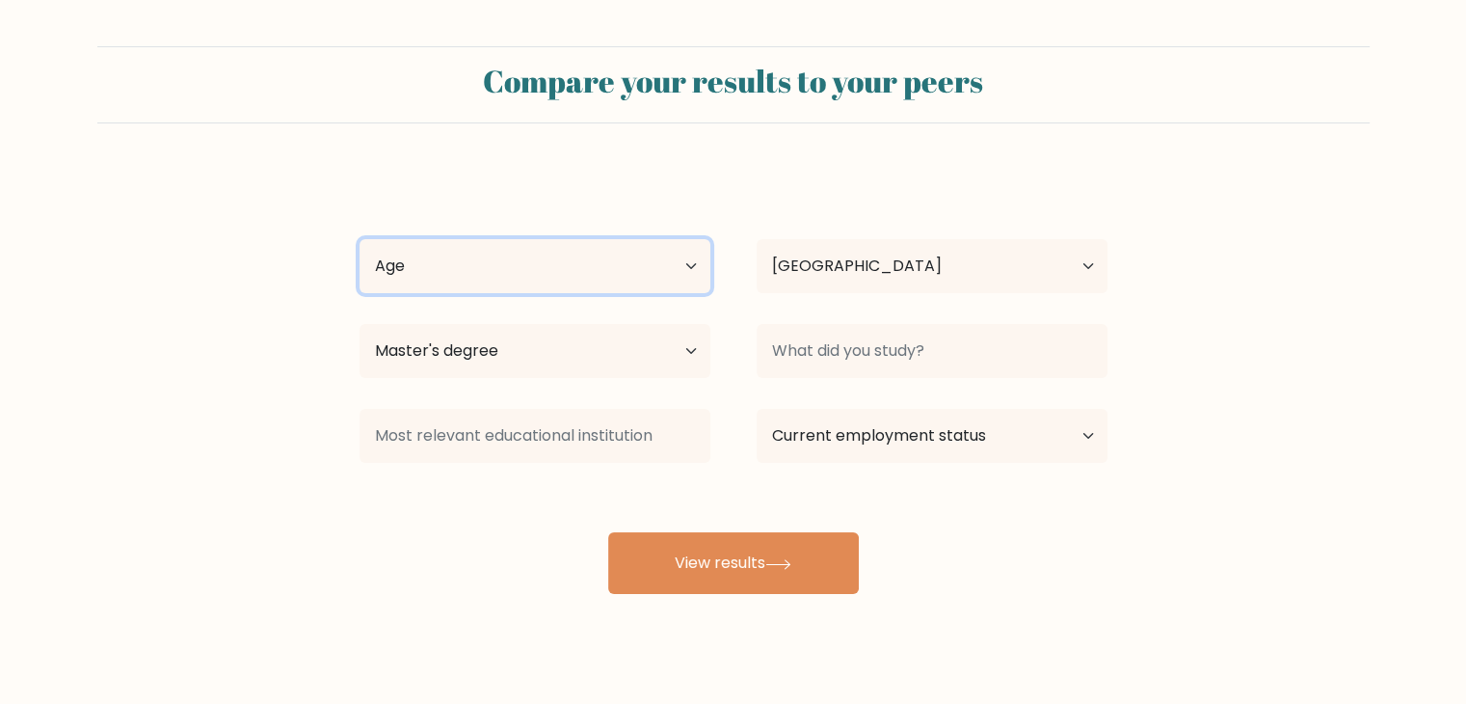
click at [673, 265] on select "Age Under [DEMOGRAPHIC_DATA] [DEMOGRAPHIC_DATA] [DEMOGRAPHIC_DATA] [DEMOGRAPHIC…" at bounding box center [535, 266] width 351 height 54
select select "25_34"
click at [360, 239] on select "Age Under [DEMOGRAPHIC_DATA] [DEMOGRAPHIC_DATA] [DEMOGRAPHIC_DATA] [DEMOGRAPHIC…" at bounding box center [535, 266] width 351 height 54
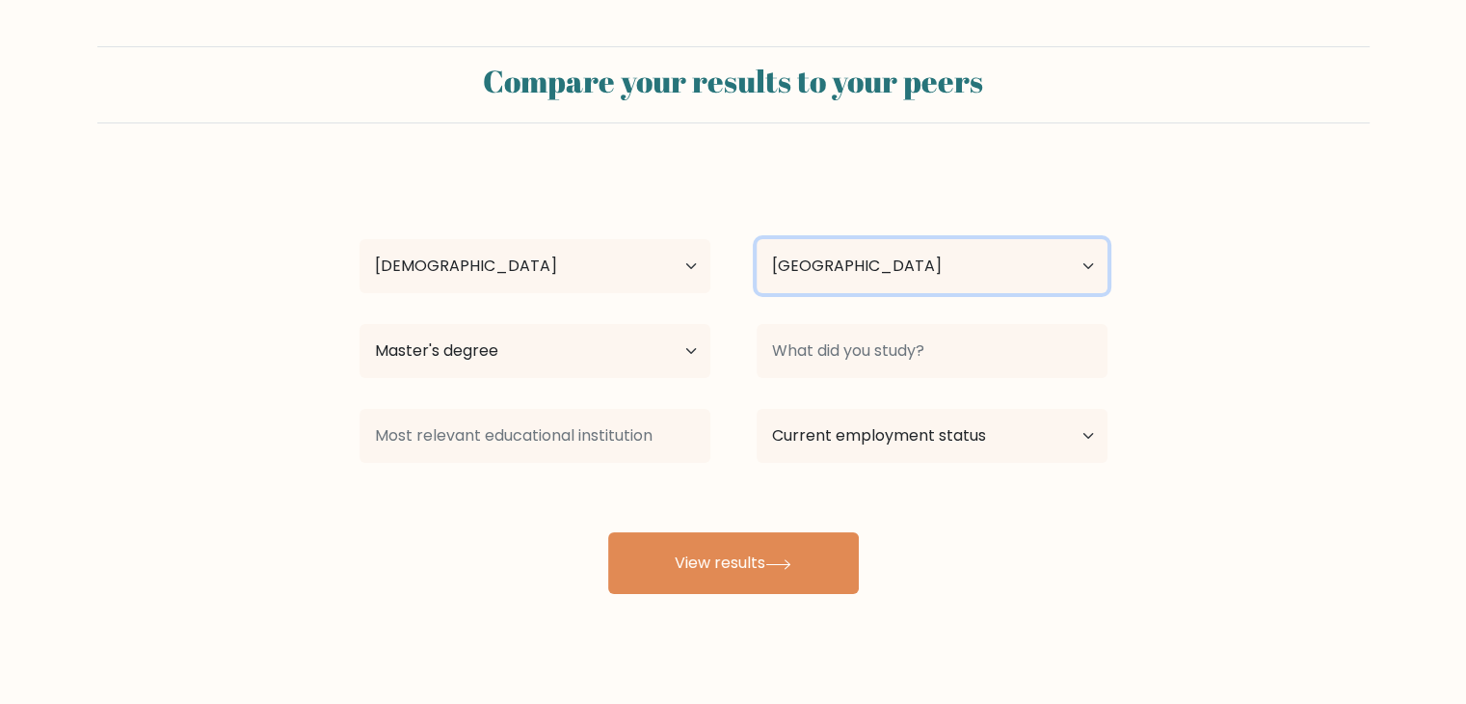
click at [906, 280] on select "Country [GEOGRAPHIC_DATA] [GEOGRAPHIC_DATA] [GEOGRAPHIC_DATA] [US_STATE] [GEOGR…" at bounding box center [932, 266] width 351 height 54
click at [888, 319] on div at bounding box center [932, 350] width 397 height 69
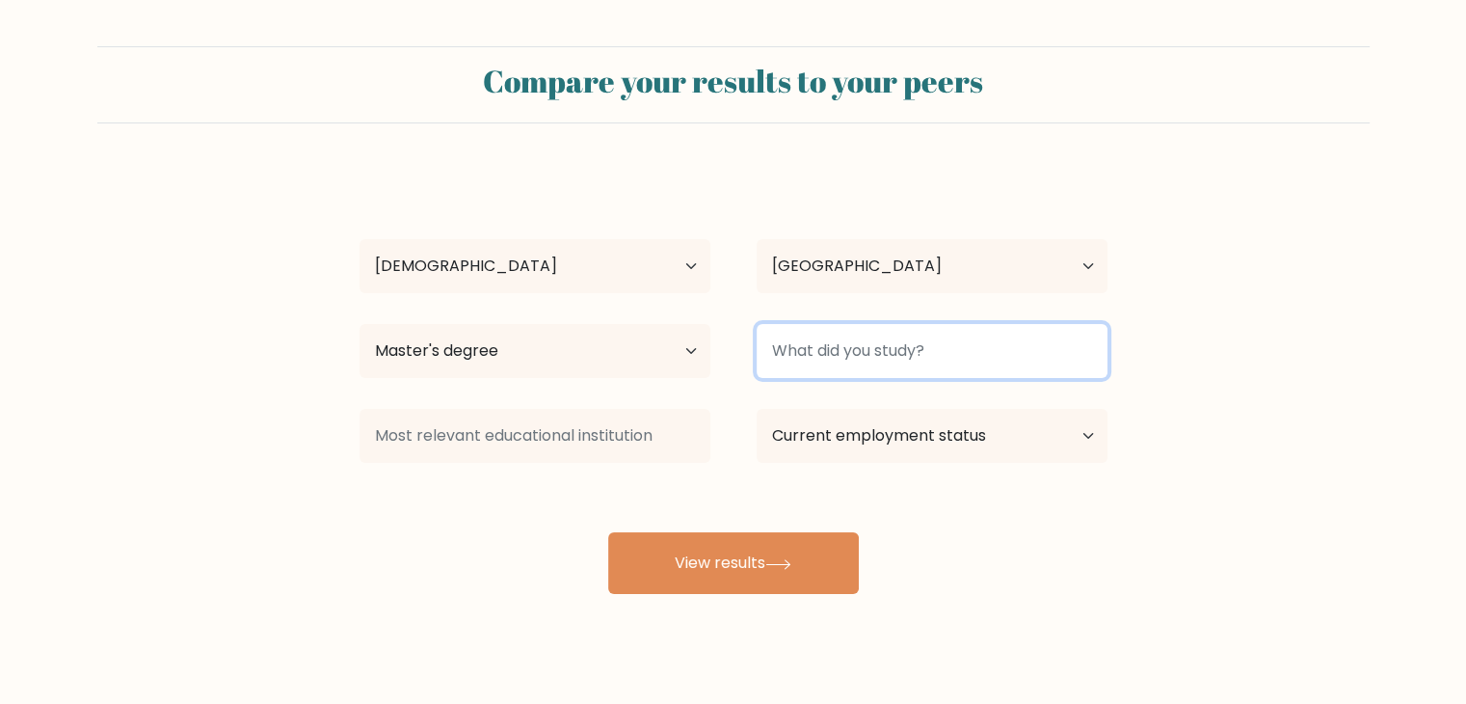
click at [891, 340] on input at bounding box center [932, 351] width 351 height 54
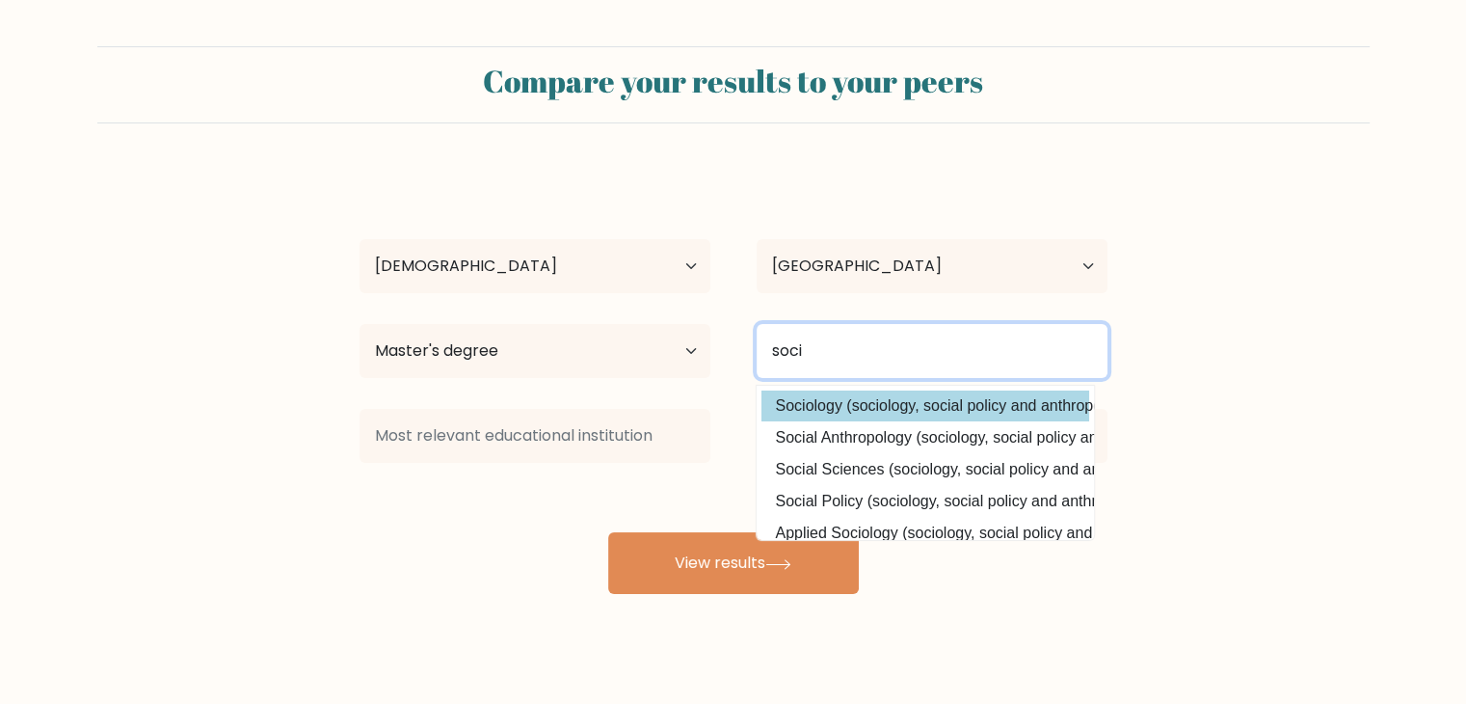
type input "soci"
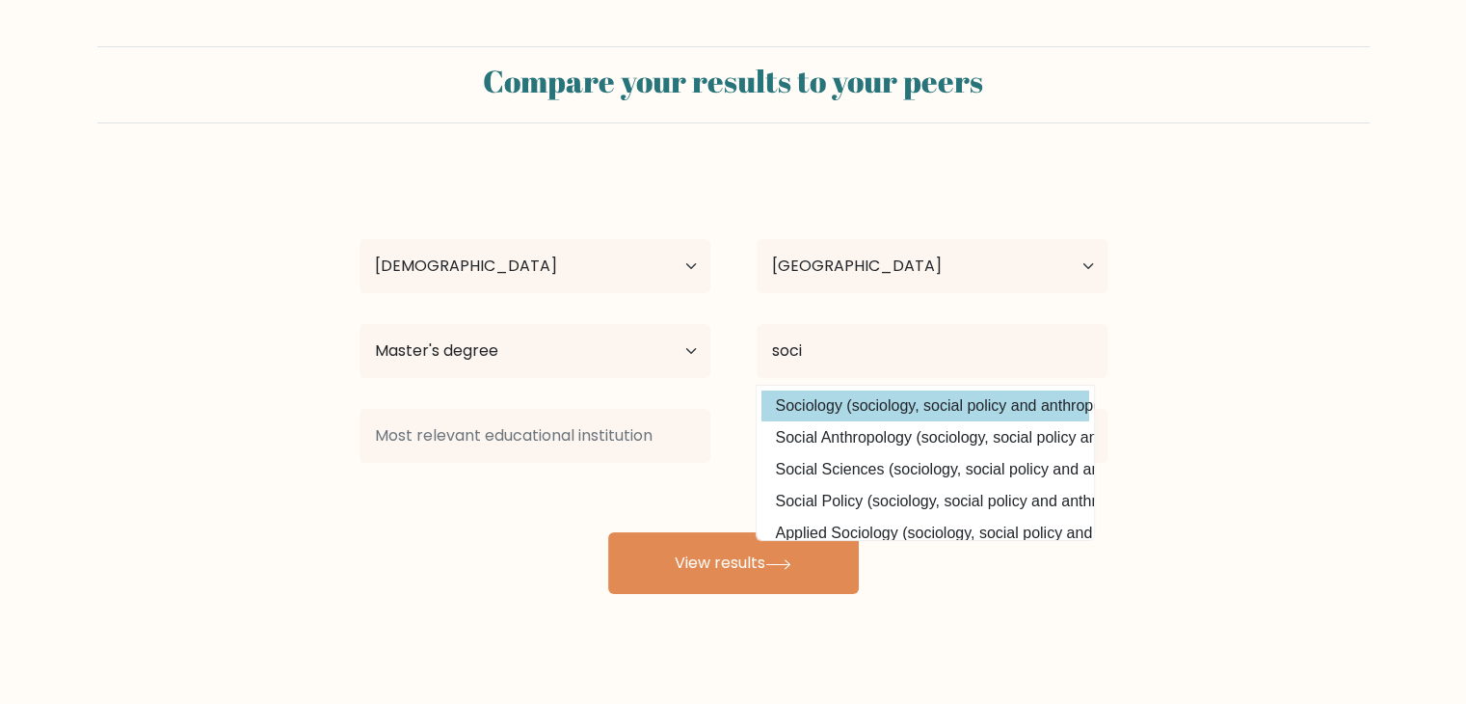
click at [904, 402] on div "[PERSON_NAME] Age Under [DEMOGRAPHIC_DATA] [DEMOGRAPHIC_DATA] [DEMOGRAPHIC_DATA…" at bounding box center [733, 382] width 771 height 424
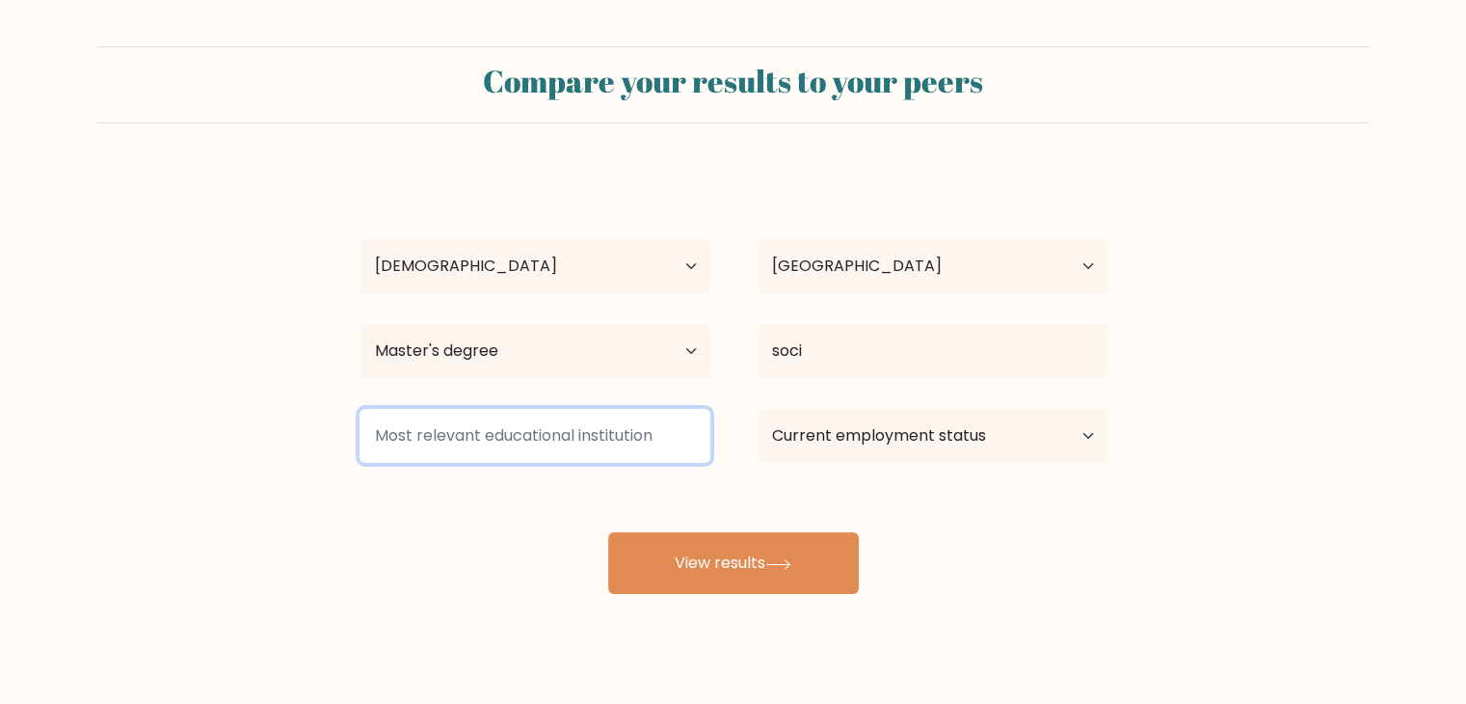
click at [574, 434] on input at bounding box center [535, 436] width 351 height 54
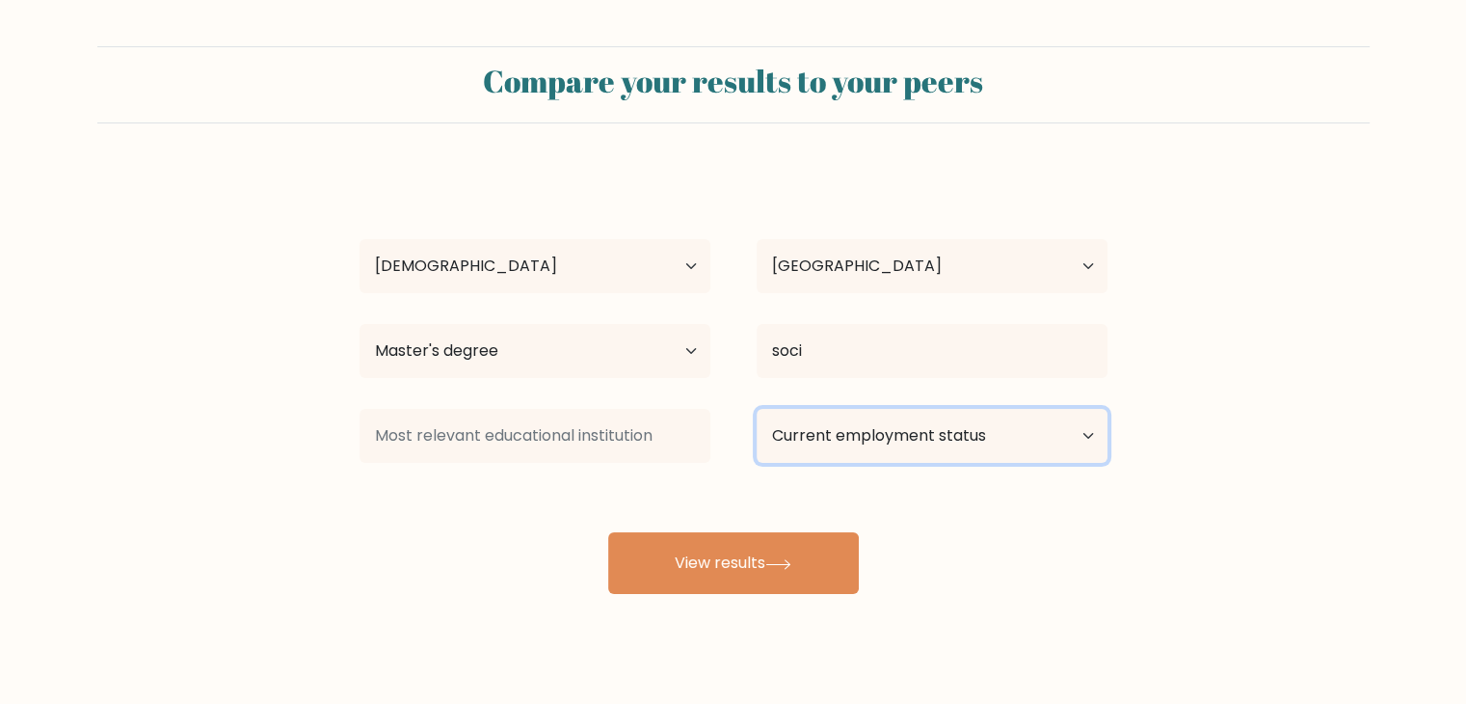
click at [879, 435] on select "Current employment status Employed Student Retired Other / prefer not to answer" at bounding box center [932, 436] width 351 height 54
select select "employed"
click at [757, 409] on select "Current employment status Employed Student Retired Other / prefer not to answer" at bounding box center [932, 436] width 351 height 54
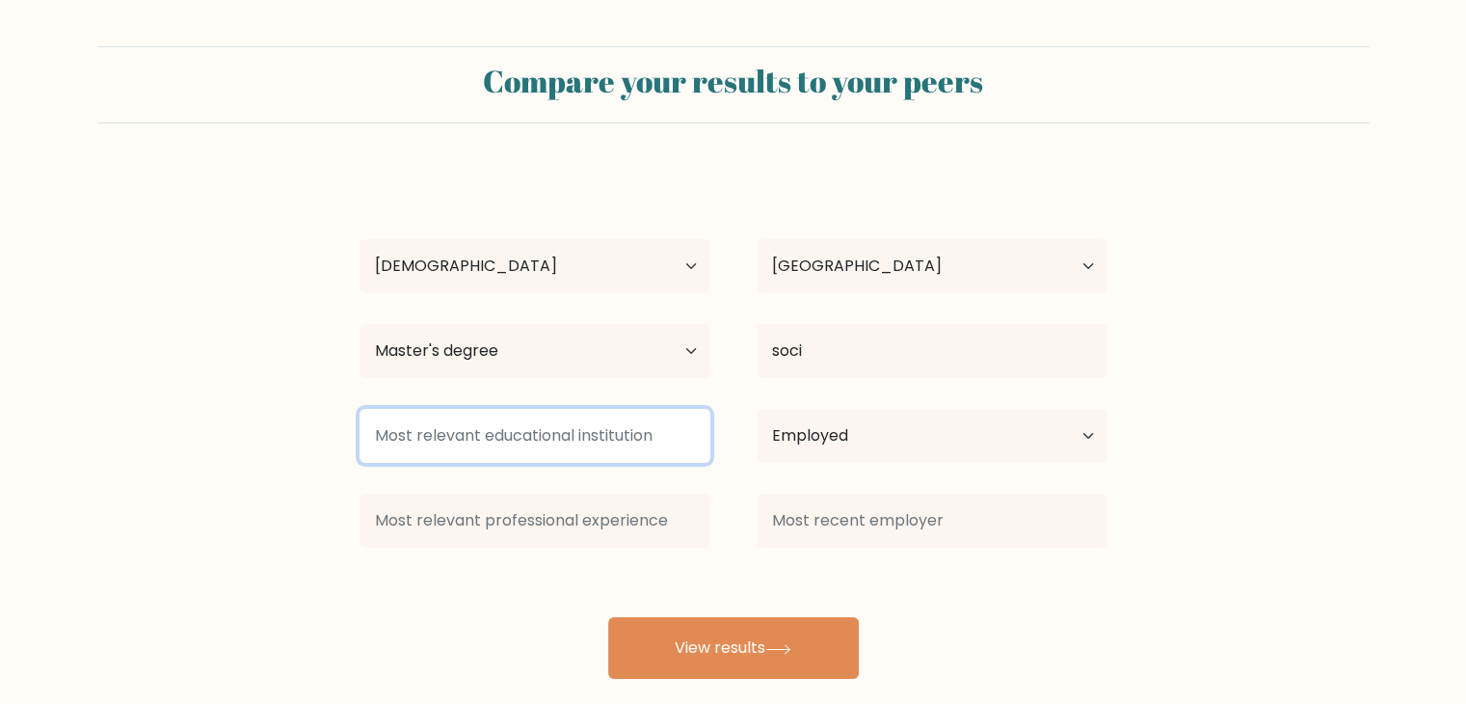
click at [483, 442] on input at bounding box center [535, 436] width 351 height 54
drag, startPoint x: 645, startPoint y: 436, endPoint x: 494, endPoint y: 432, distance: 151.4
click at [494, 432] on input at bounding box center [535, 436] width 351 height 54
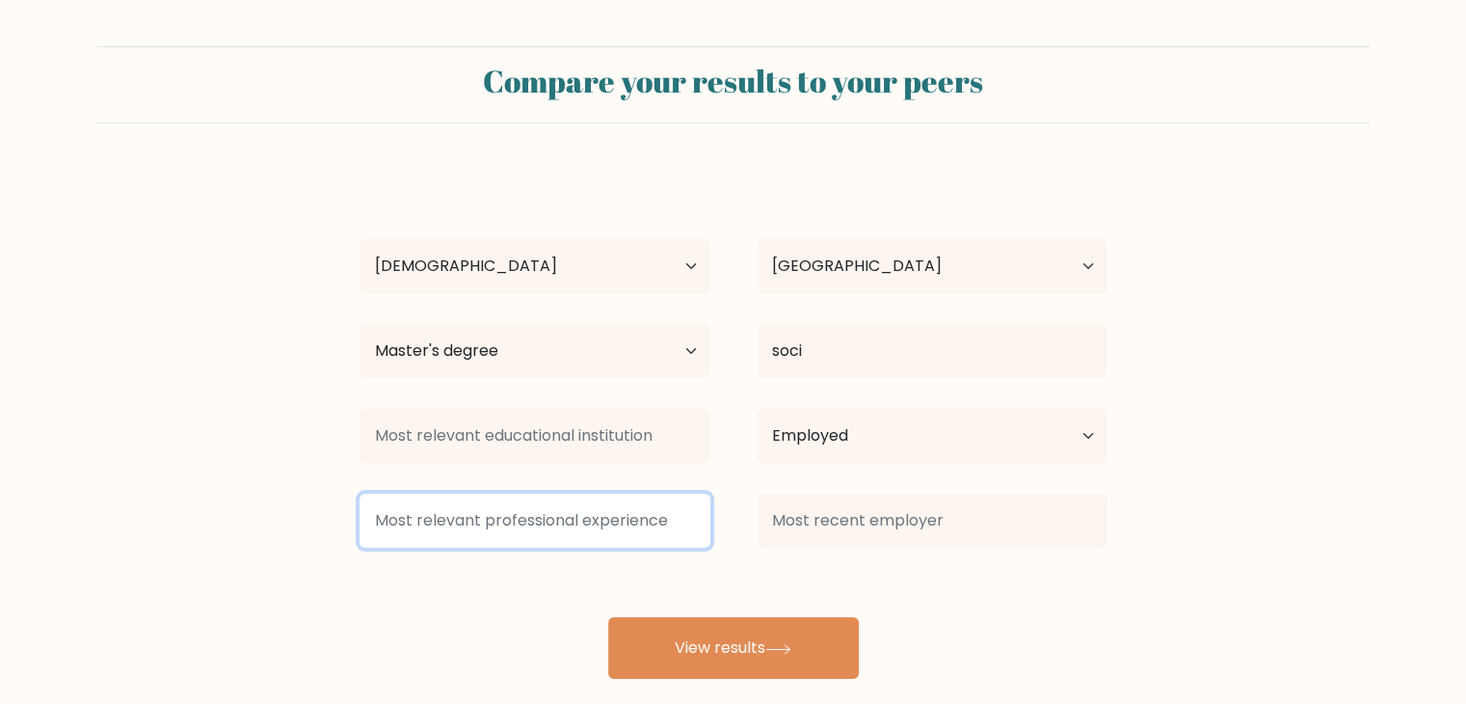
click at [656, 522] on input at bounding box center [535, 521] width 351 height 54
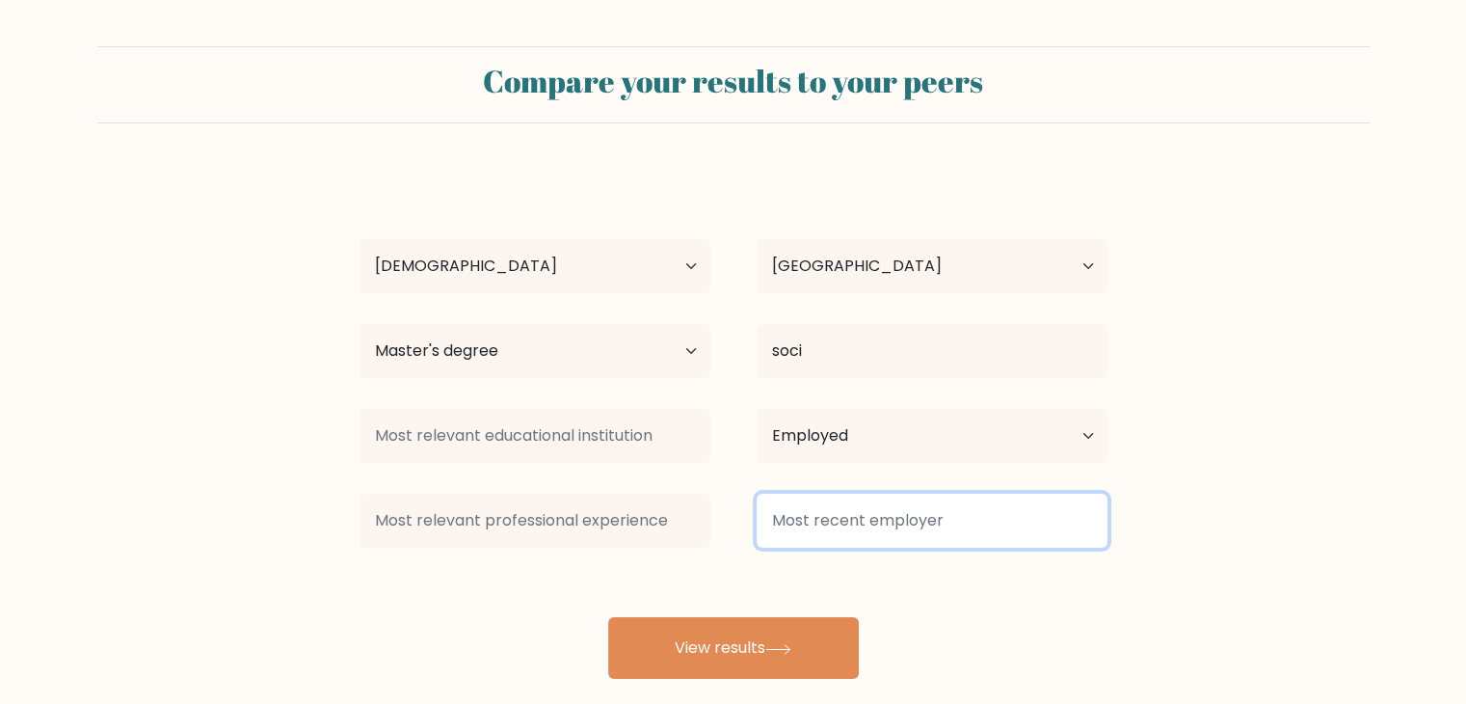
click at [758, 538] on input at bounding box center [932, 521] width 351 height 54
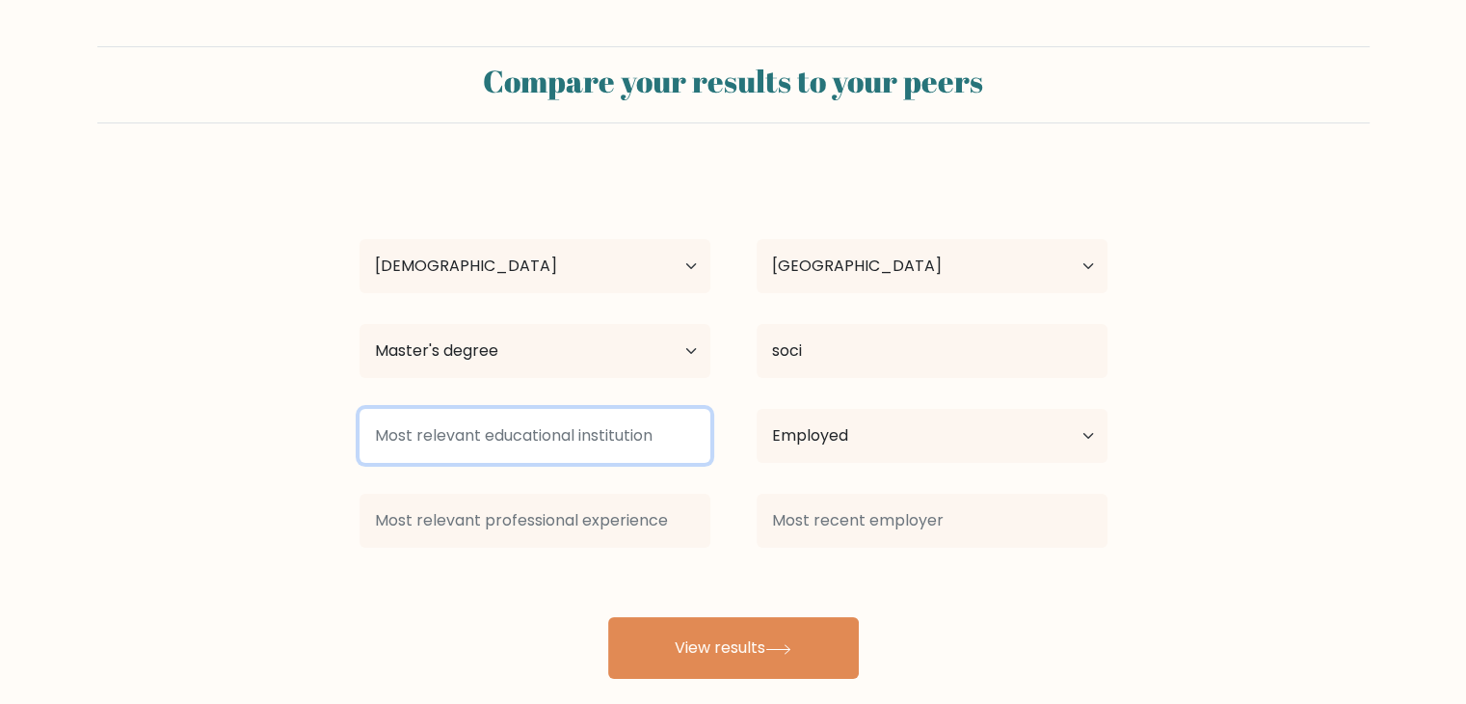
click at [624, 441] on input at bounding box center [535, 436] width 351 height 54
drag, startPoint x: 663, startPoint y: 444, endPoint x: 440, endPoint y: 429, distance: 224.2
click at [440, 429] on input at bounding box center [535, 436] width 351 height 54
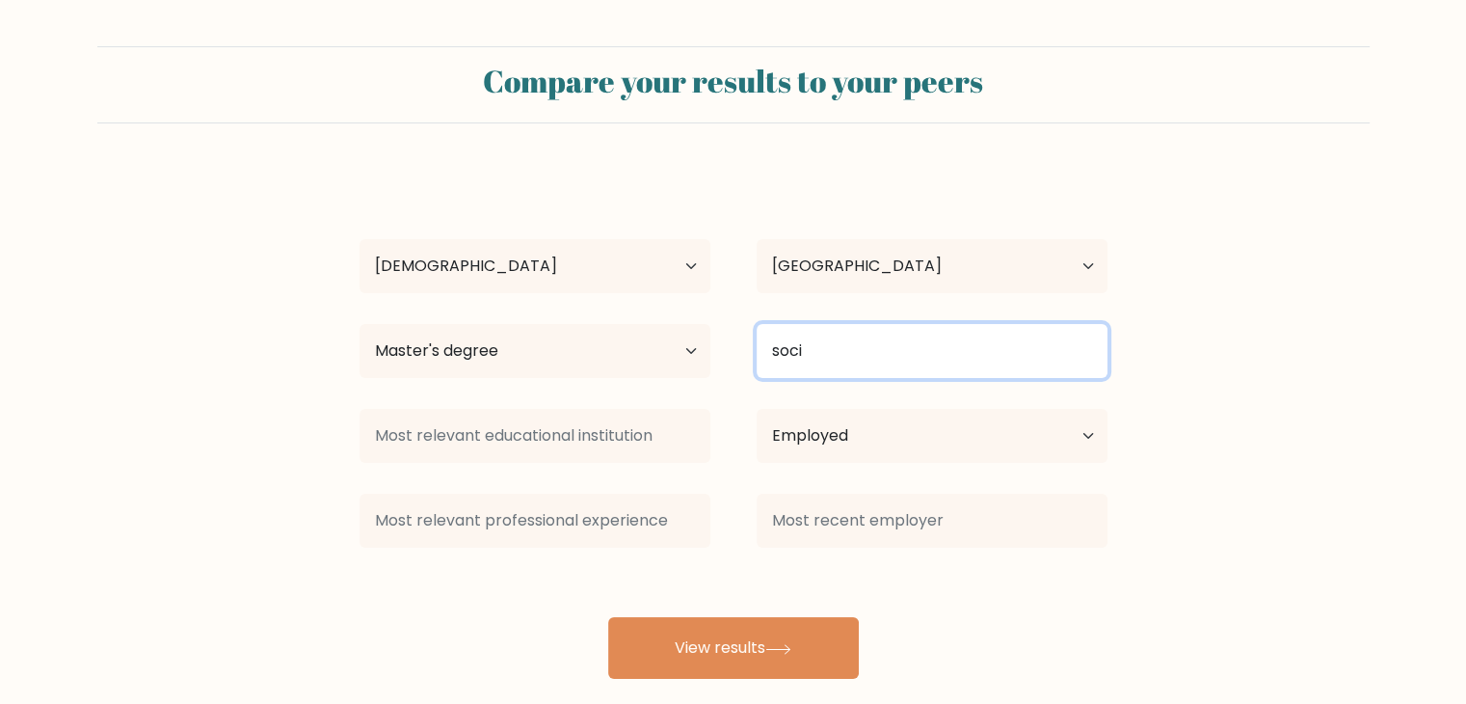
click at [833, 371] on input "soci" at bounding box center [932, 351] width 351 height 54
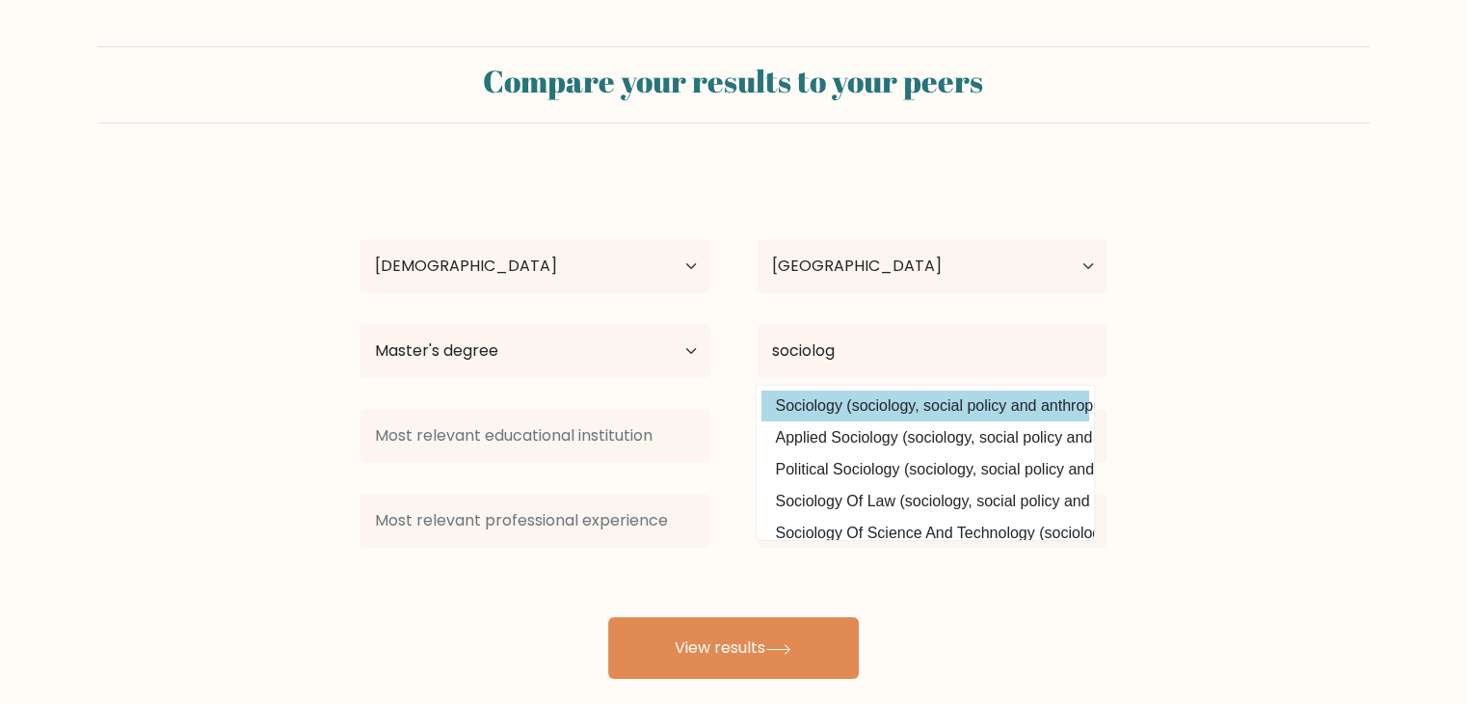
click at [817, 409] on div "[PERSON_NAME] Age Under [DEMOGRAPHIC_DATA] [DEMOGRAPHIC_DATA] [DEMOGRAPHIC_DATA…" at bounding box center [733, 424] width 771 height 509
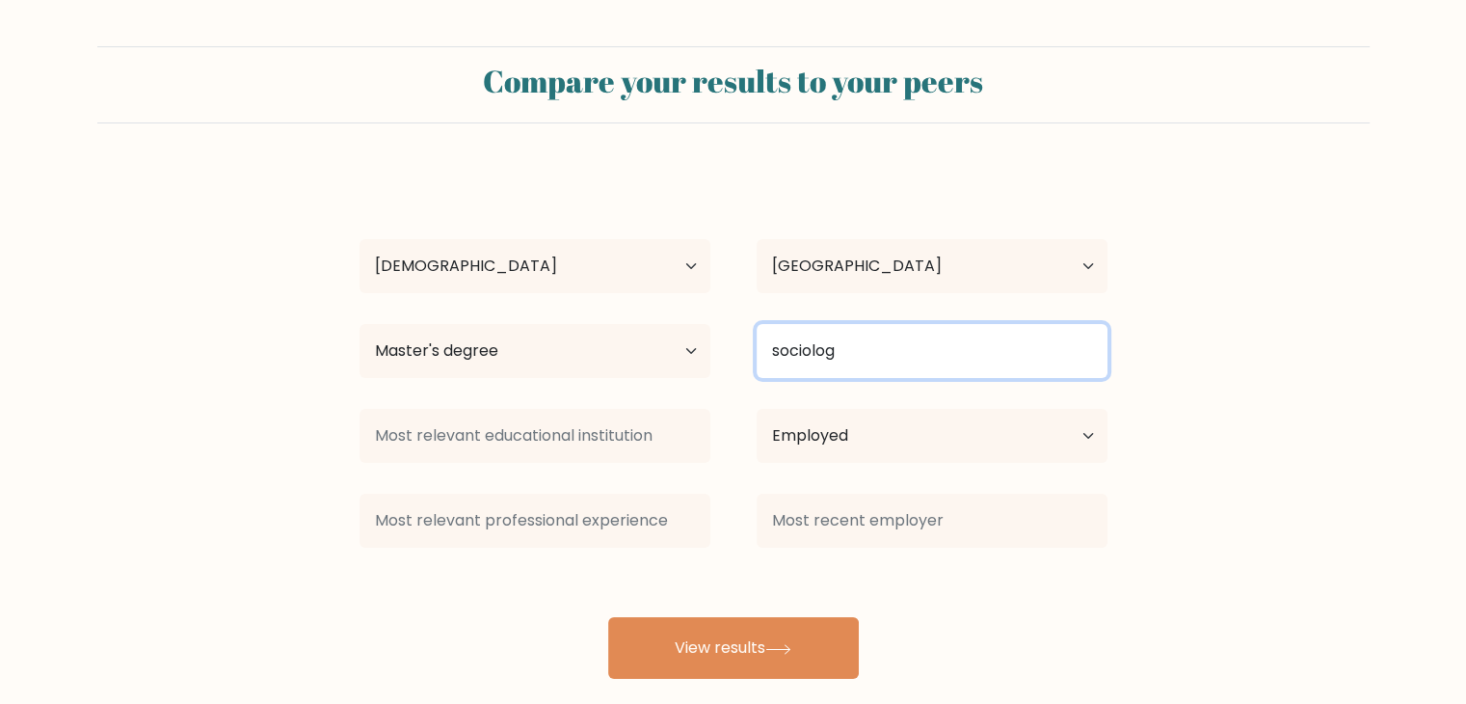
click at [882, 336] on input "sociolog" at bounding box center [932, 351] width 351 height 54
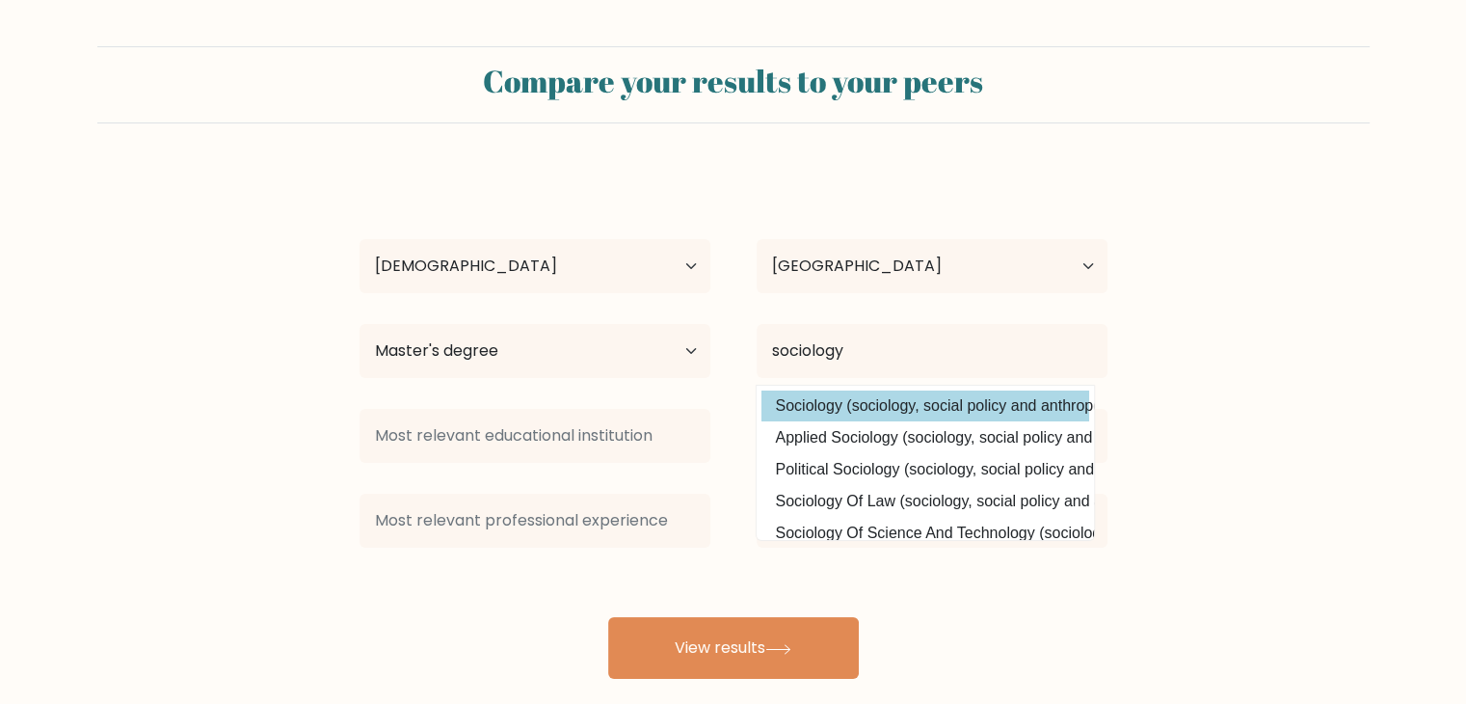
click at [794, 410] on div "[PERSON_NAME] Age Under [DEMOGRAPHIC_DATA] [DEMOGRAPHIC_DATA] [DEMOGRAPHIC_DATA…" at bounding box center [733, 424] width 771 height 509
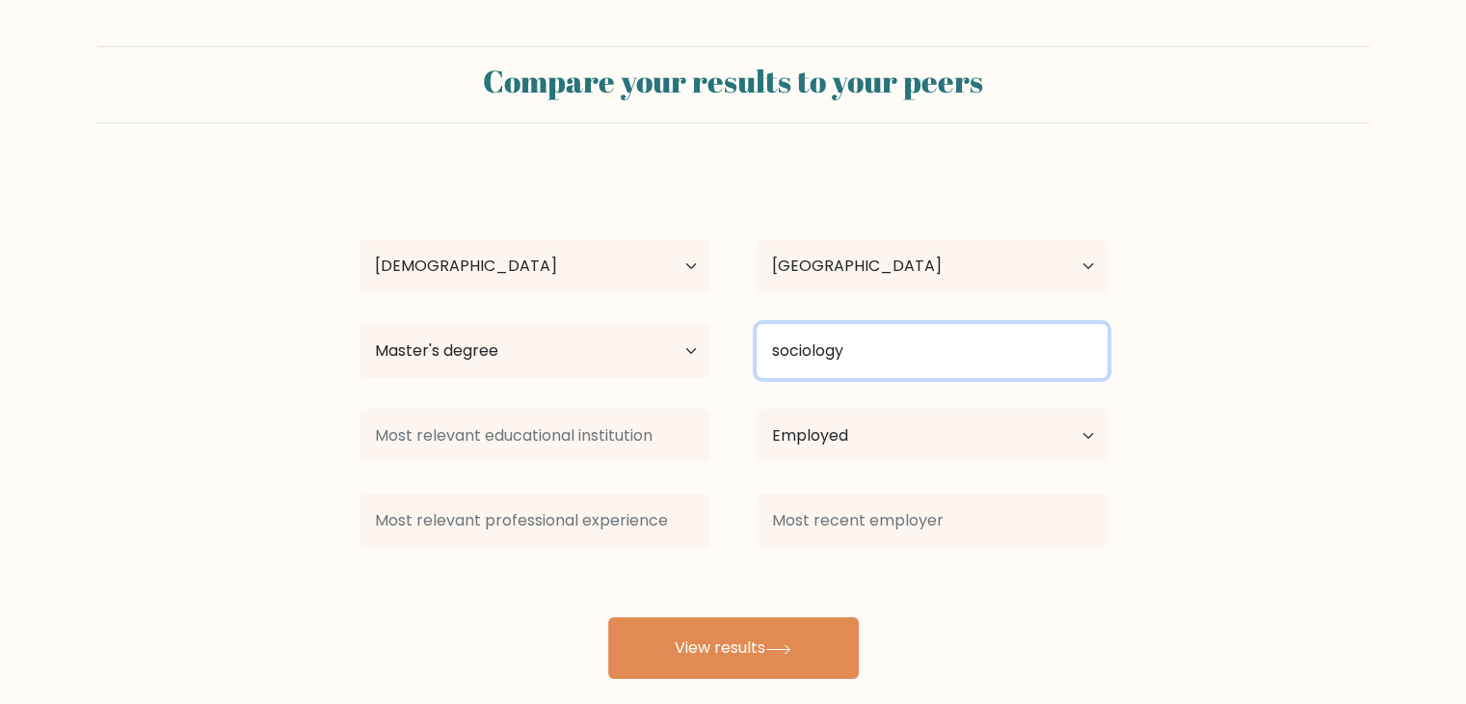
click at [834, 371] on input "sociology" at bounding box center [932, 351] width 351 height 54
click at [875, 360] on input "sociology" at bounding box center [932, 351] width 351 height 54
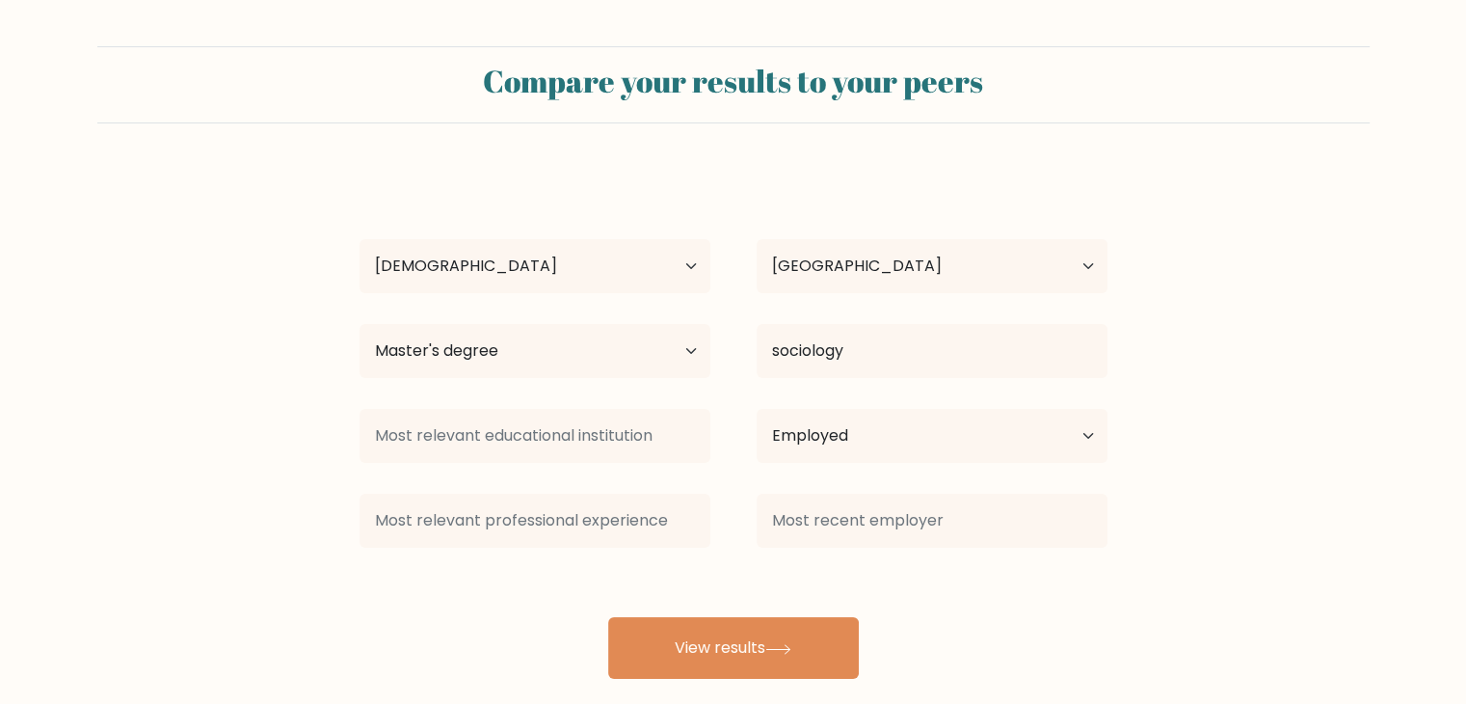
click at [914, 417] on div "[PERSON_NAME] Age Under [DEMOGRAPHIC_DATA] [DEMOGRAPHIC_DATA] [DEMOGRAPHIC_DATA…" at bounding box center [733, 424] width 771 height 509
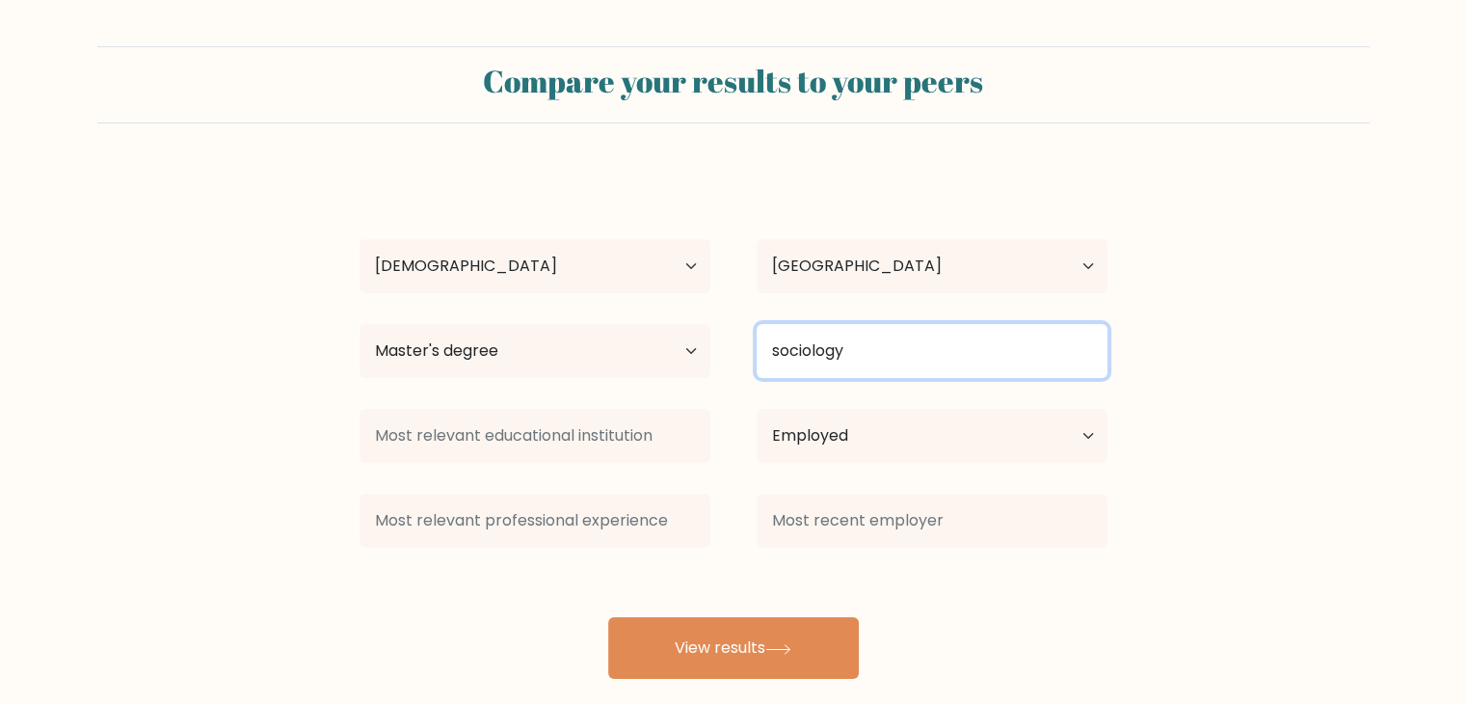
click at [886, 332] on input "sociology" at bounding box center [932, 351] width 351 height 54
click at [850, 369] on input "sociology" at bounding box center [932, 351] width 351 height 54
click at [888, 366] on input "sociology" at bounding box center [932, 351] width 351 height 54
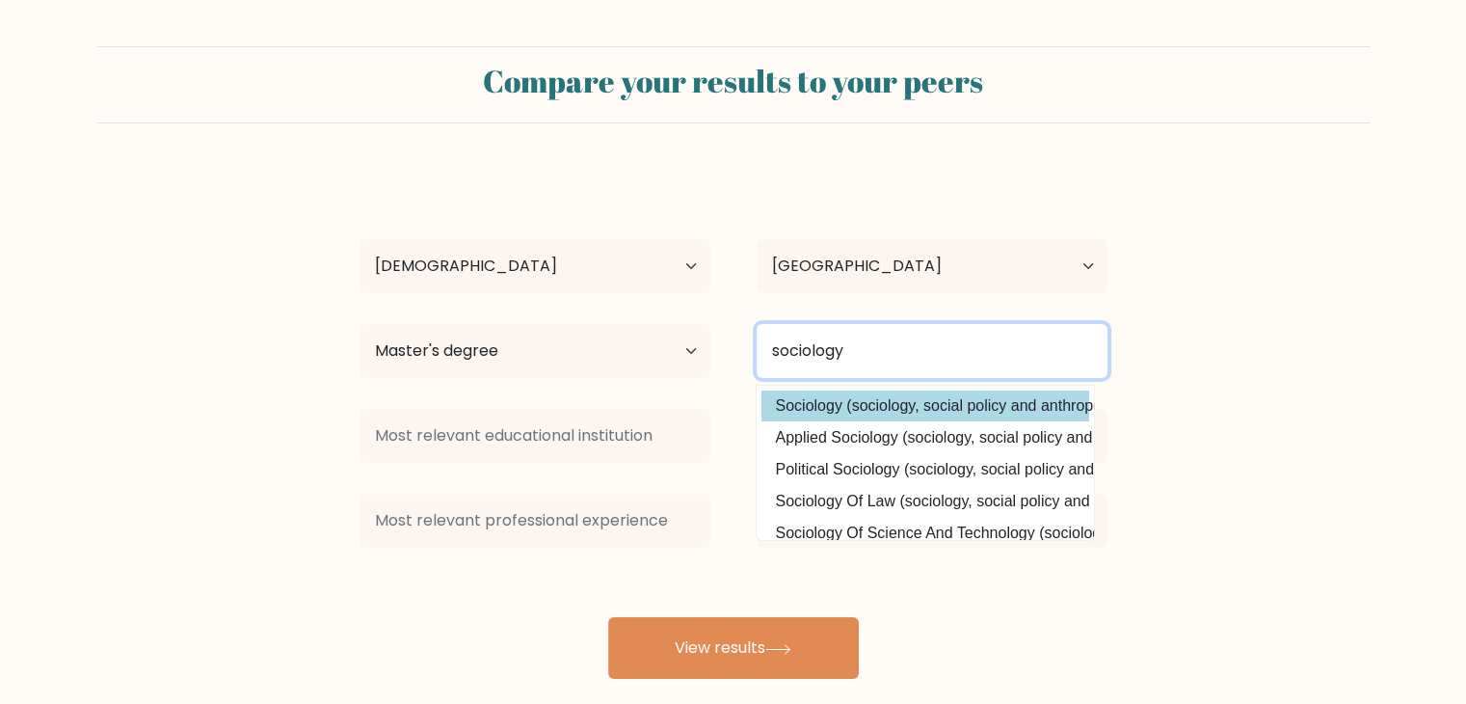
type input "sociology"
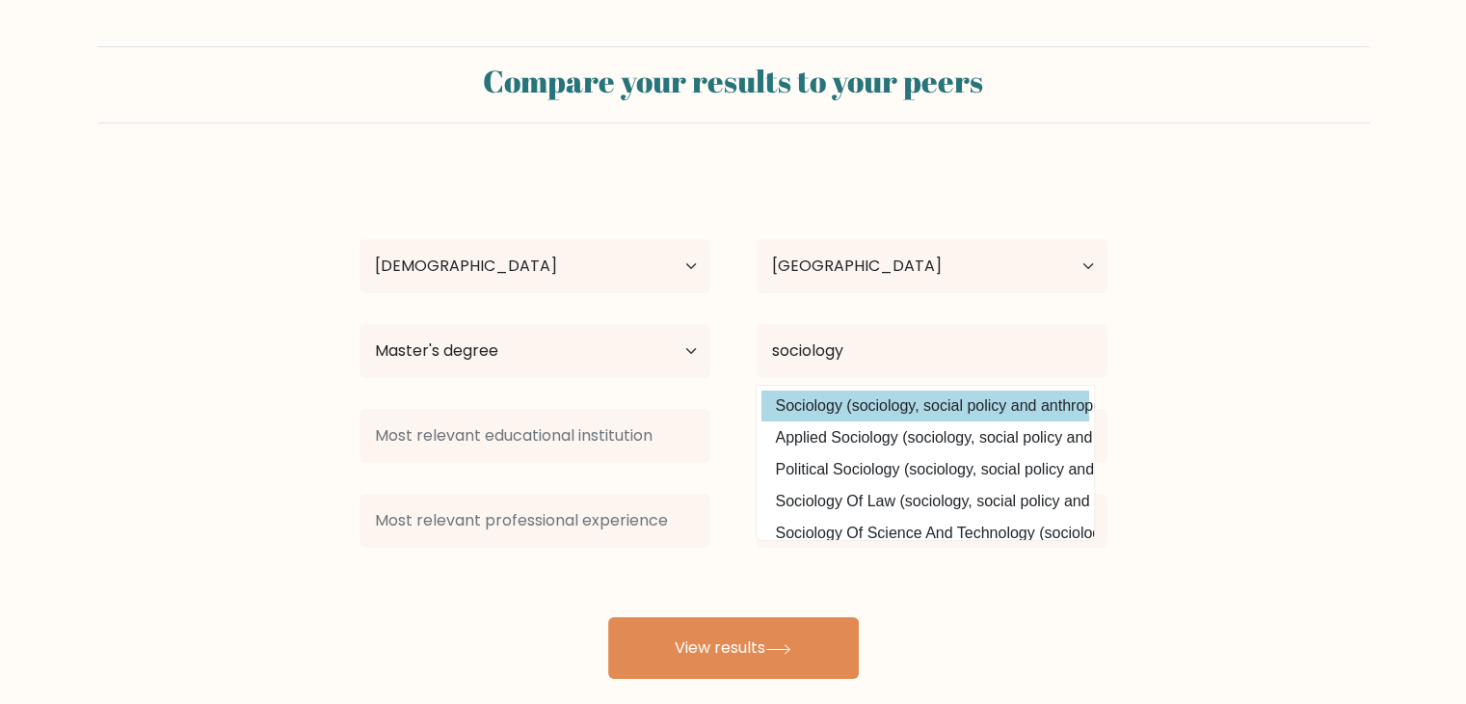
click at [936, 413] on div "[PERSON_NAME] Age Under [DEMOGRAPHIC_DATA] [DEMOGRAPHIC_DATA] [DEMOGRAPHIC_DATA…" at bounding box center [733, 424] width 771 height 509
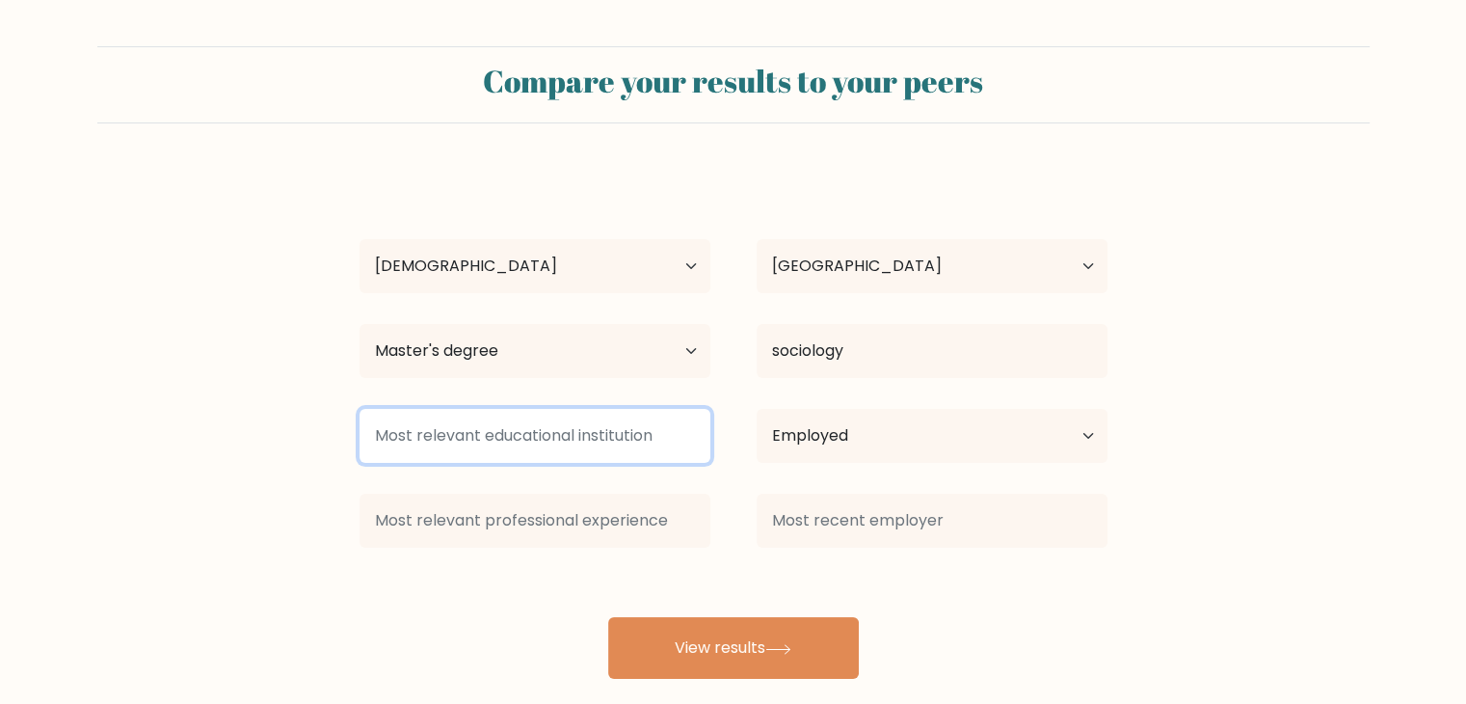
click at [623, 437] on input at bounding box center [535, 436] width 351 height 54
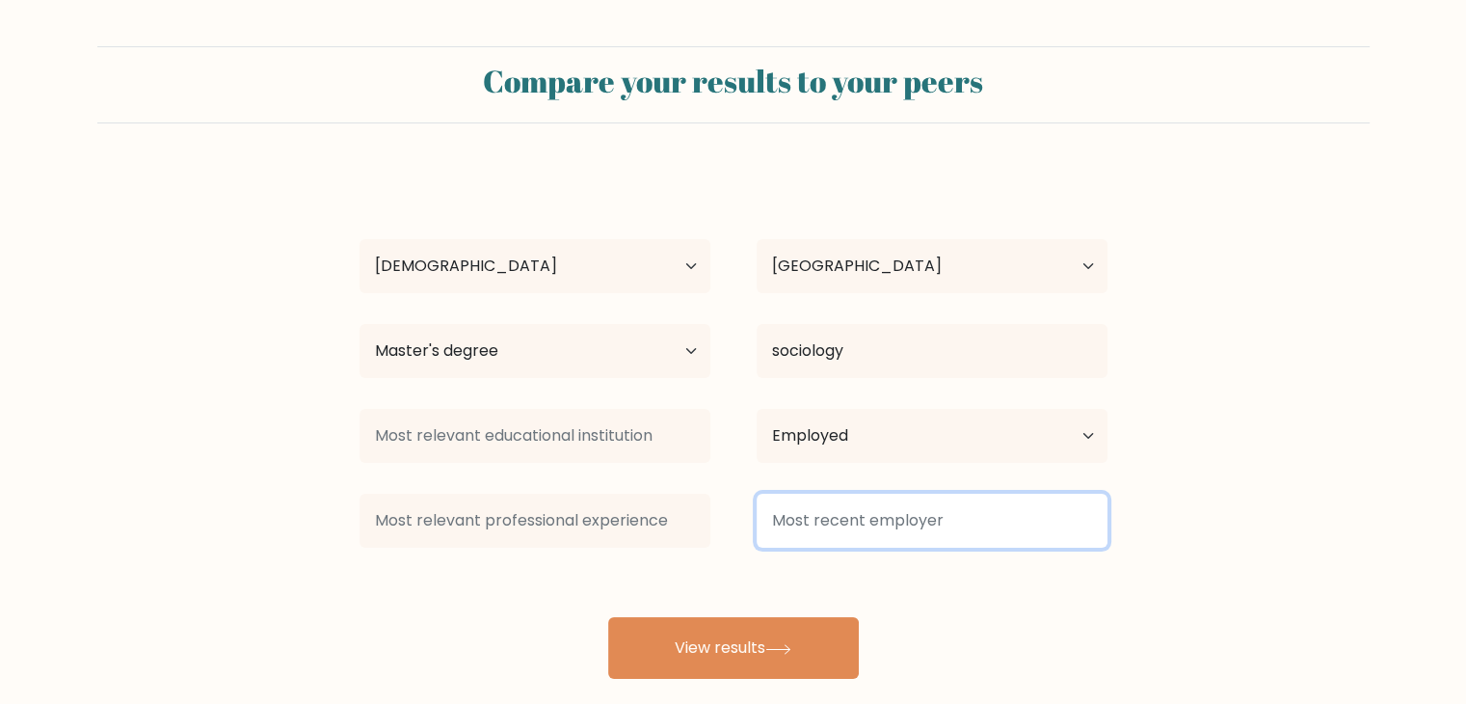
click at [862, 531] on input at bounding box center [932, 521] width 351 height 54
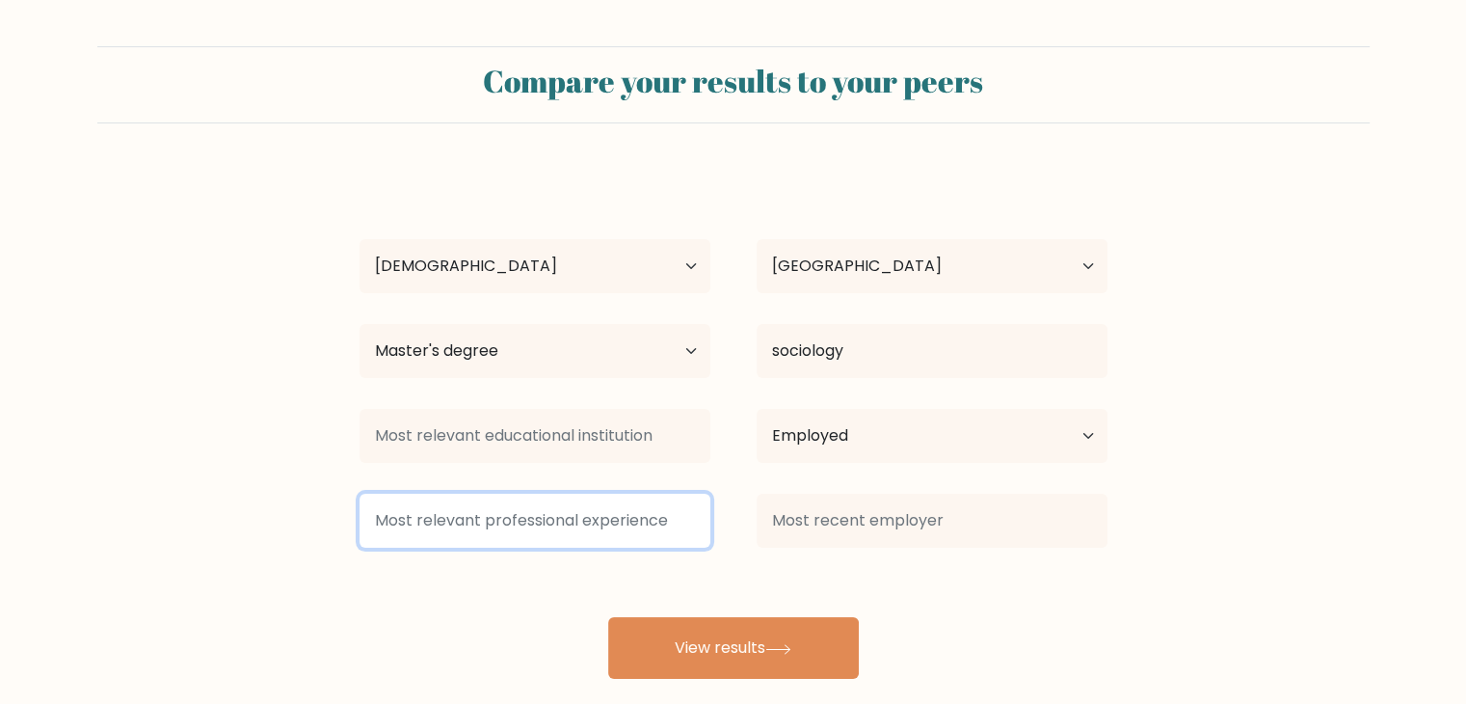
click at [594, 507] on input at bounding box center [535, 521] width 351 height 54
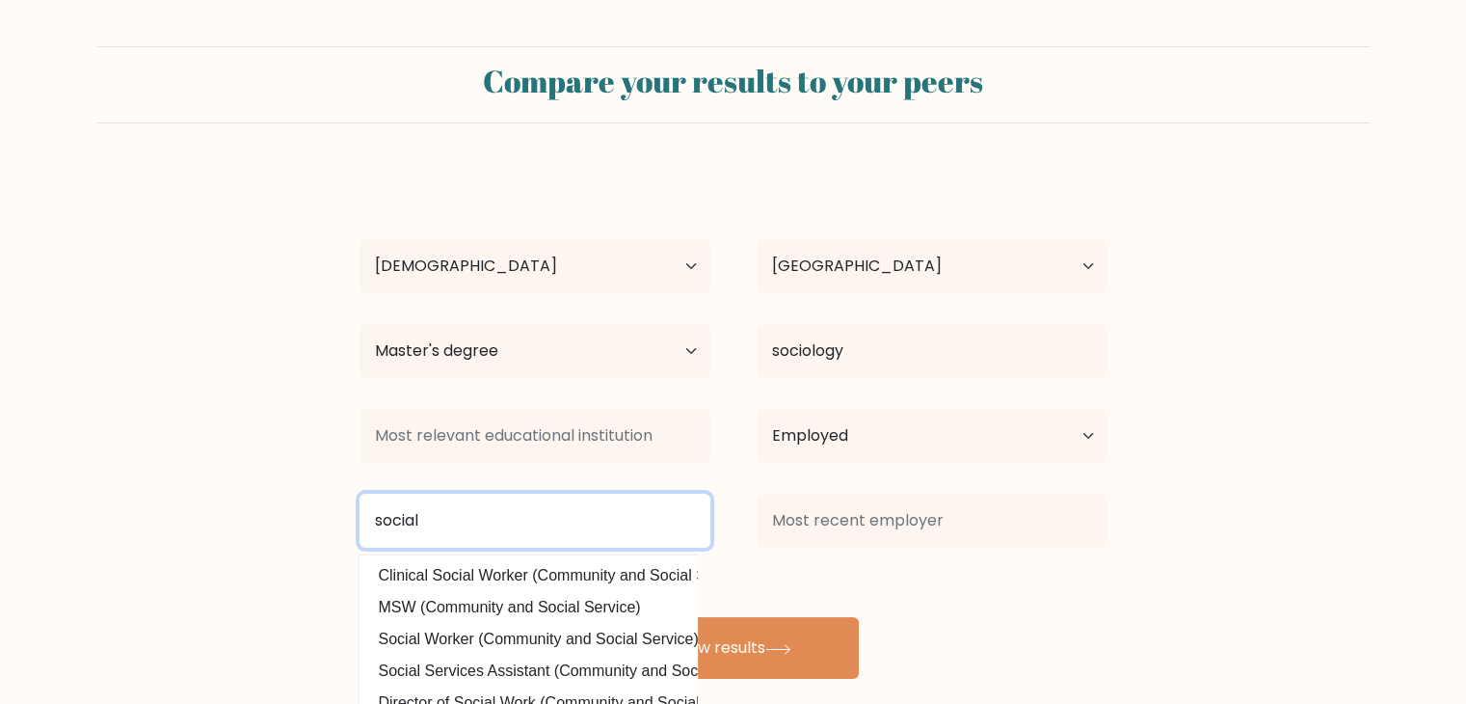
type input "social"
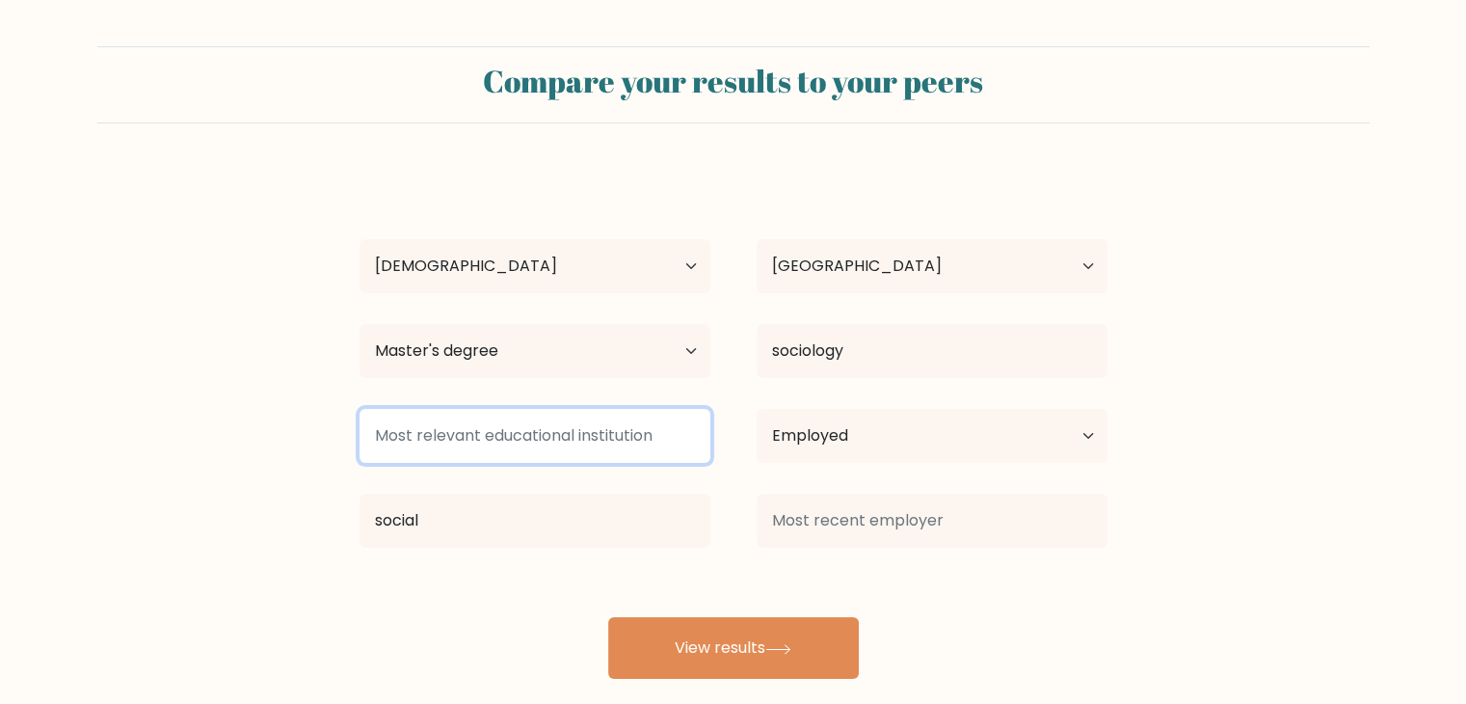
click at [617, 419] on input at bounding box center [535, 436] width 351 height 54
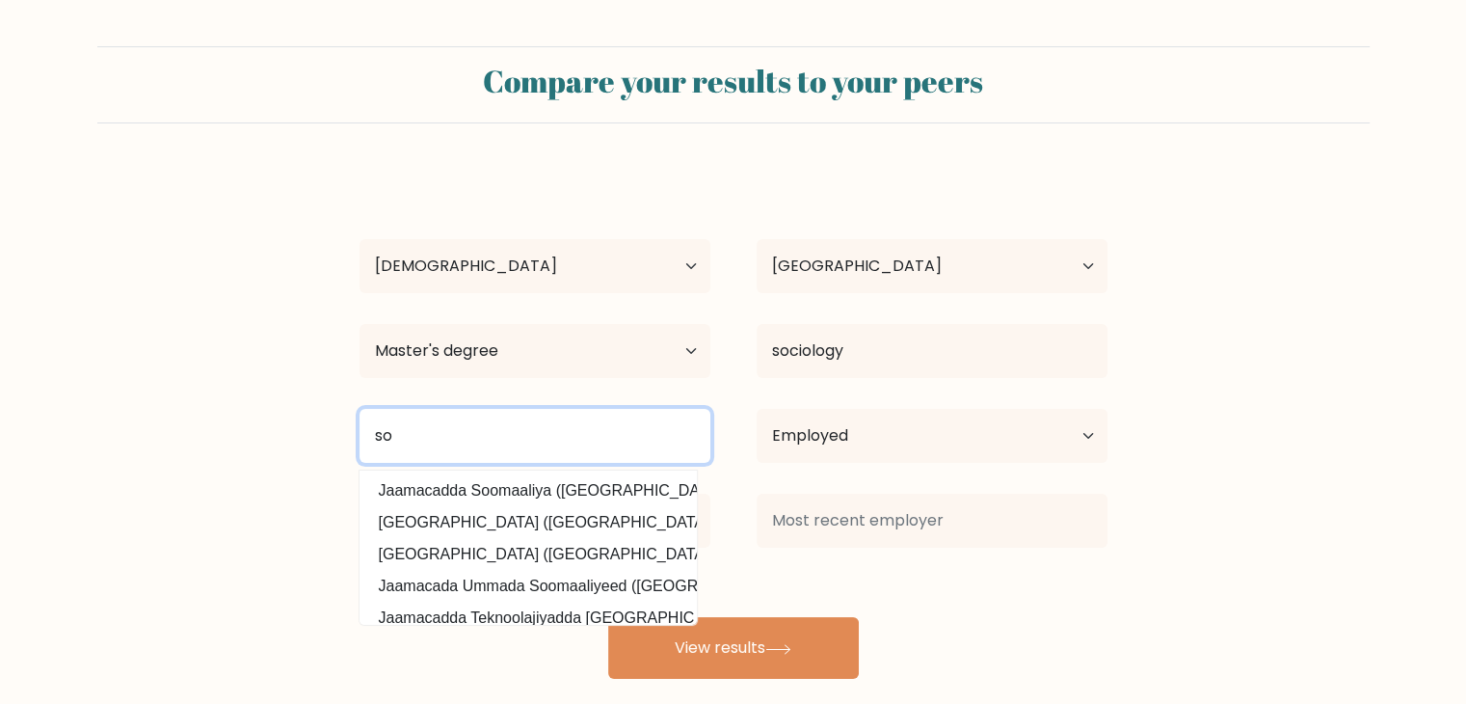
type input "s"
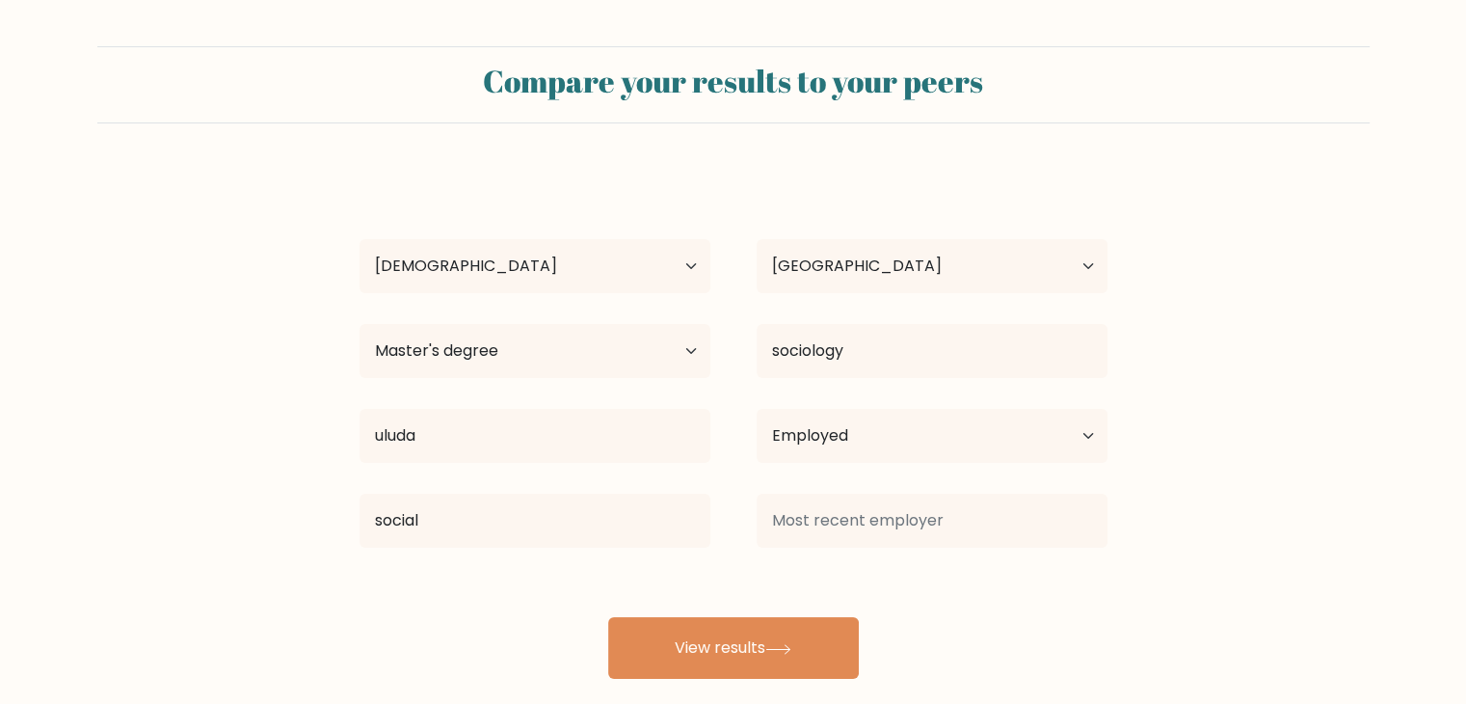
click at [582, 479] on div "[PERSON_NAME] Age Under [DEMOGRAPHIC_DATA] [DEMOGRAPHIC_DATA] [DEMOGRAPHIC_DATA…" at bounding box center [733, 424] width 771 height 509
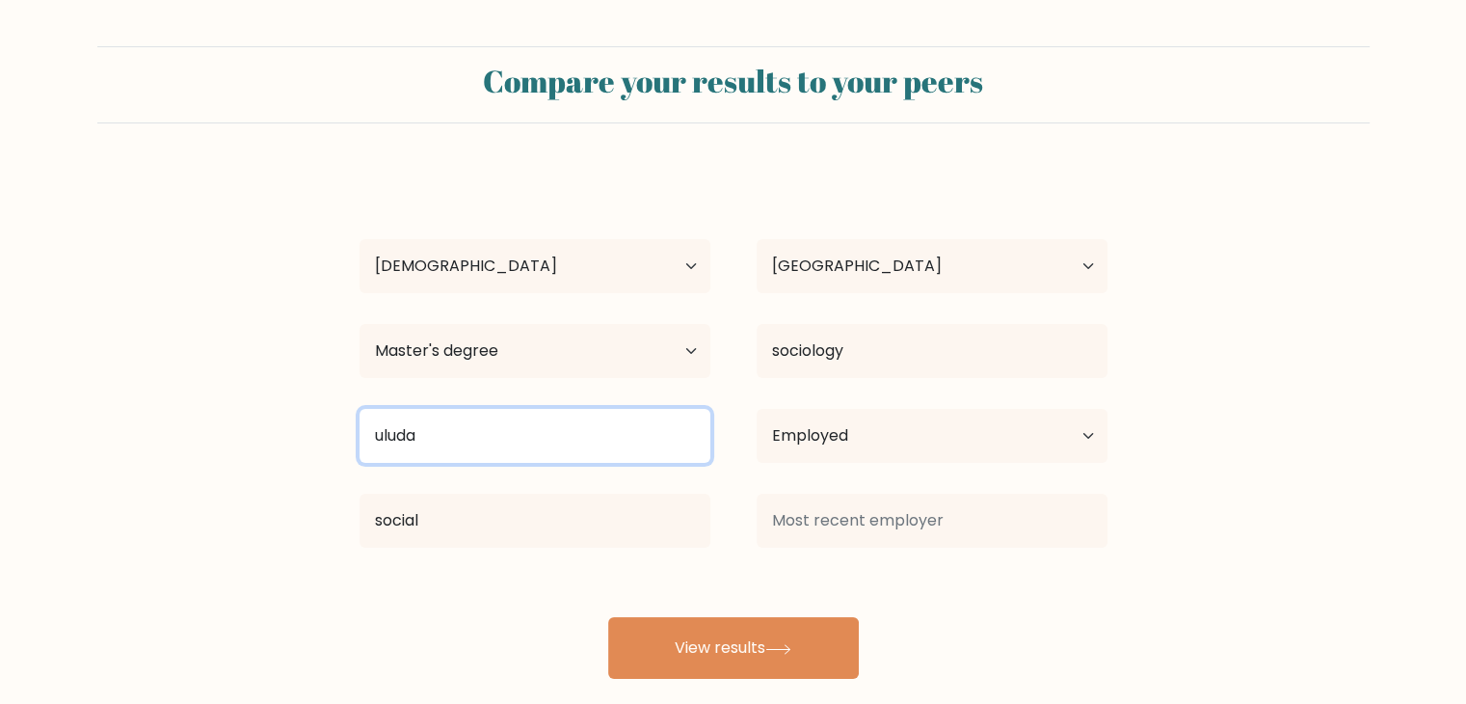
click at [603, 427] on input "uluda" at bounding box center [535, 436] width 351 height 54
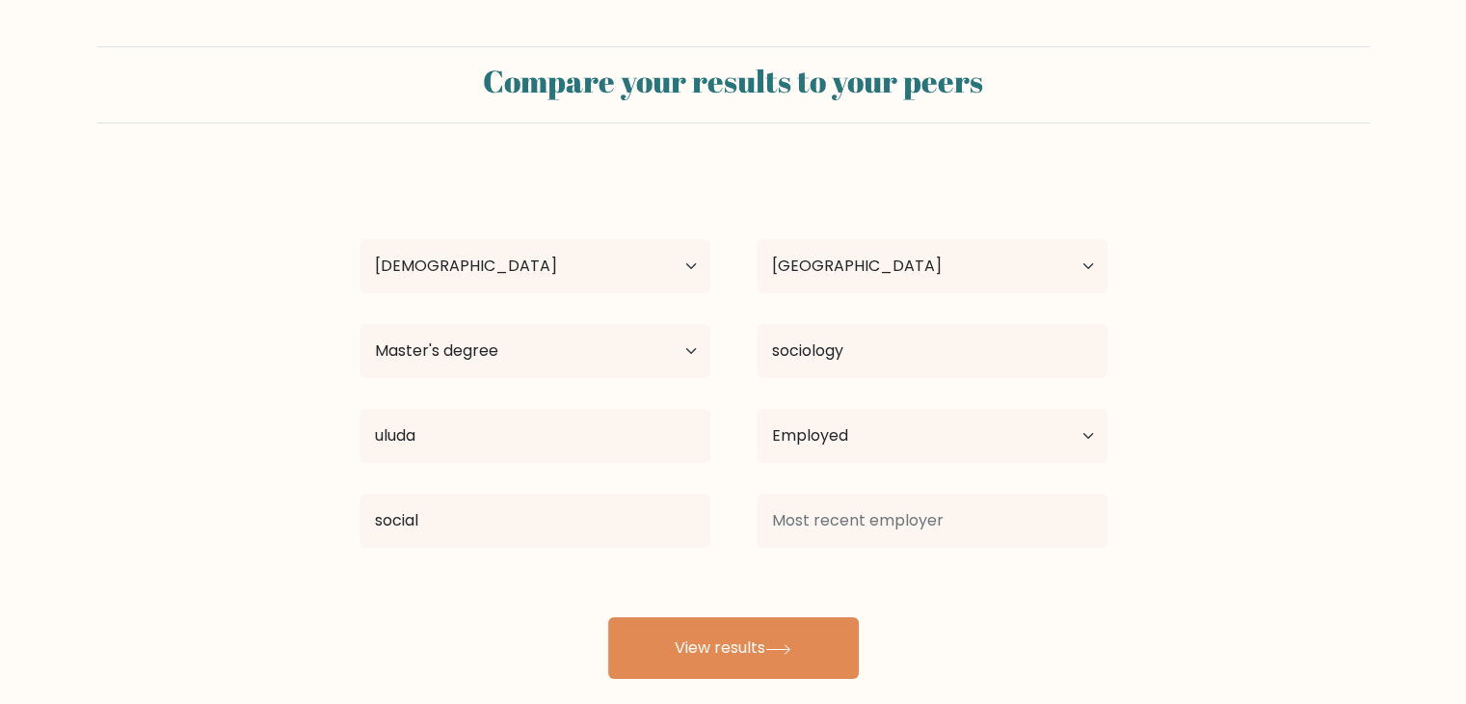
click at [547, 482] on div "[PERSON_NAME] Age Under [DEMOGRAPHIC_DATA] [DEMOGRAPHIC_DATA] [DEMOGRAPHIC_DATA…" at bounding box center [733, 424] width 771 height 509
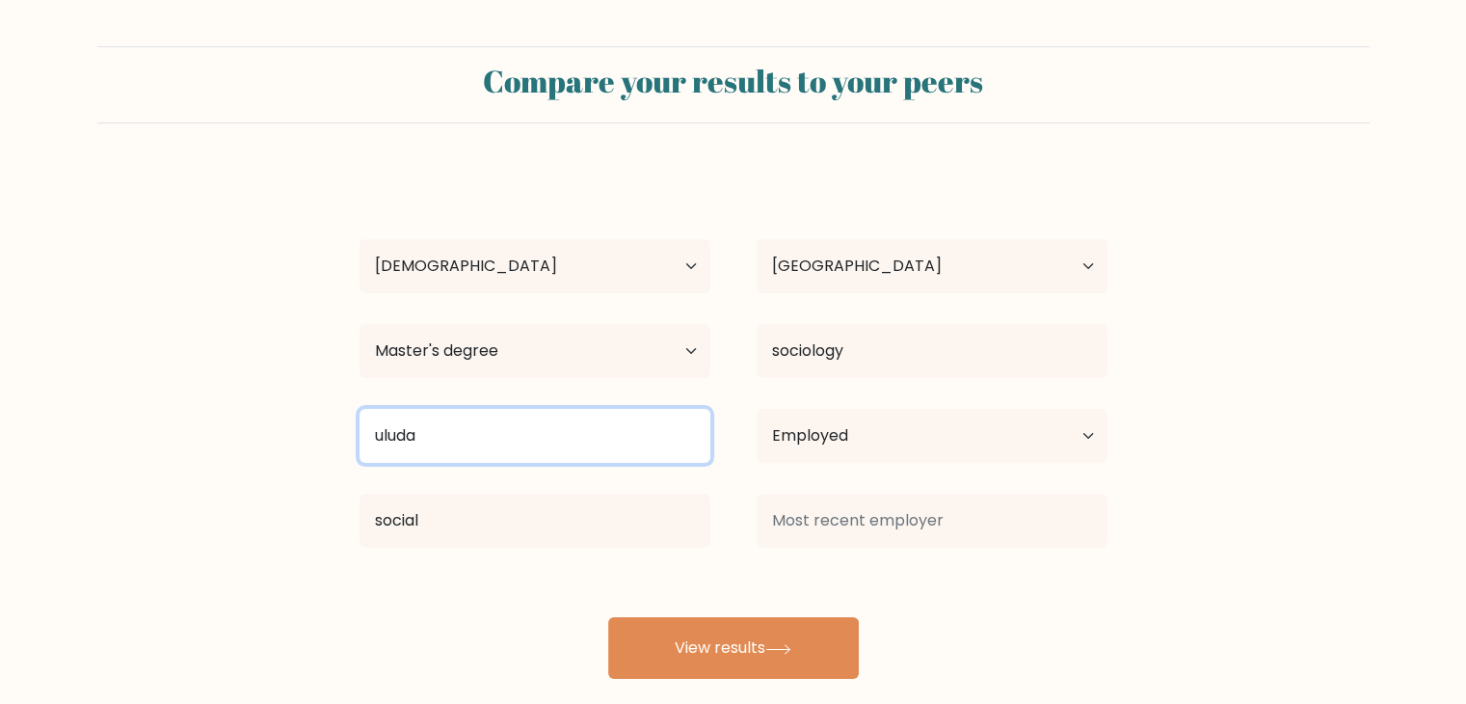
click at [536, 435] on input "uluda" at bounding box center [535, 436] width 351 height 54
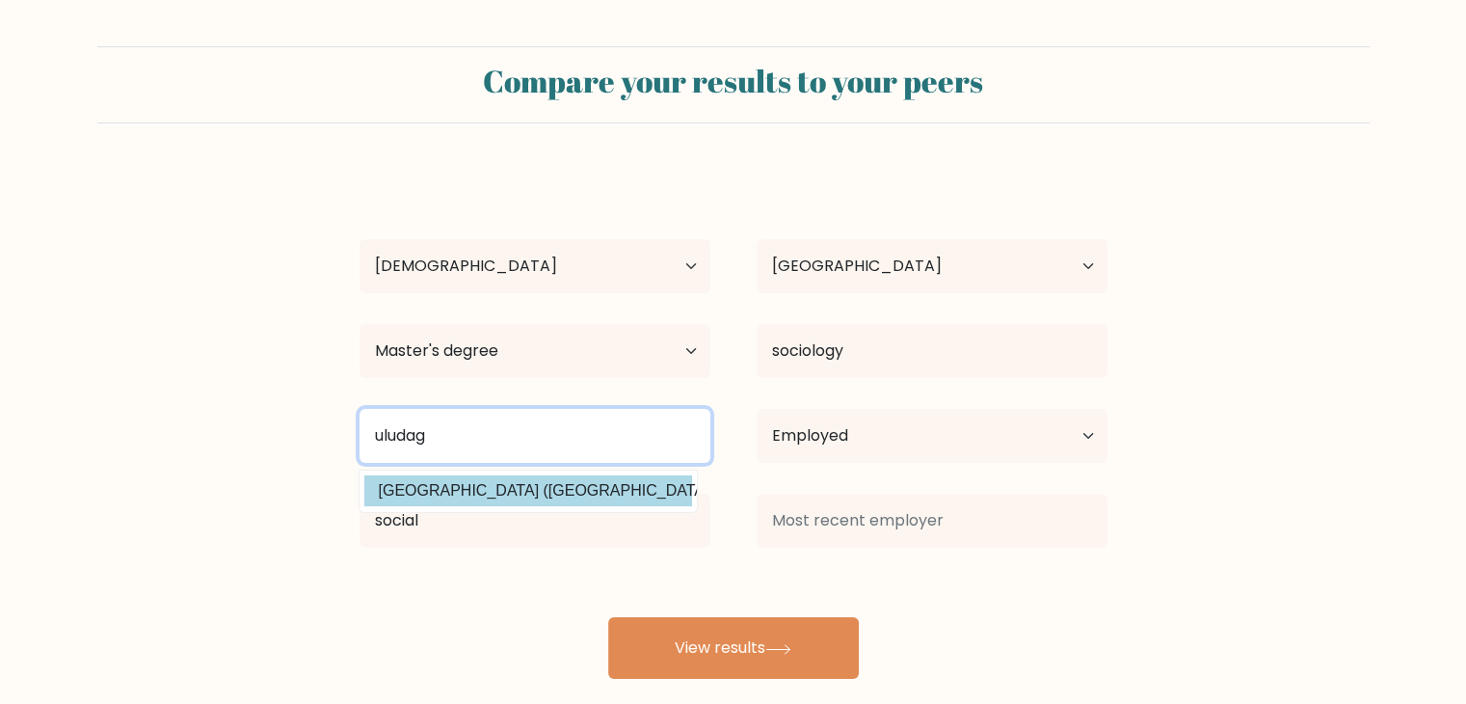
type input "uludag"
click at [608, 617] on button "View results" at bounding box center [733, 648] width 251 height 62
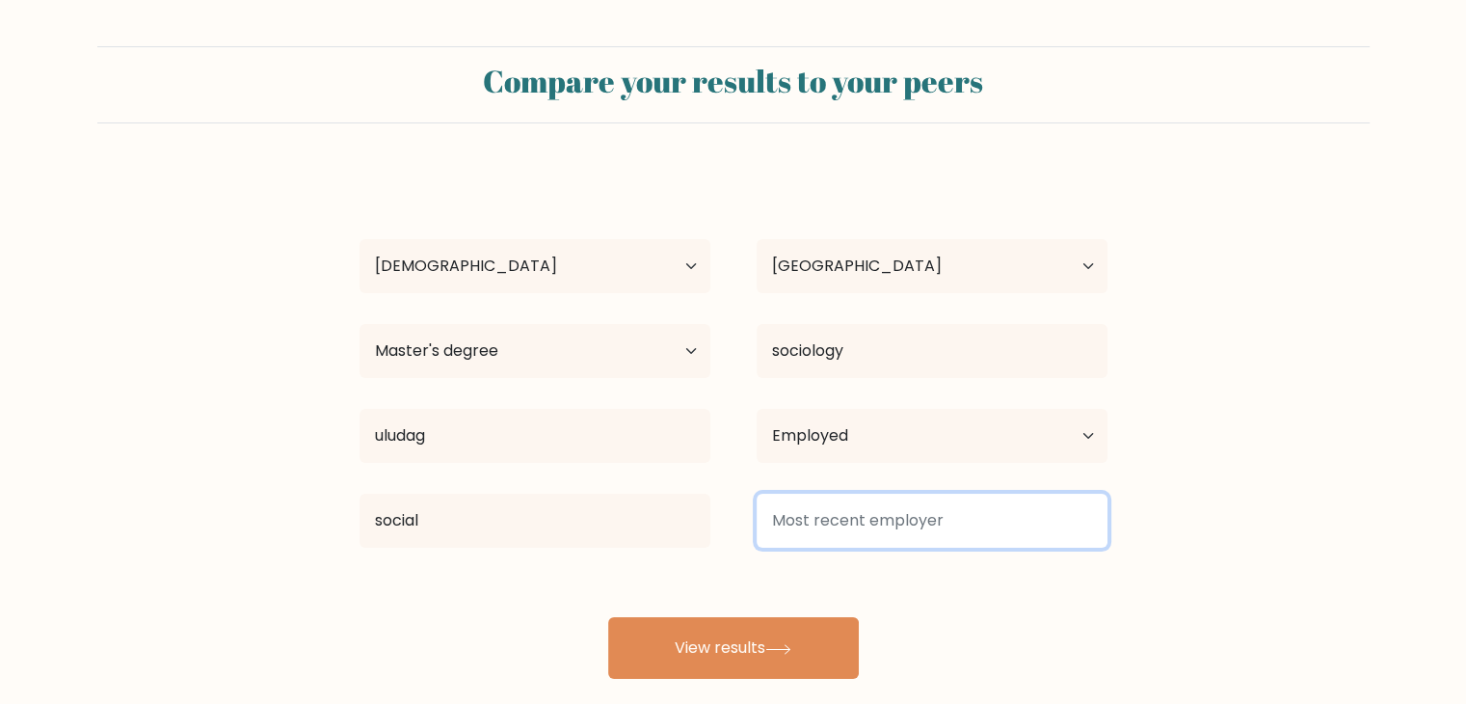
click at [814, 510] on input at bounding box center [932, 521] width 351 height 54
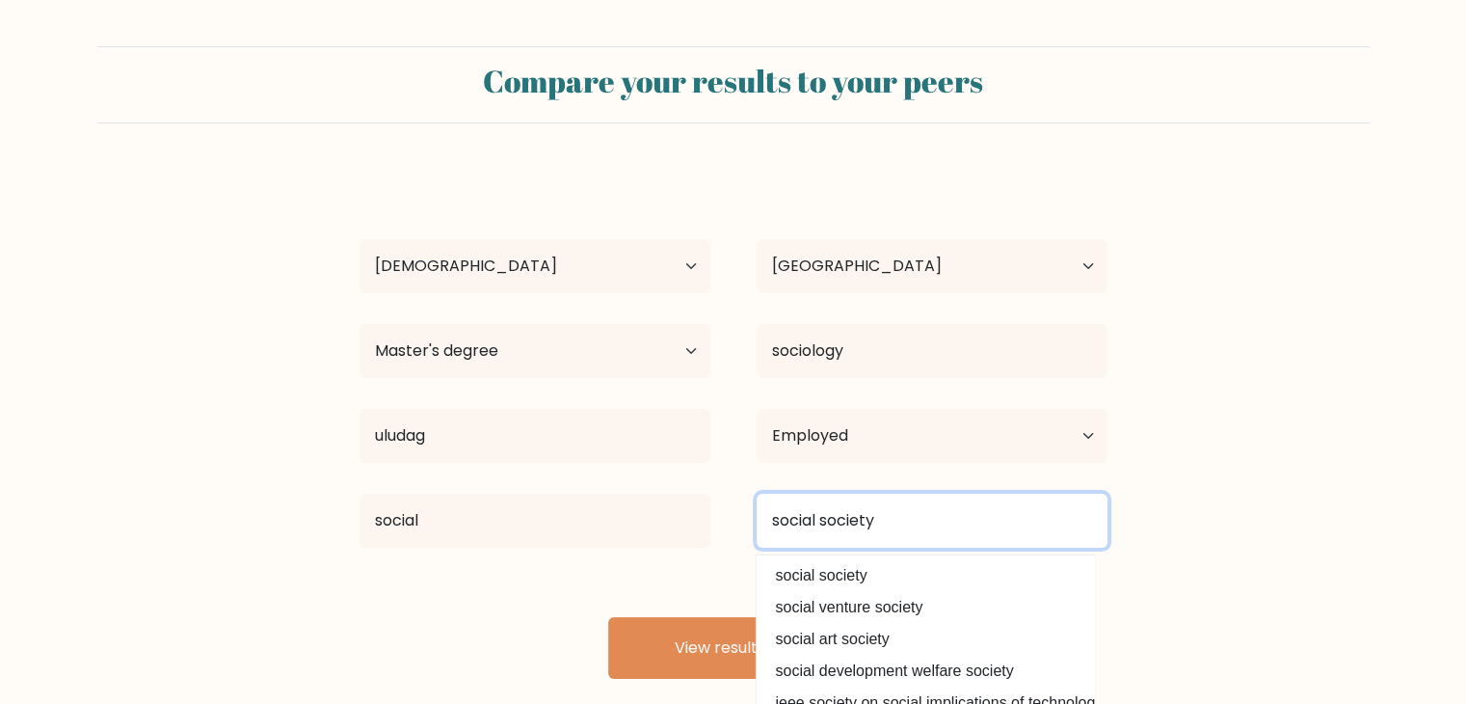
type input "social society"
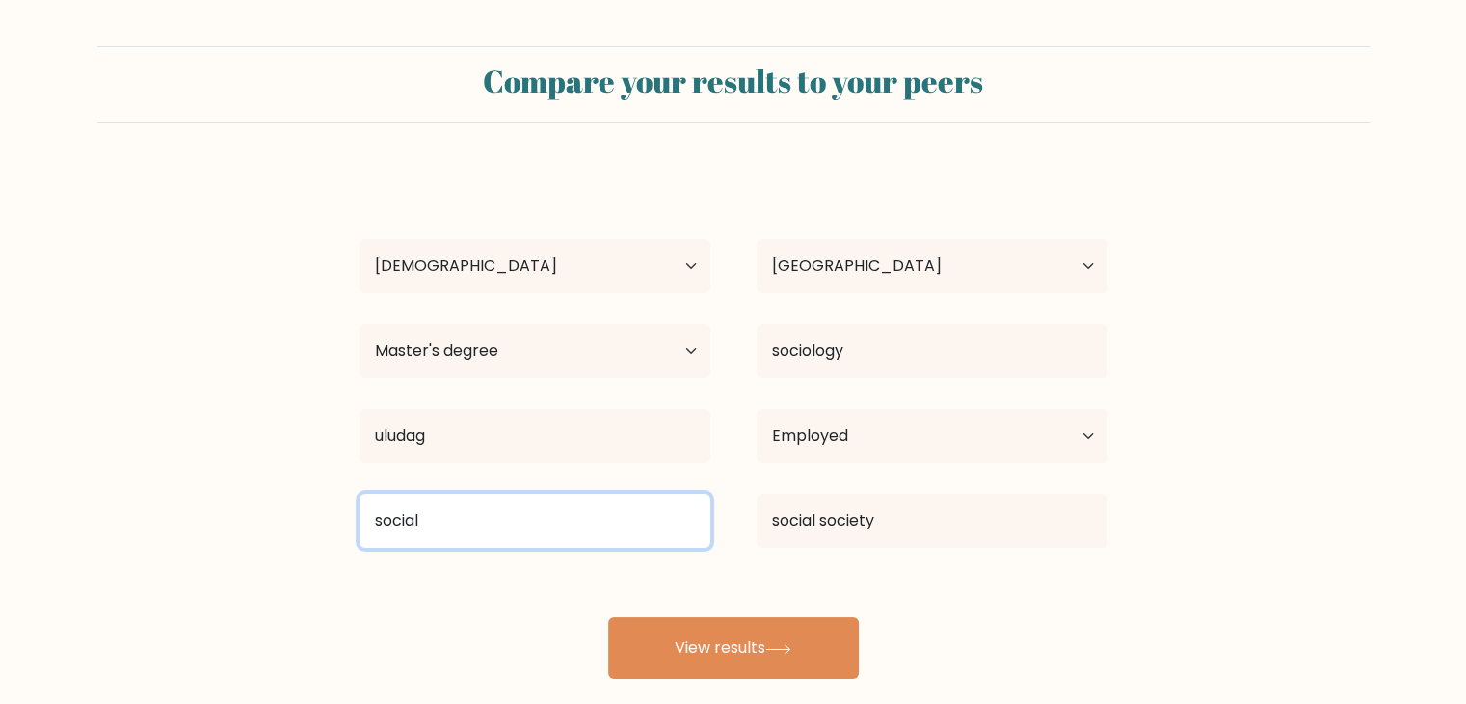
click at [659, 504] on input "social" at bounding box center [535, 521] width 351 height 54
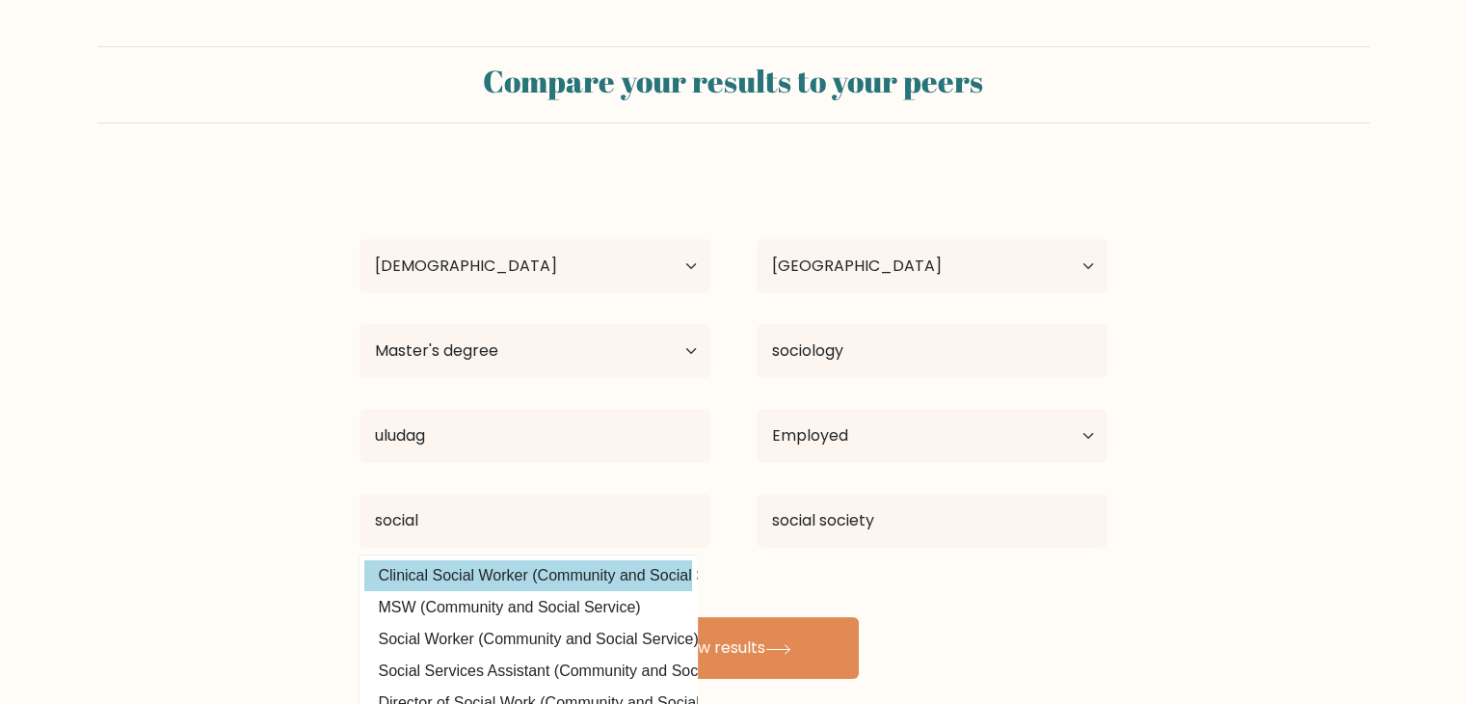
click at [584, 565] on div "[PERSON_NAME] Age Under [DEMOGRAPHIC_DATA] [DEMOGRAPHIC_DATA] [DEMOGRAPHIC_DATA…" at bounding box center [733, 424] width 771 height 509
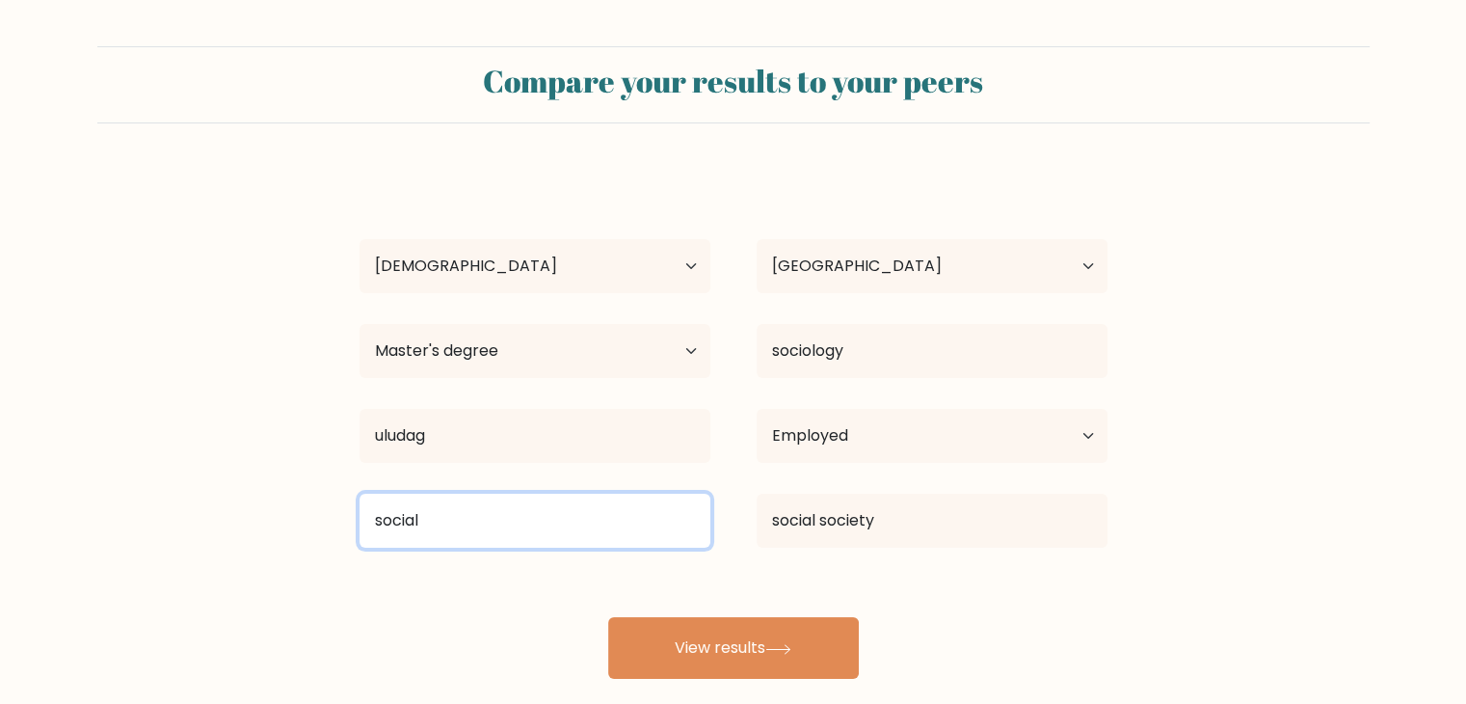
click at [608, 512] on input "social" at bounding box center [535, 521] width 351 height 54
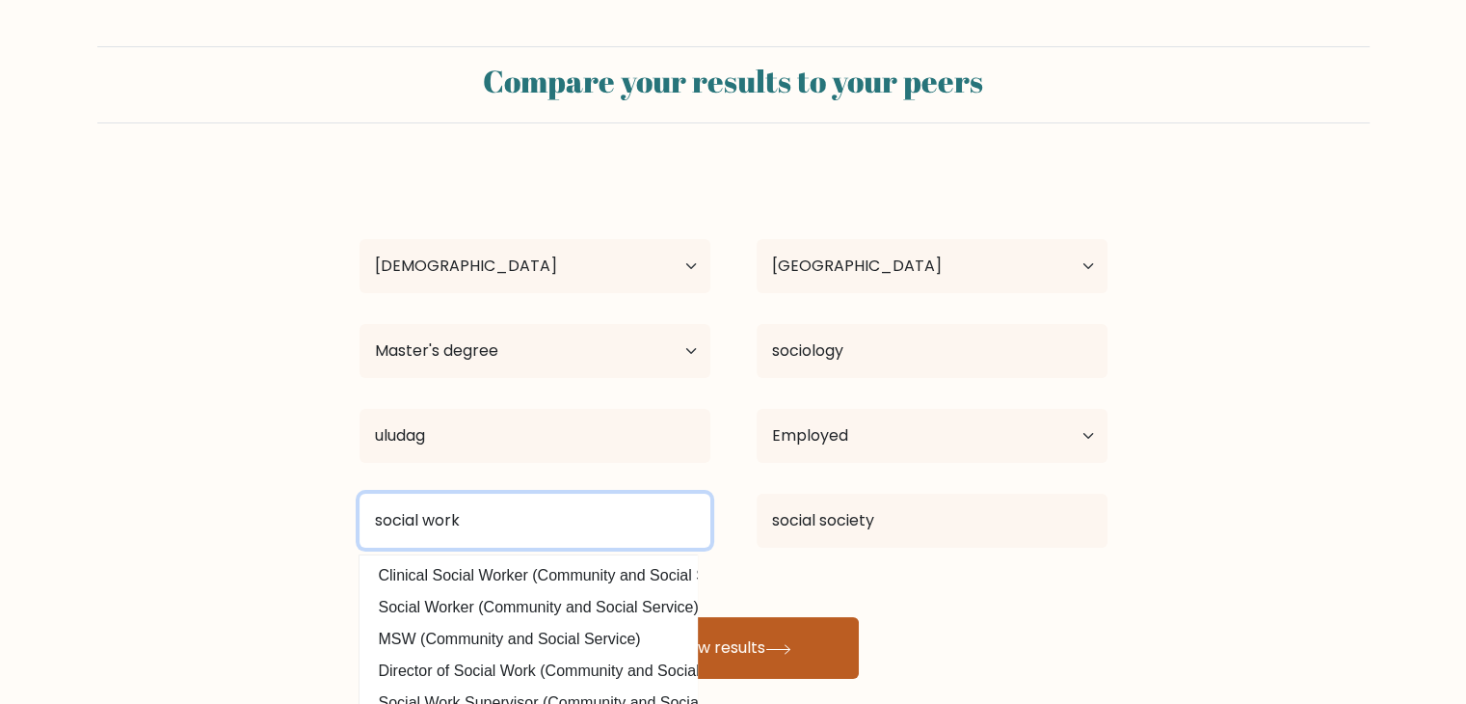
type input "social work"
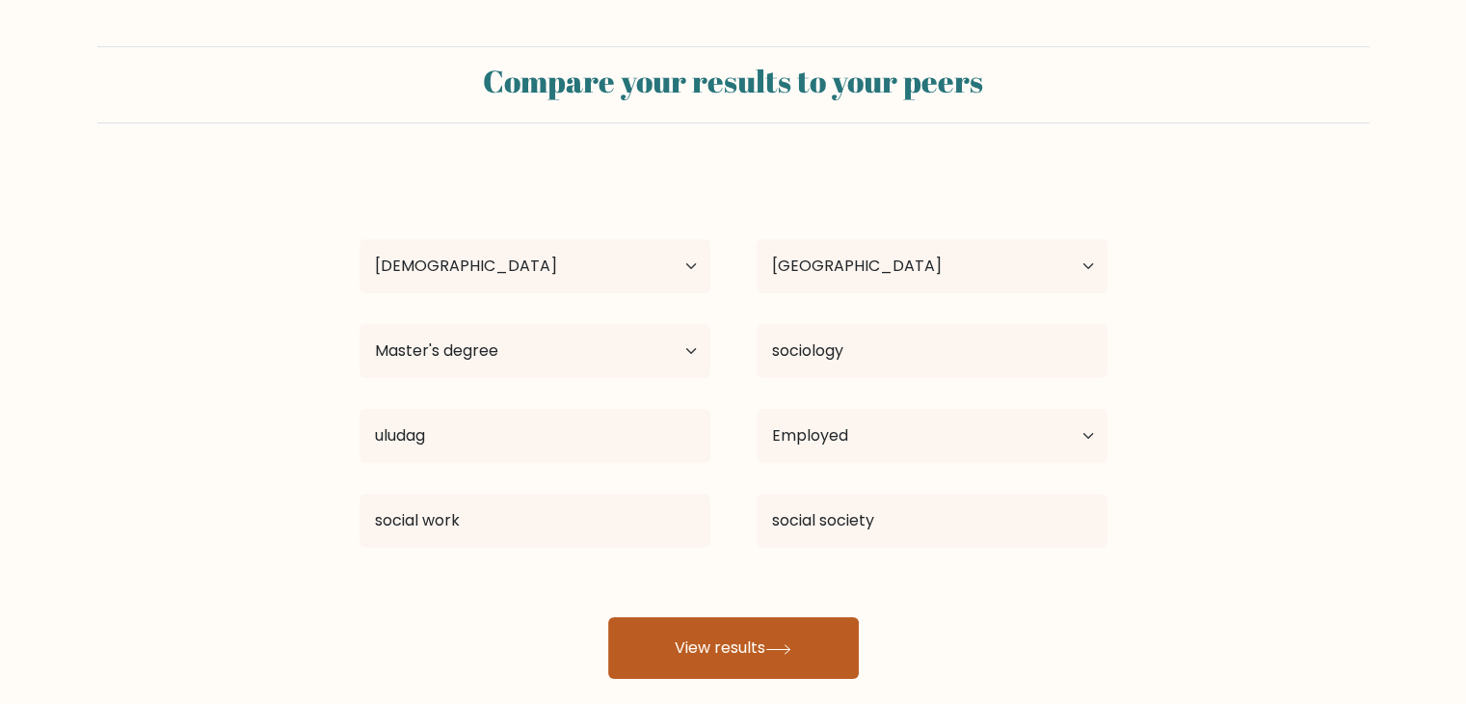
click at [771, 647] on icon at bounding box center [778, 649] width 26 height 11
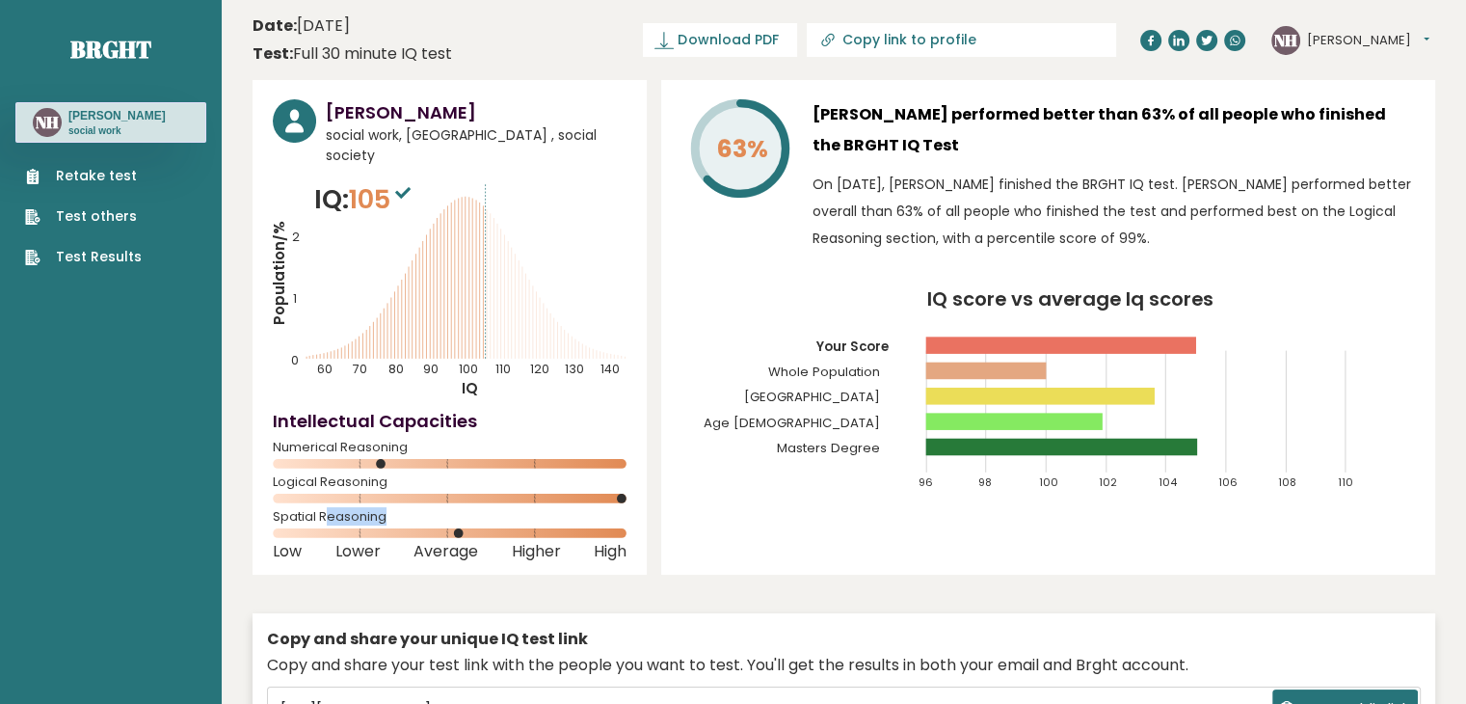
drag, startPoint x: 331, startPoint y: 491, endPoint x: 393, endPoint y: 490, distance: 62.7
click at [393, 490] on div "[PERSON_NAME] social work, [GEOGRAPHIC_DATA] , social society IQ: 105 Populatio…" at bounding box center [450, 327] width 394 height 495
click at [400, 513] on span "Spatial Reasoning" at bounding box center [450, 517] width 354 height 8
drag, startPoint x: 450, startPoint y: 515, endPoint x: 463, endPoint y: 515, distance: 12.5
click at [463, 528] on rect at bounding box center [450, 533] width 354 height 10
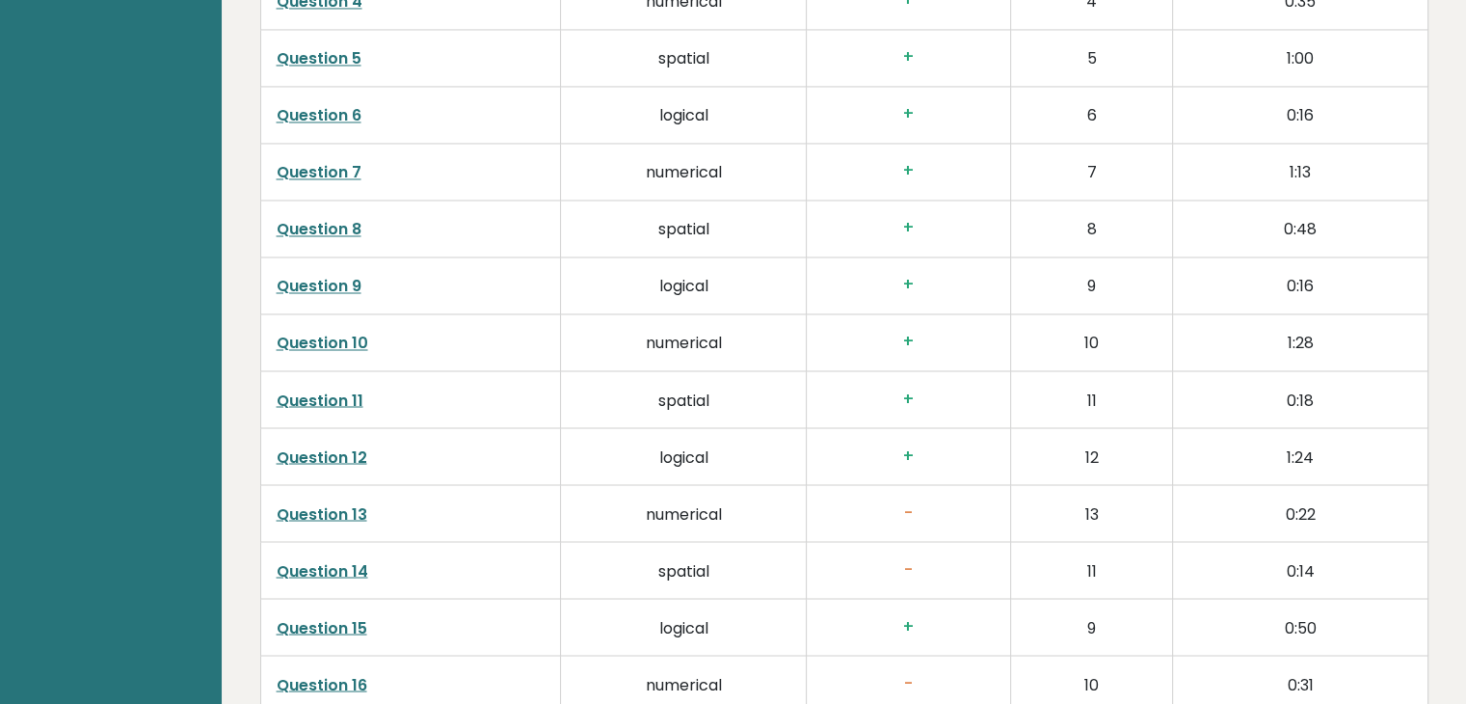
scroll to position [3278, 0]
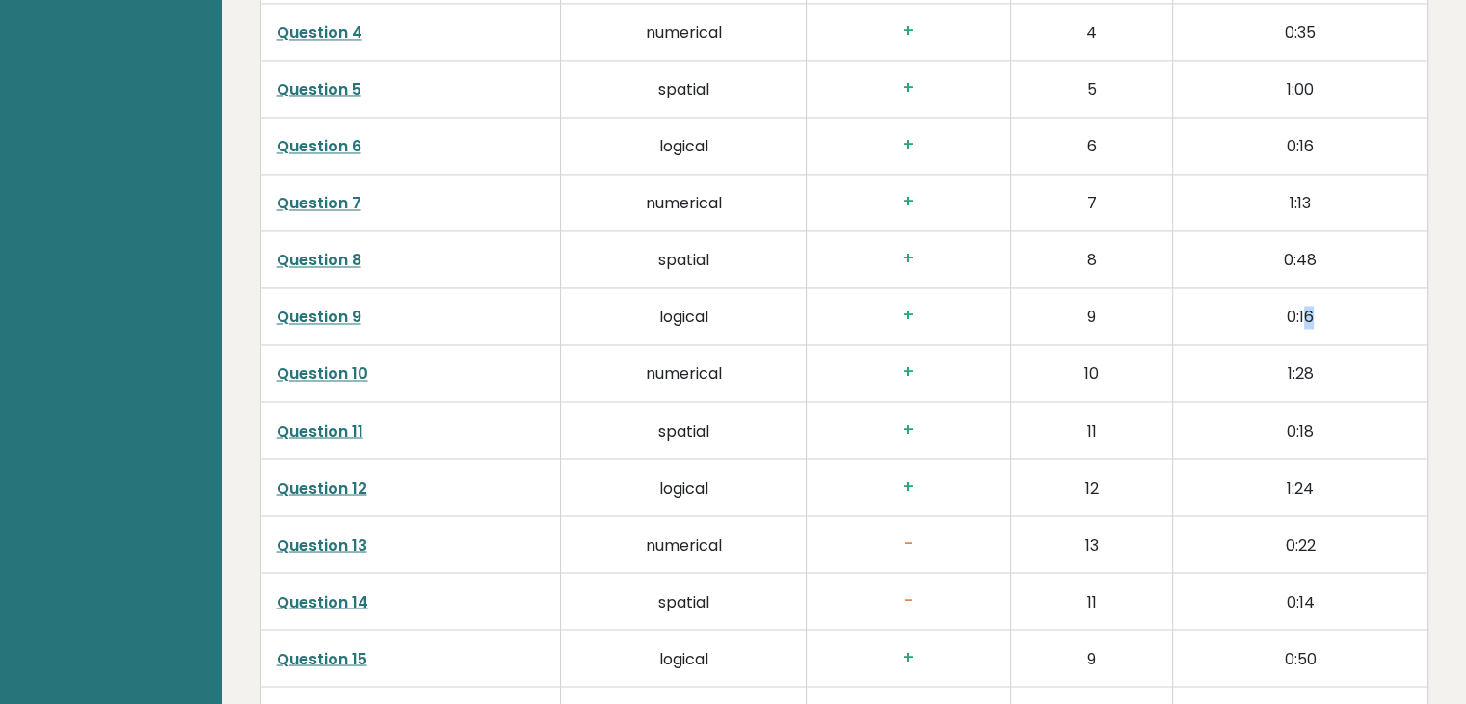
drag, startPoint x: 1303, startPoint y: 288, endPoint x: 1313, endPoint y: 293, distance: 10.8
click at [1313, 293] on td "0:16" at bounding box center [1300, 315] width 254 height 57
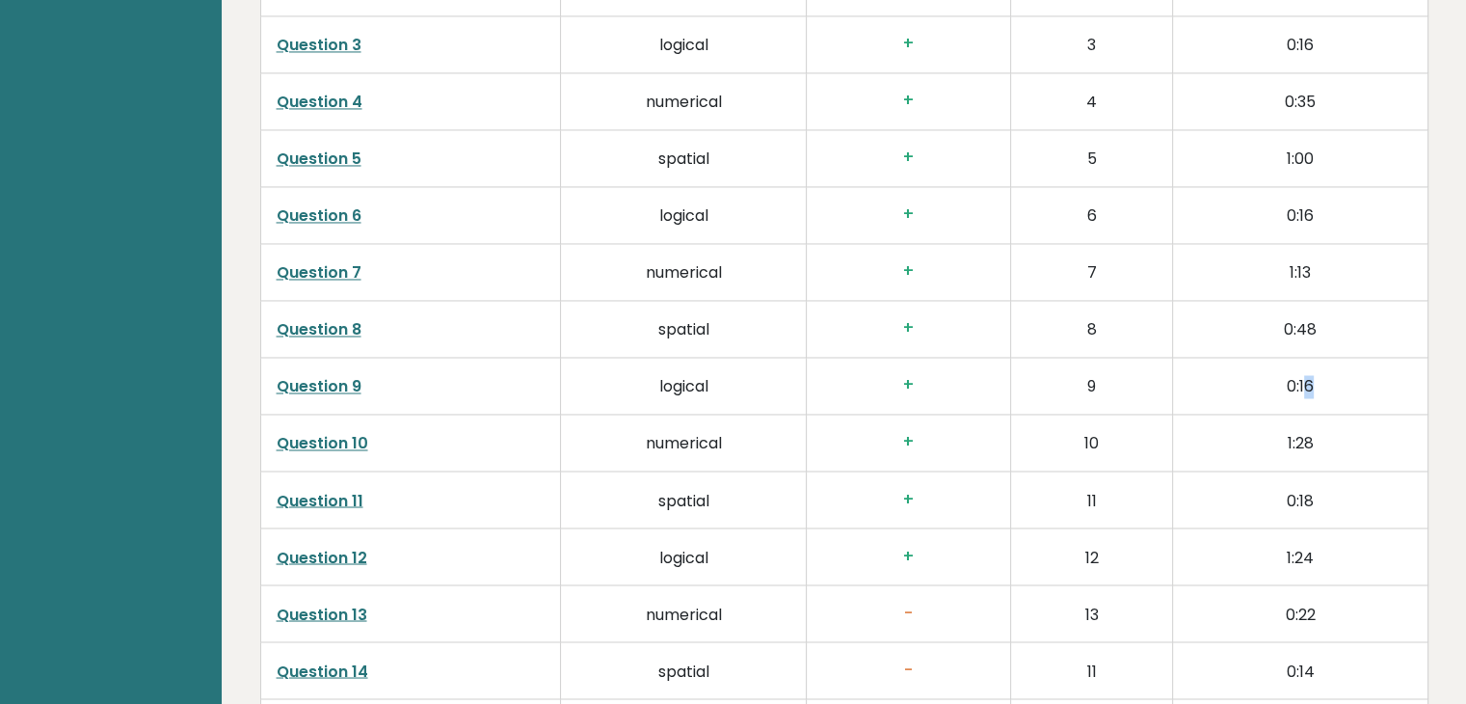
scroll to position [3181, 0]
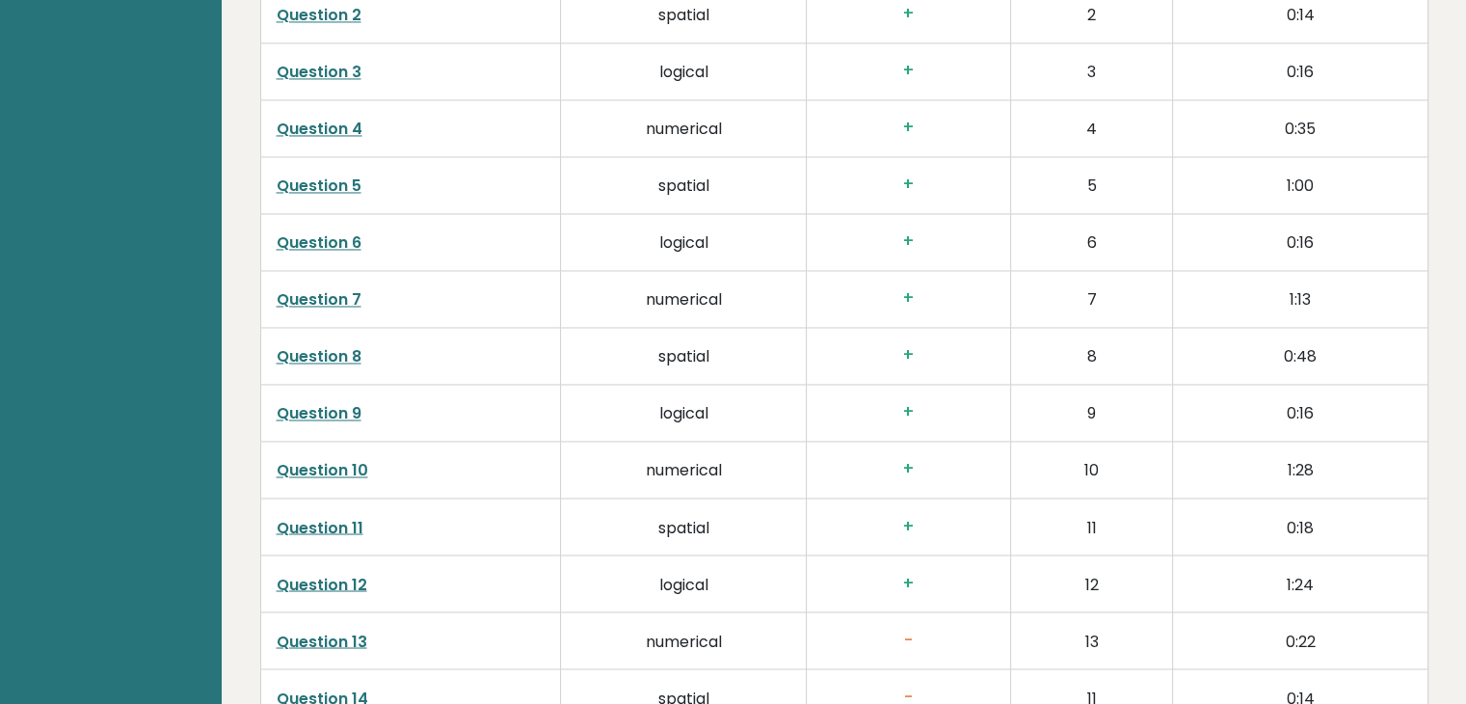
drag, startPoint x: 1309, startPoint y: 232, endPoint x: 1332, endPoint y: 232, distance: 23.1
click at [1332, 232] on td "0:16" at bounding box center [1300, 241] width 254 height 57
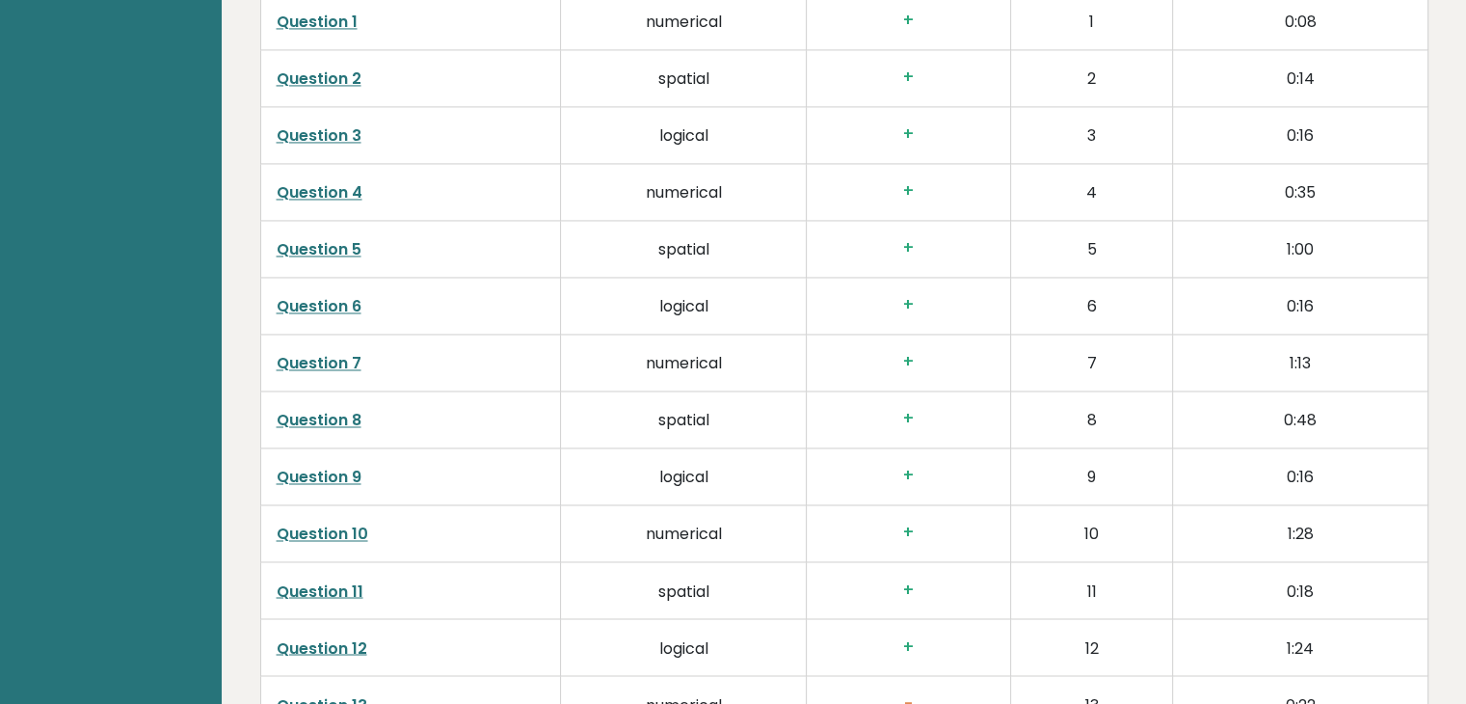
scroll to position [3085, 0]
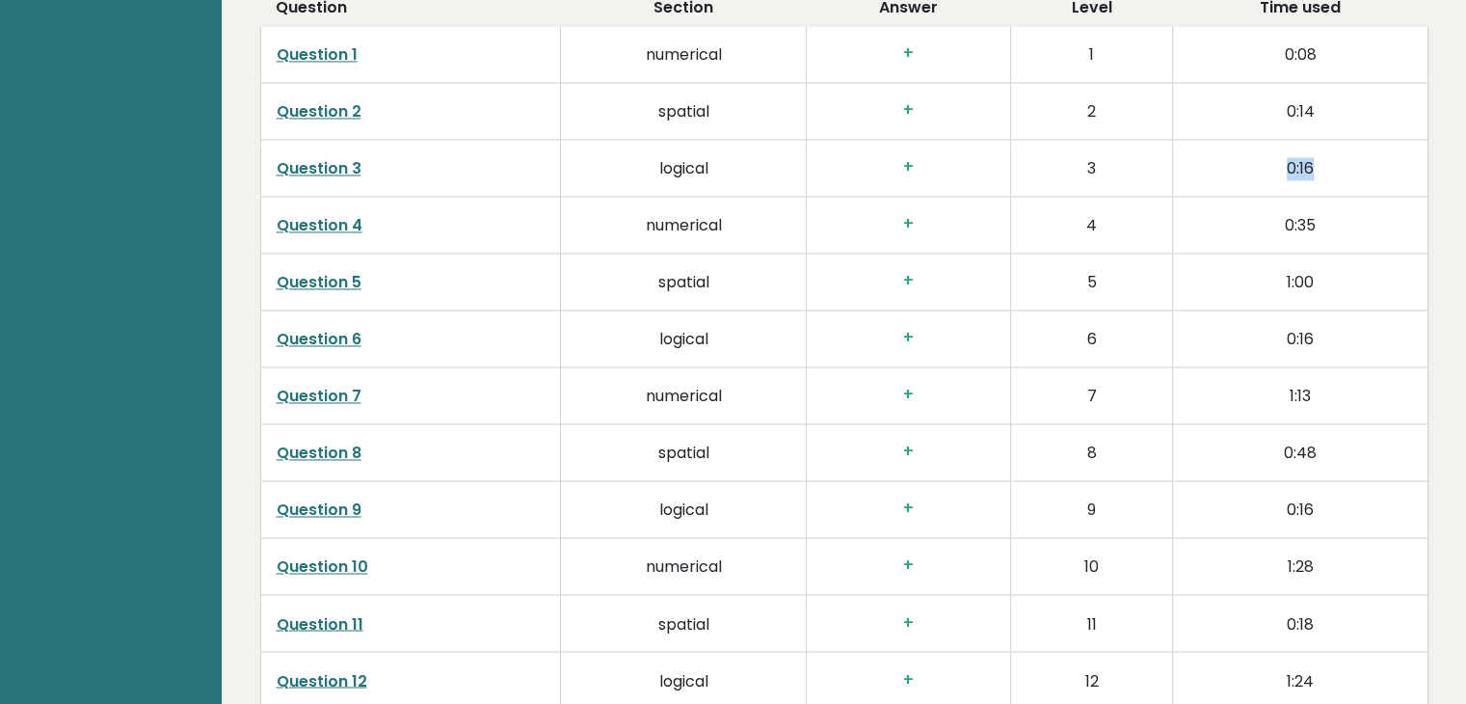
drag, startPoint x: 1276, startPoint y: 139, endPoint x: 1326, endPoint y: 144, distance: 50.4
click at [1326, 144] on td "0:16" at bounding box center [1300, 167] width 254 height 57
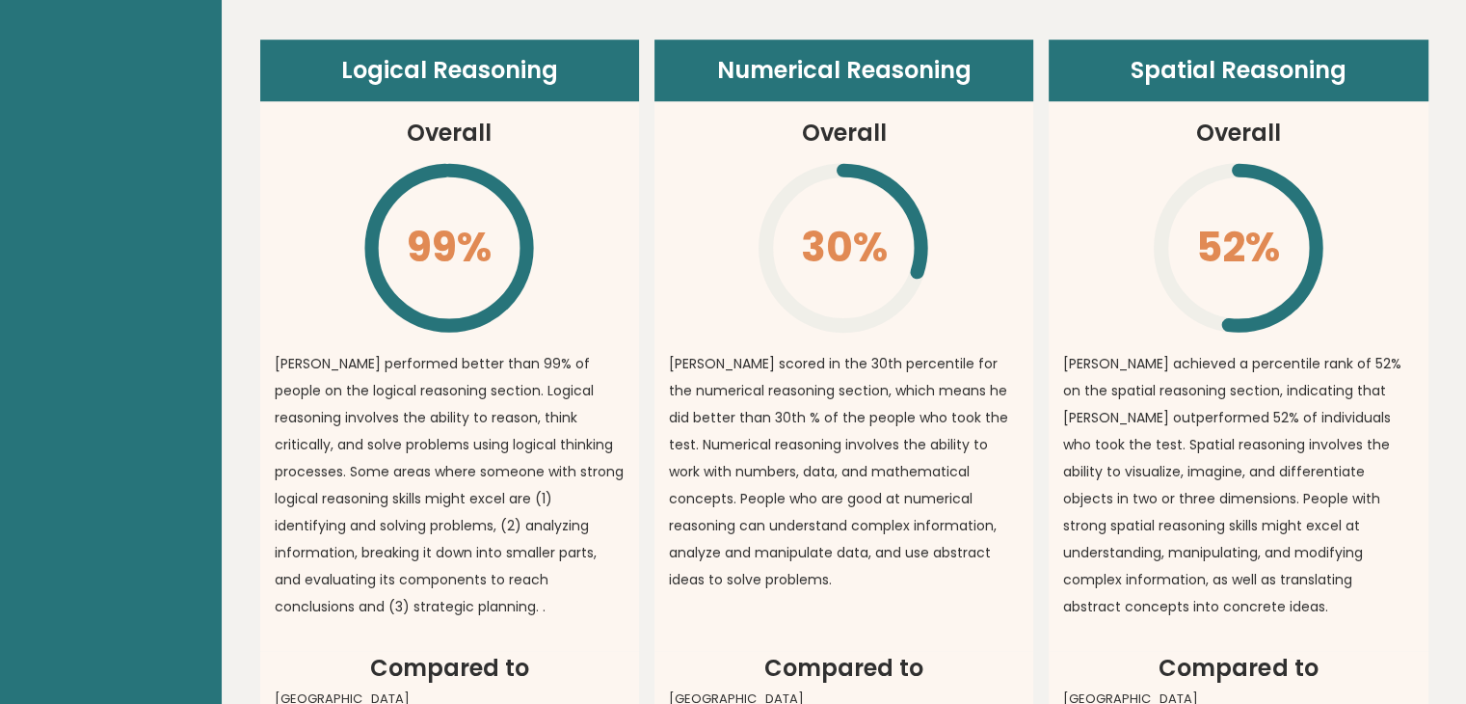
scroll to position [634, 0]
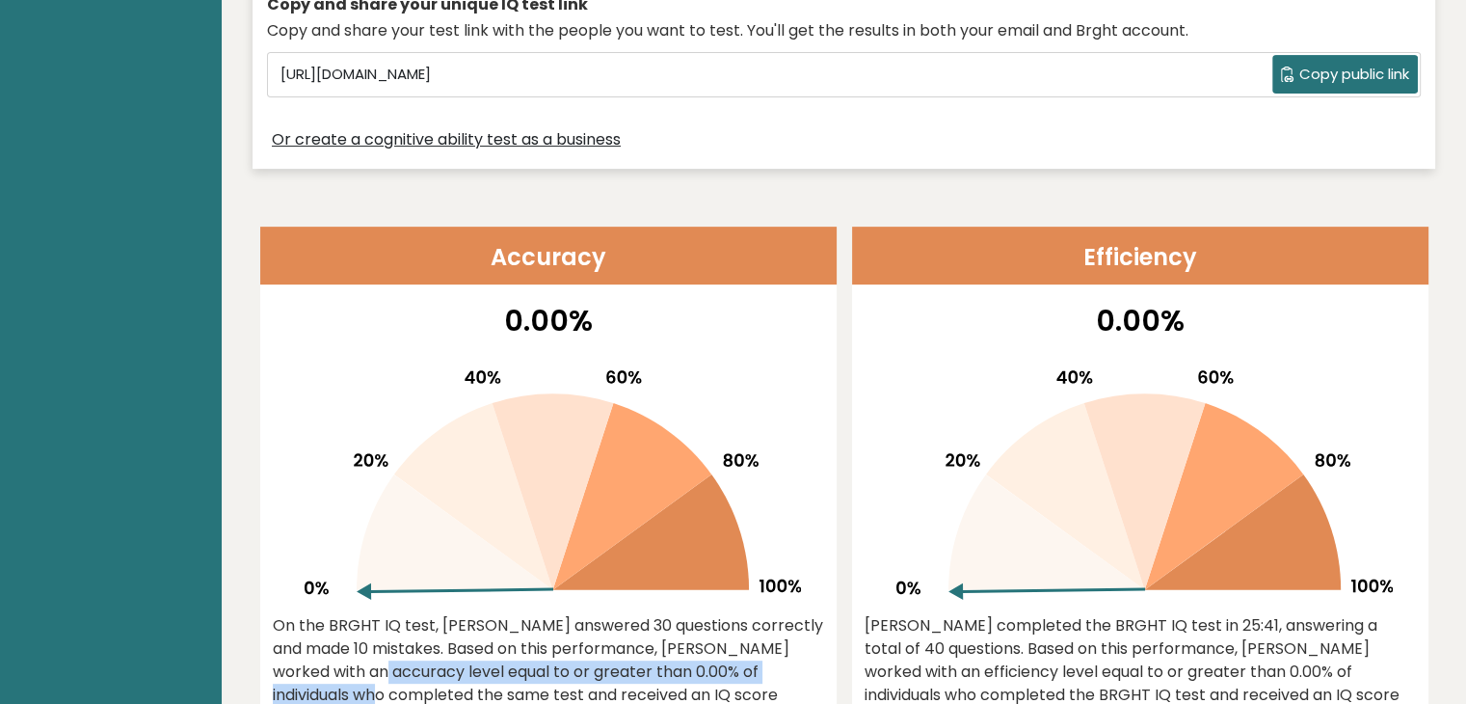
drag, startPoint x: 809, startPoint y: 618, endPoint x: 787, endPoint y: 660, distance: 47.9
click at [787, 660] on div "On the BRGHT IQ test, [PERSON_NAME] answered 30 questions correctly and made 10…" at bounding box center [548, 672] width 551 height 116
click at [800, 676] on div "On the BRGHT IQ test, [PERSON_NAME] answered 30 questions correctly and made 10…" at bounding box center [548, 672] width 551 height 116
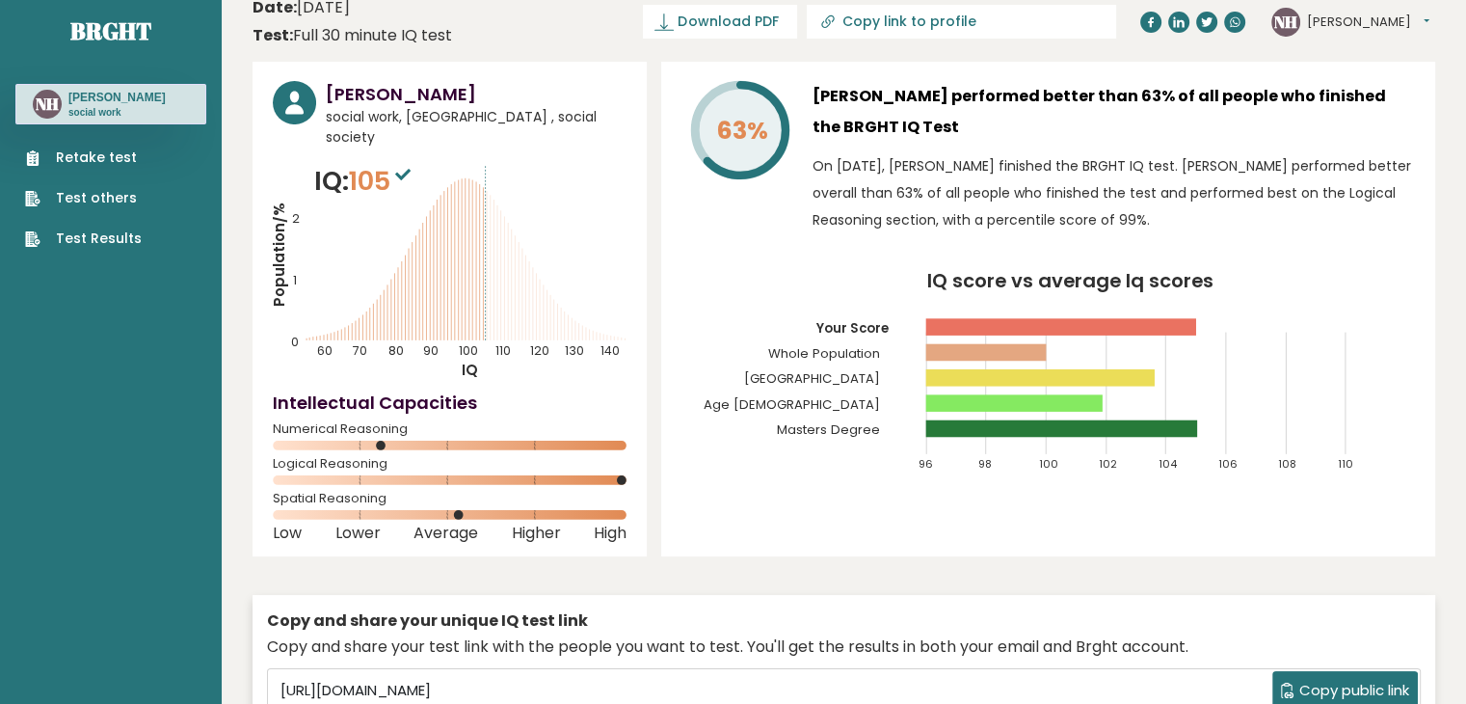
scroll to position [0, 0]
